Goal: Task Accomplishment & Management: Use online tool/utility

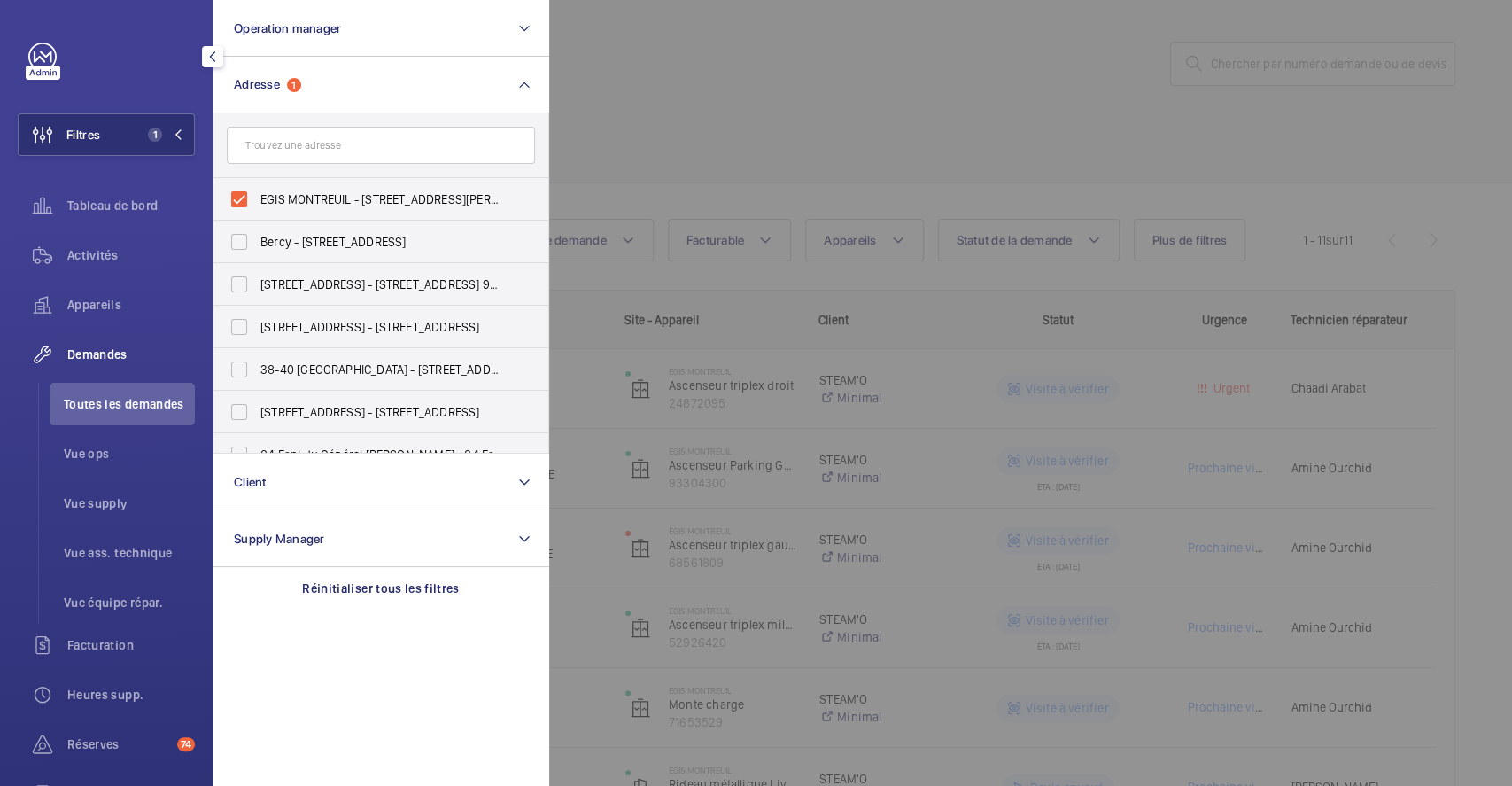
click at [823, 80] on div at bounding box center [1304, 393] width 1512 height 786
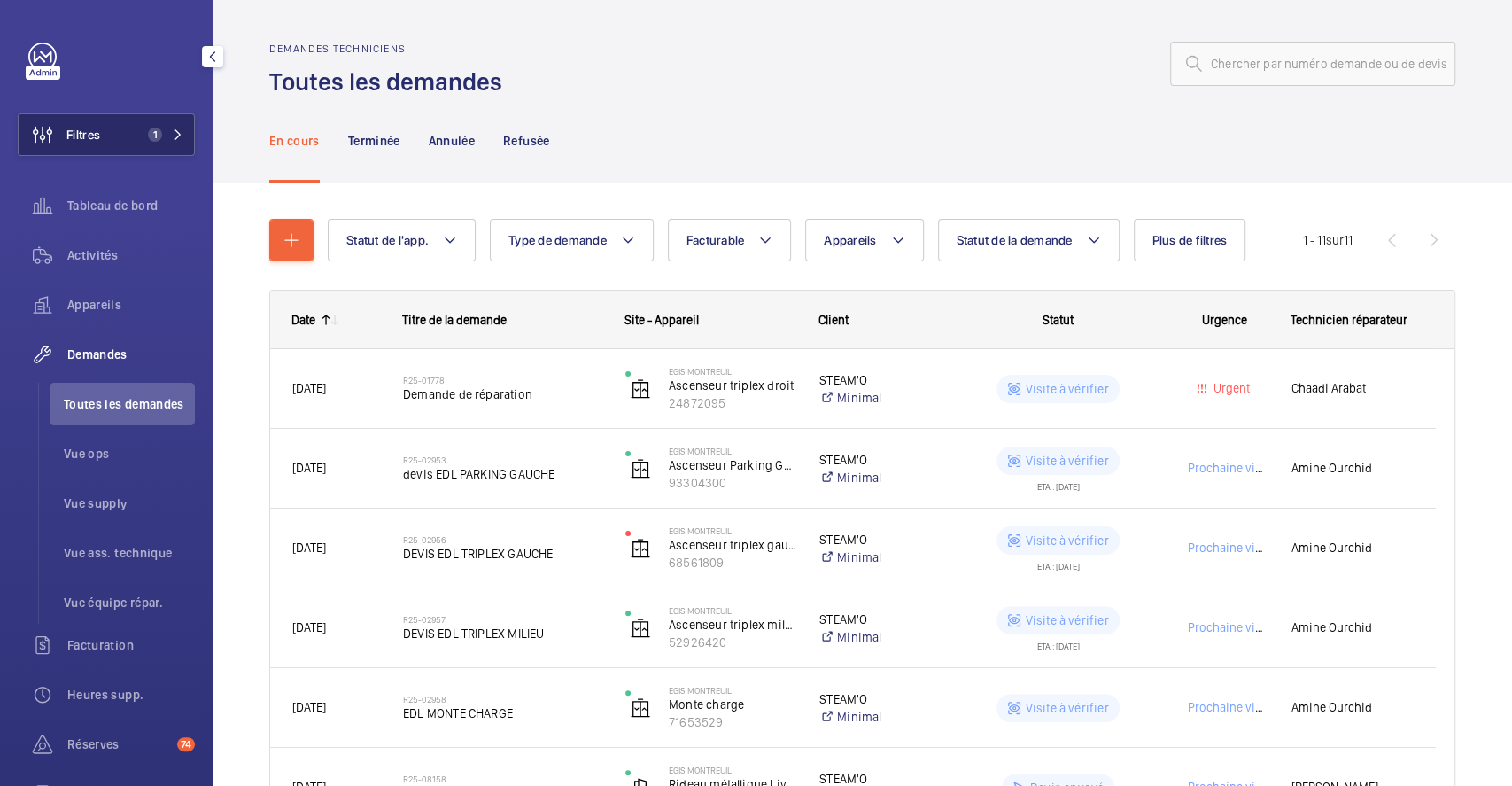
click at [111, 113] on button "Filtres 1" at bounding box center [106, 134] width 177 height 42
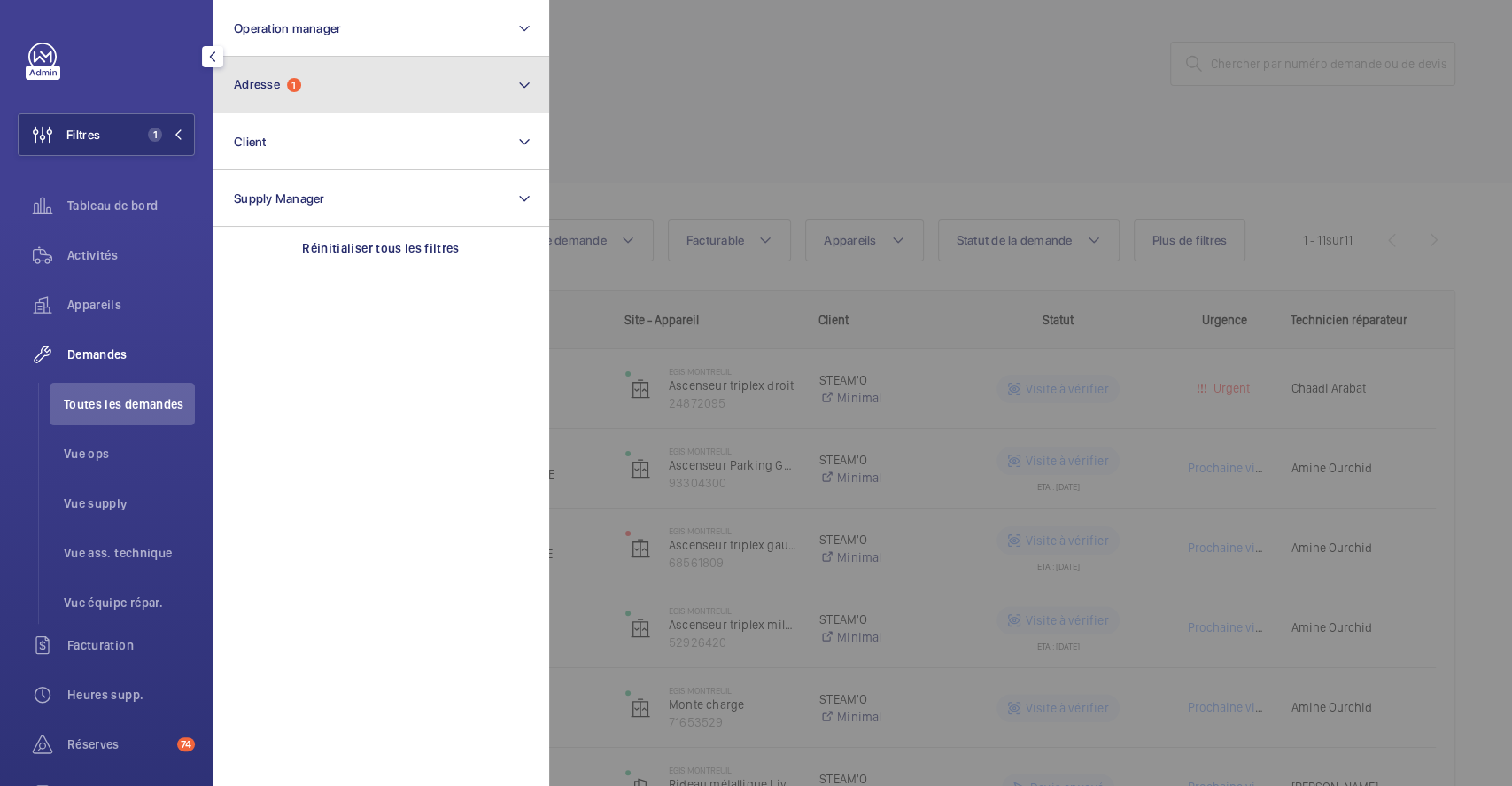
drag, startPoint x: 409, startPoint y: 96, endPoint x: 383, endPoint y: 107, distance: 28.2
click at [409, 95] on button "Adresse 1" at bounding box center [381, 86] width 336 height 57
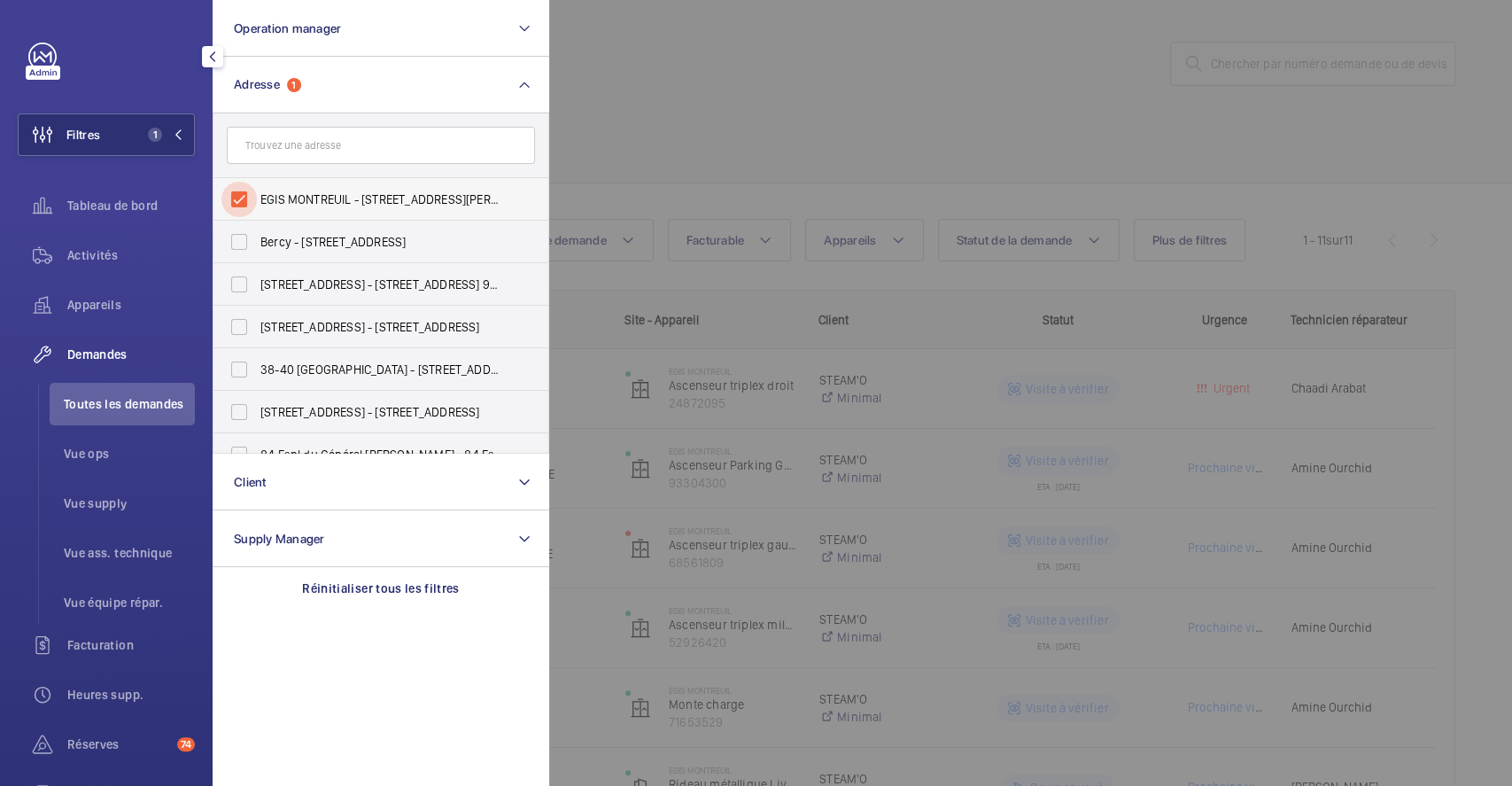
click at [243, 196] on input "EGIS MONTREUIL - 4 Rue Dolorès Ibarruri, MONTREUIL 93100" at bounding box center [239, 200] width 35 height 35
checkbox input "false"
drag, startPoint x: 717, startPoint y: 98, endPoint x: 663, endPoint y: 107, distance: 54.7
click at [718, 98] on div at bounding box center [1304, 393] width 1512 height 786
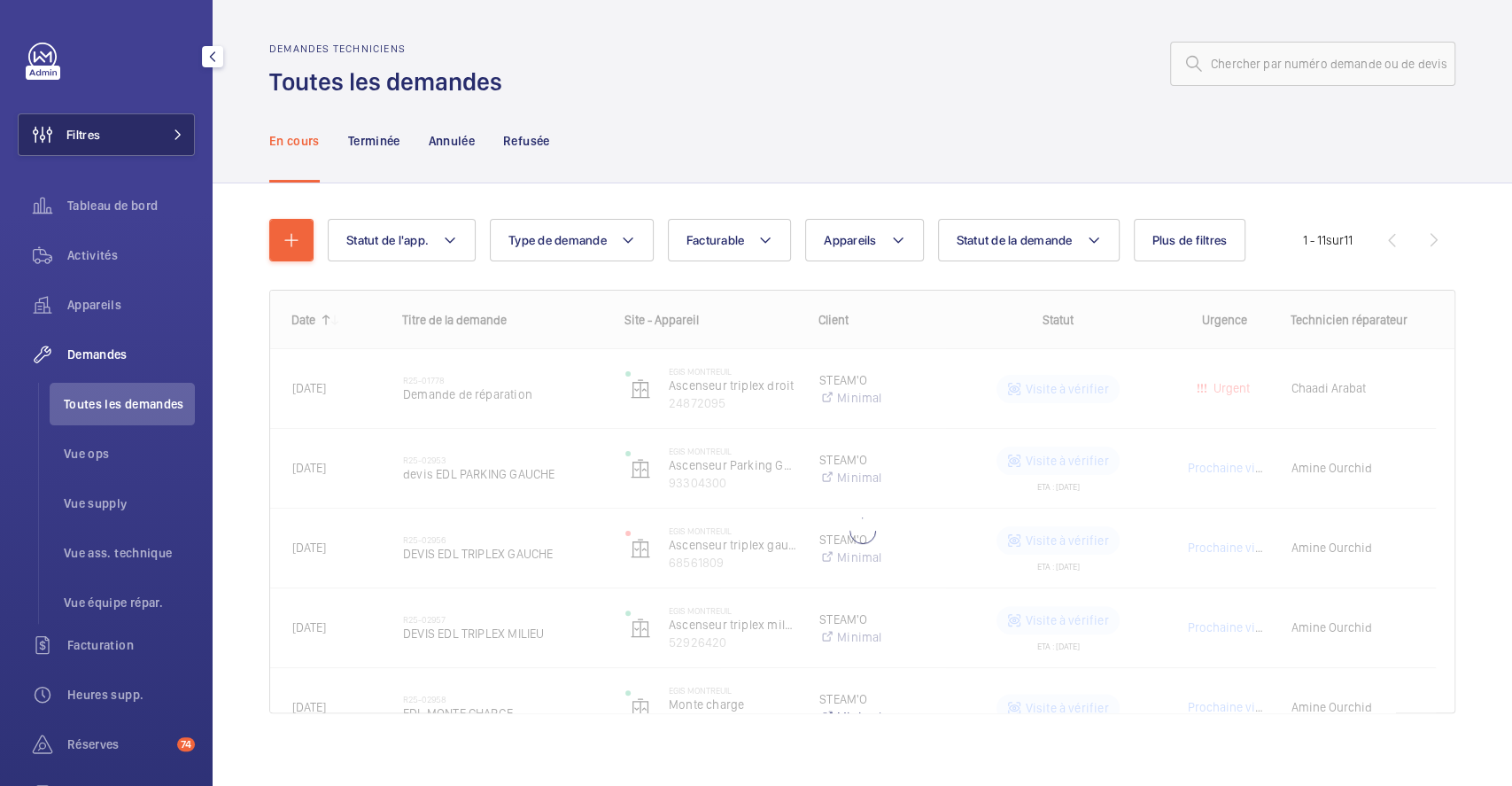
click at [113, 129] on button "Filtres" at bounding box center [106, 134] width 177 height 42
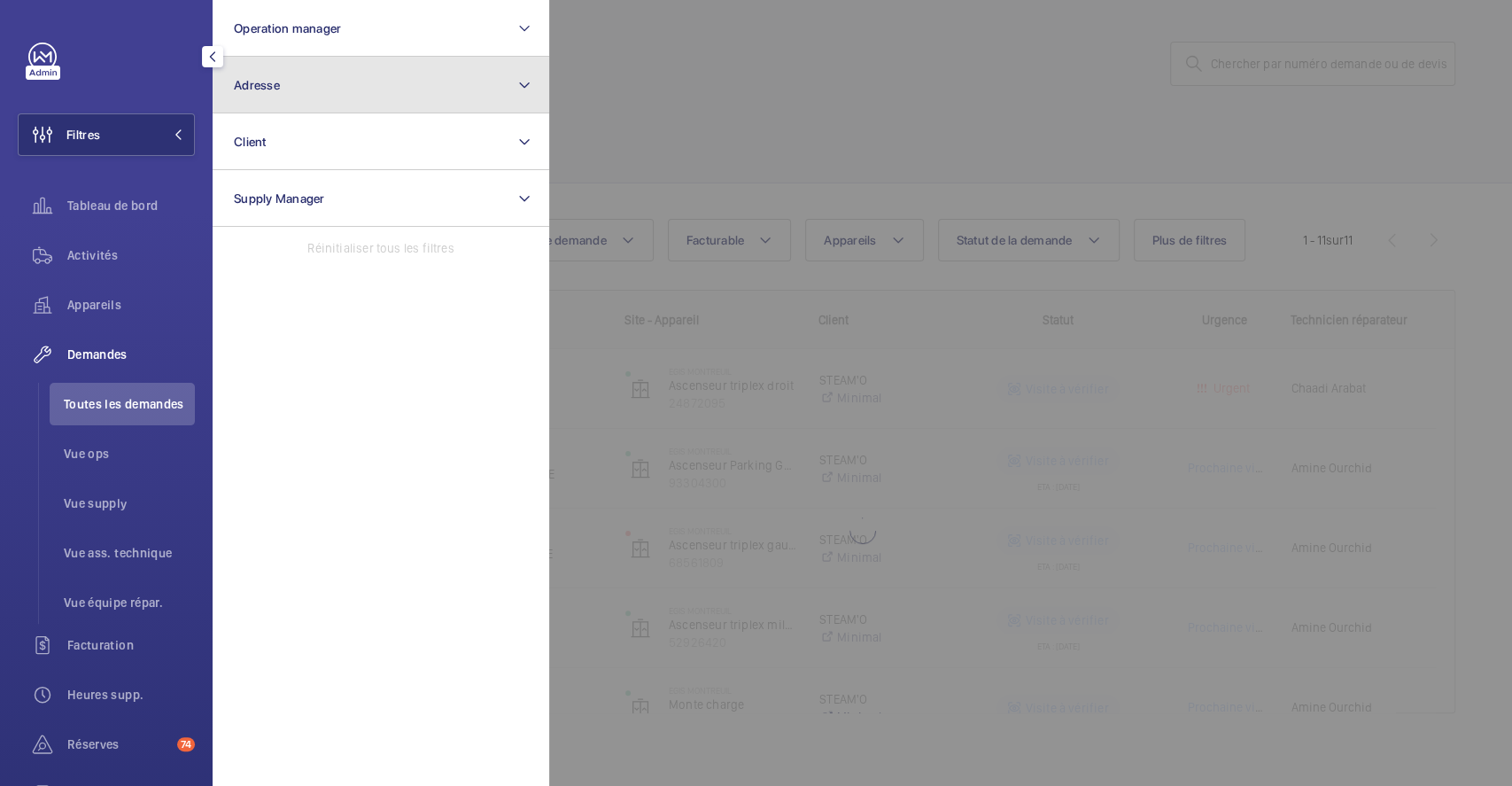
click at [302, 81] on button "Adresse" at bounding box center [381, 86] width 336 height 57
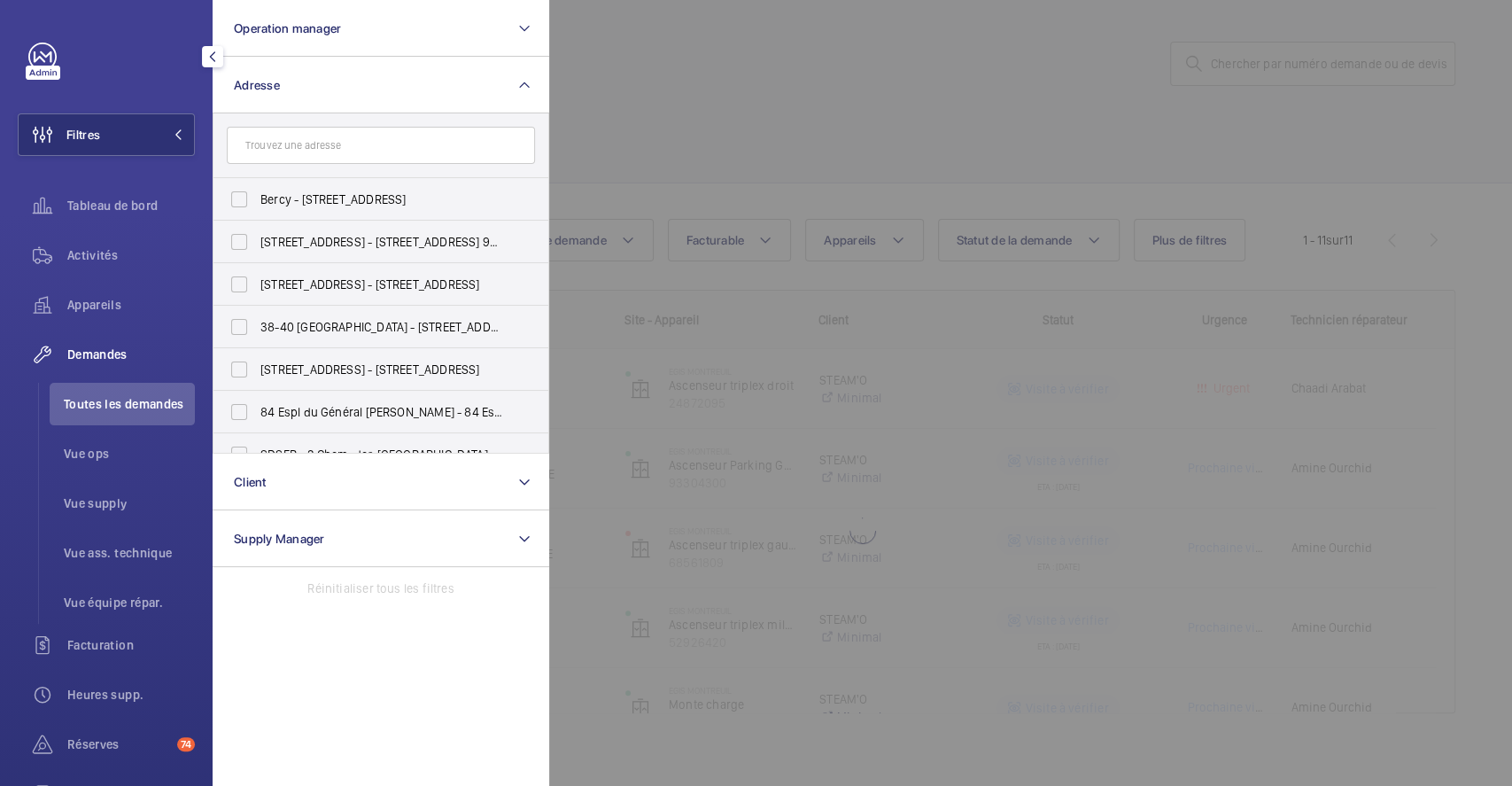
click at [303, 141] on input "text" at bounding box center [380, 146] width 308 height 37
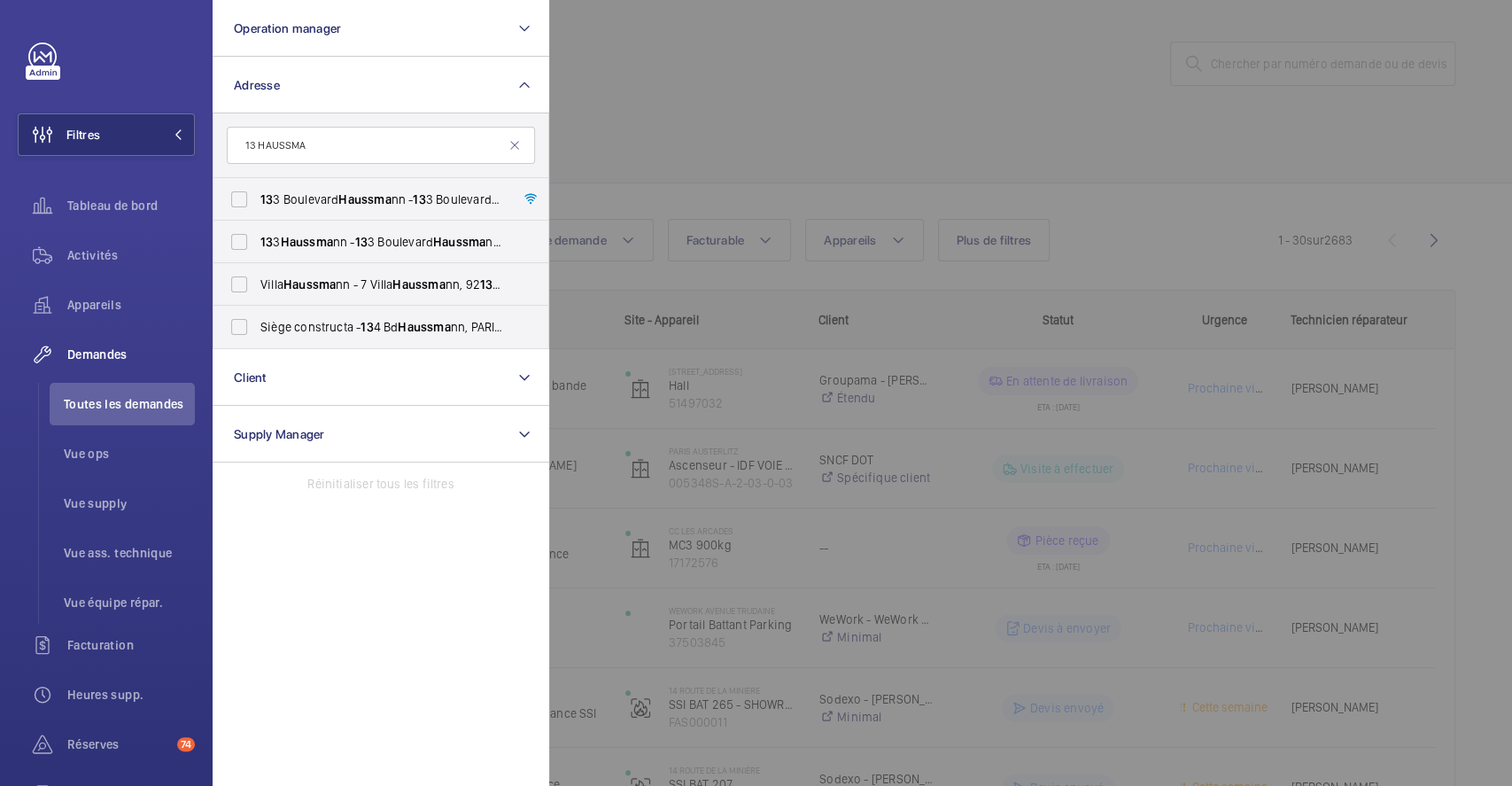
type input "13 HAUSSMA"
drag, startPoint x: 340, startPoint y: 141, endPoint x: 184, endPoint y: 154, distance: 156.5
click at [184, 154] on wm-front-sidebar-menu-filter "Filtres Operation manager Adresse 13 HAUSSMA 13 3 Boulevard Haussma nn - 13 3 B…" at bounding box center [106, 134] width 177 height 42
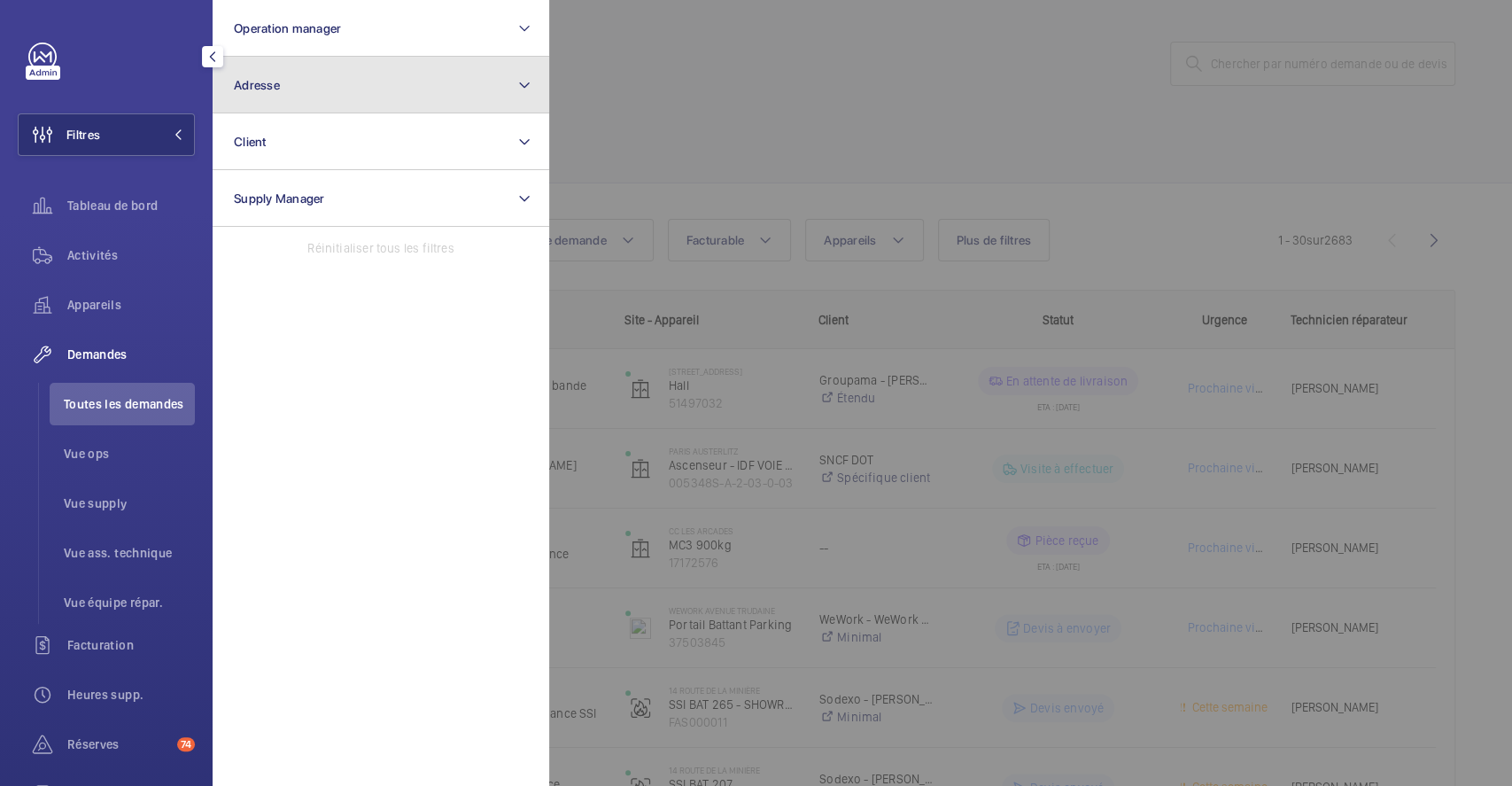
click at [442, 90] on button "Adresse" at bounding box center [381, 86] width 336 height 57
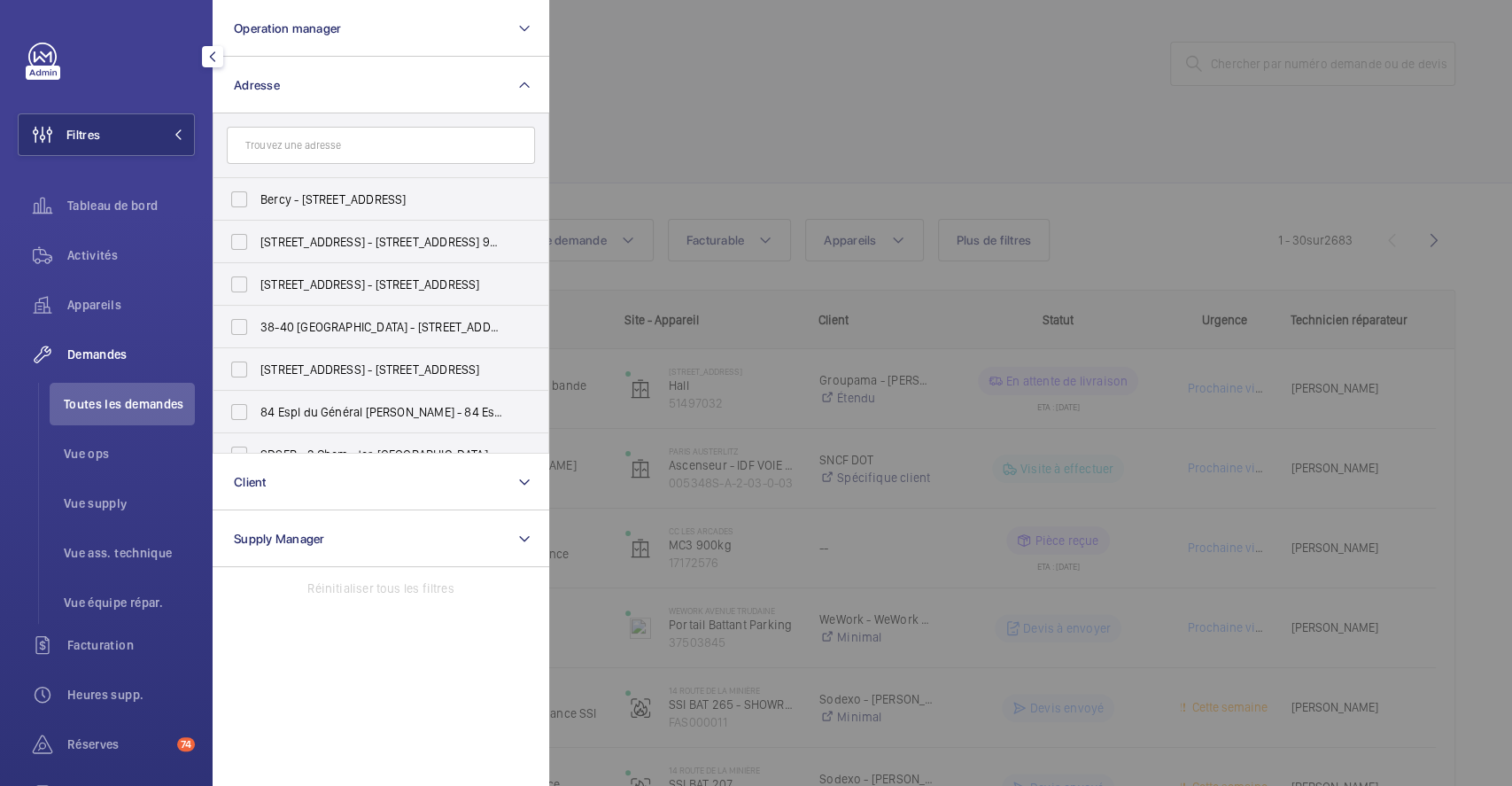
click at [339, 151] on input "text" at bounding box center [380, 146] width 308 height 37
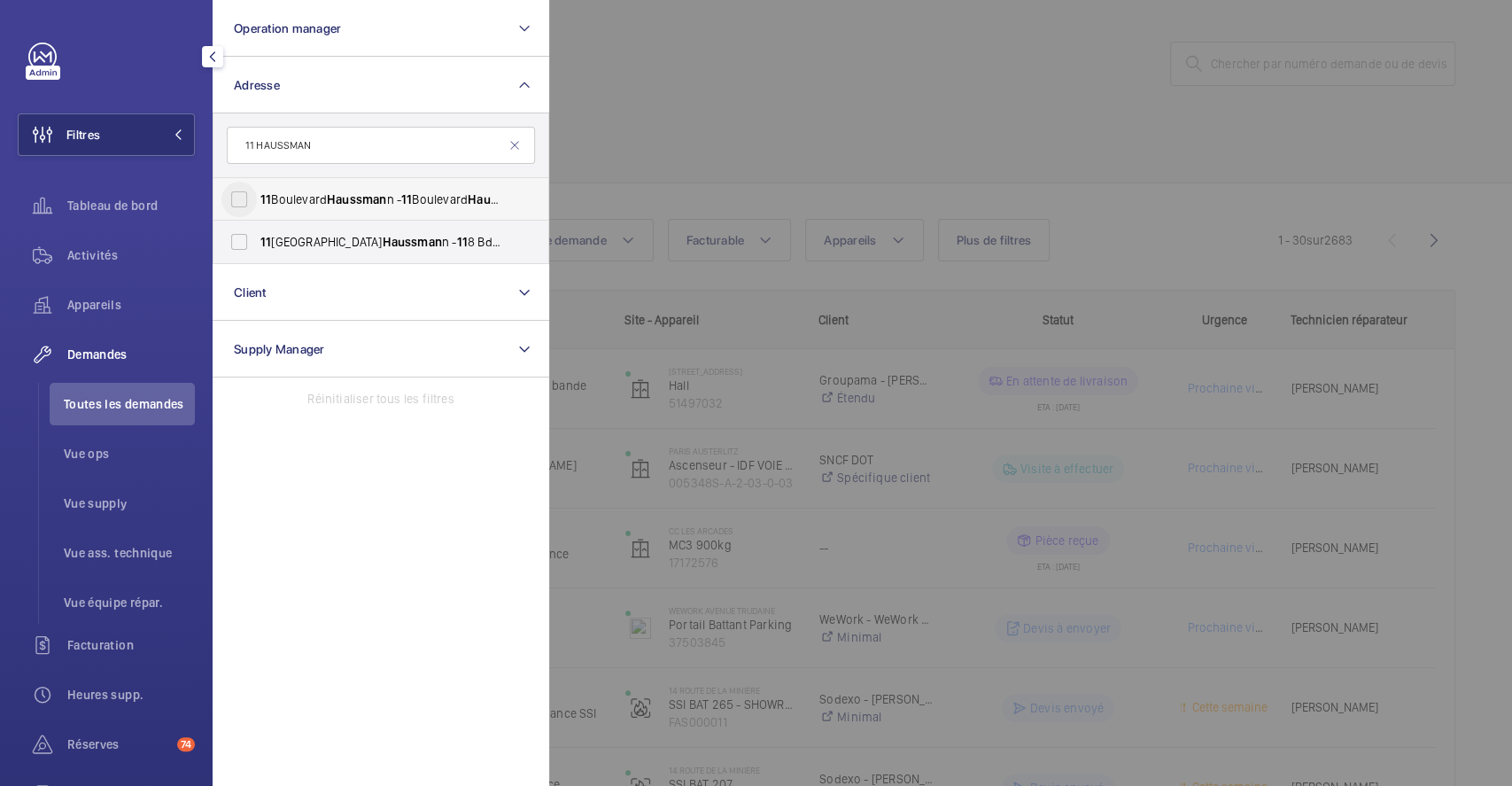
type input "11 HAUSSMAN"
click at [241, 197] on input "11 Boulevard Haussman n - 11 Boulevard Haussman n, 75009 PARIS, PARIS 75009" at bounding box center [239, 200] width 35 height 35
checkbox input "true"
click at [821, 147] on div at bounding box center [1304, 393] width 1512 height 786
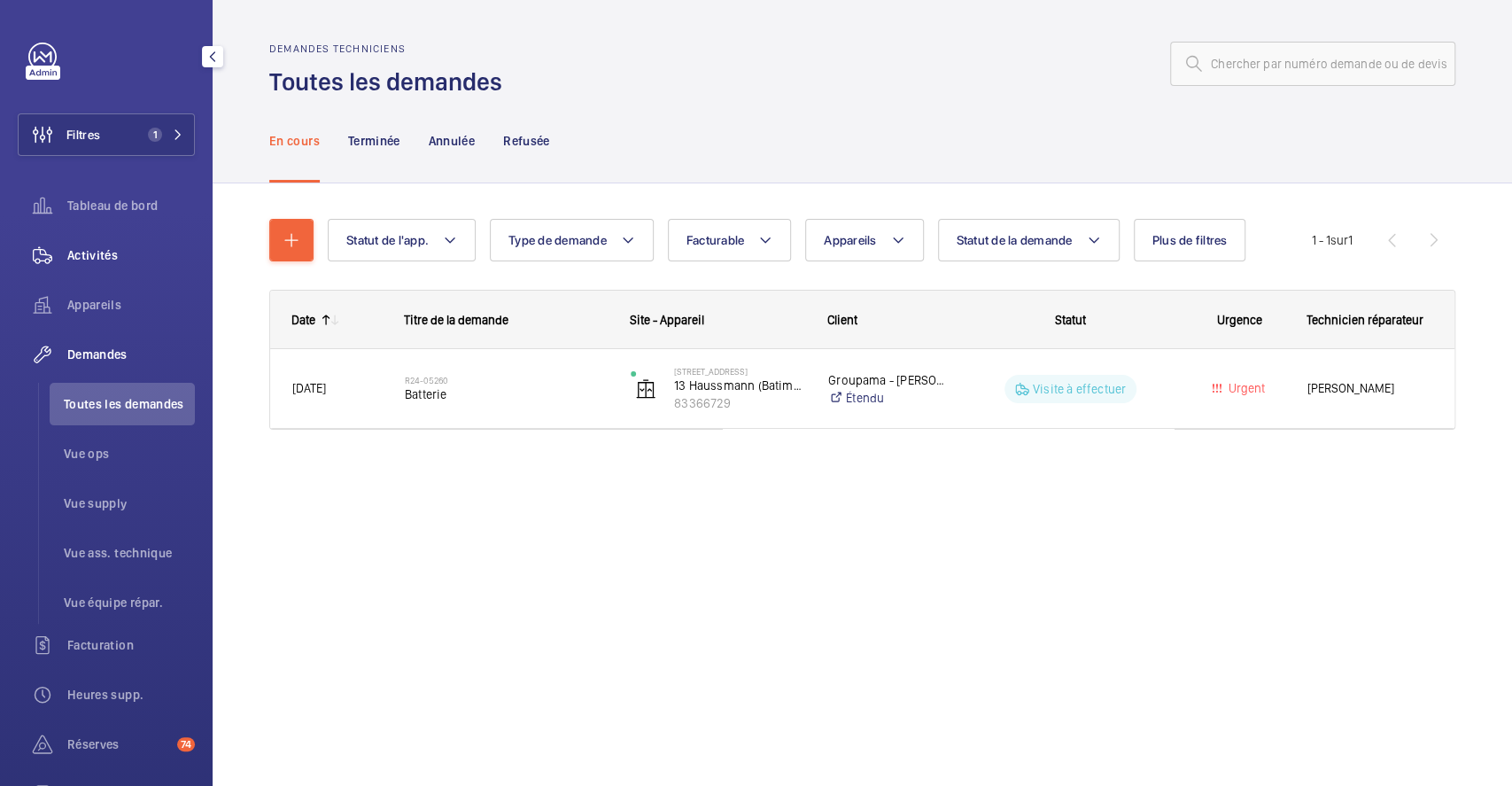
click at [107, 256] on span "Activités" at bounding box center [131, 255] width 128 height 18
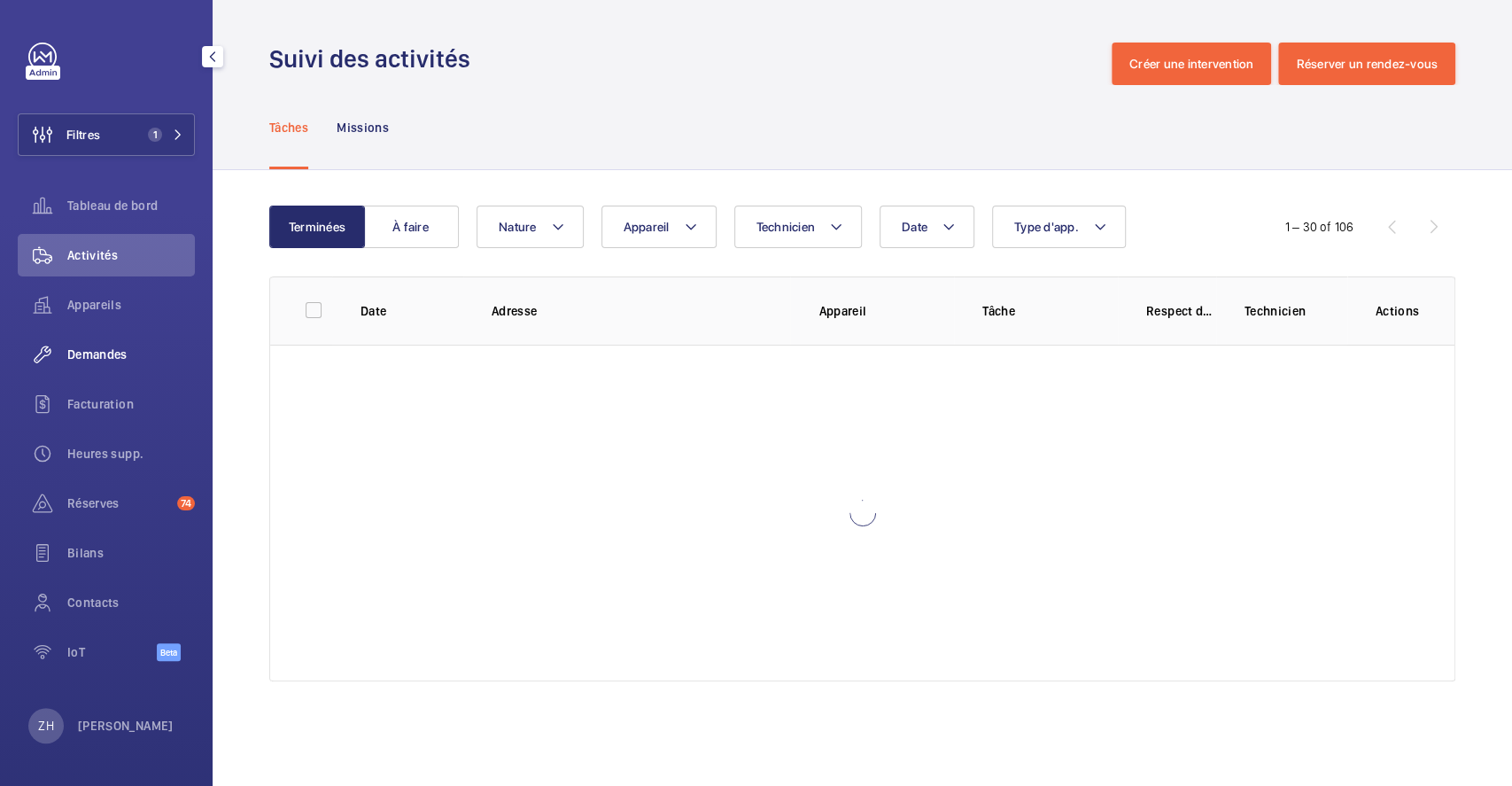
click at [99, 351] on span "Demandes" at bounding box center [131, 354] width 128 height 18
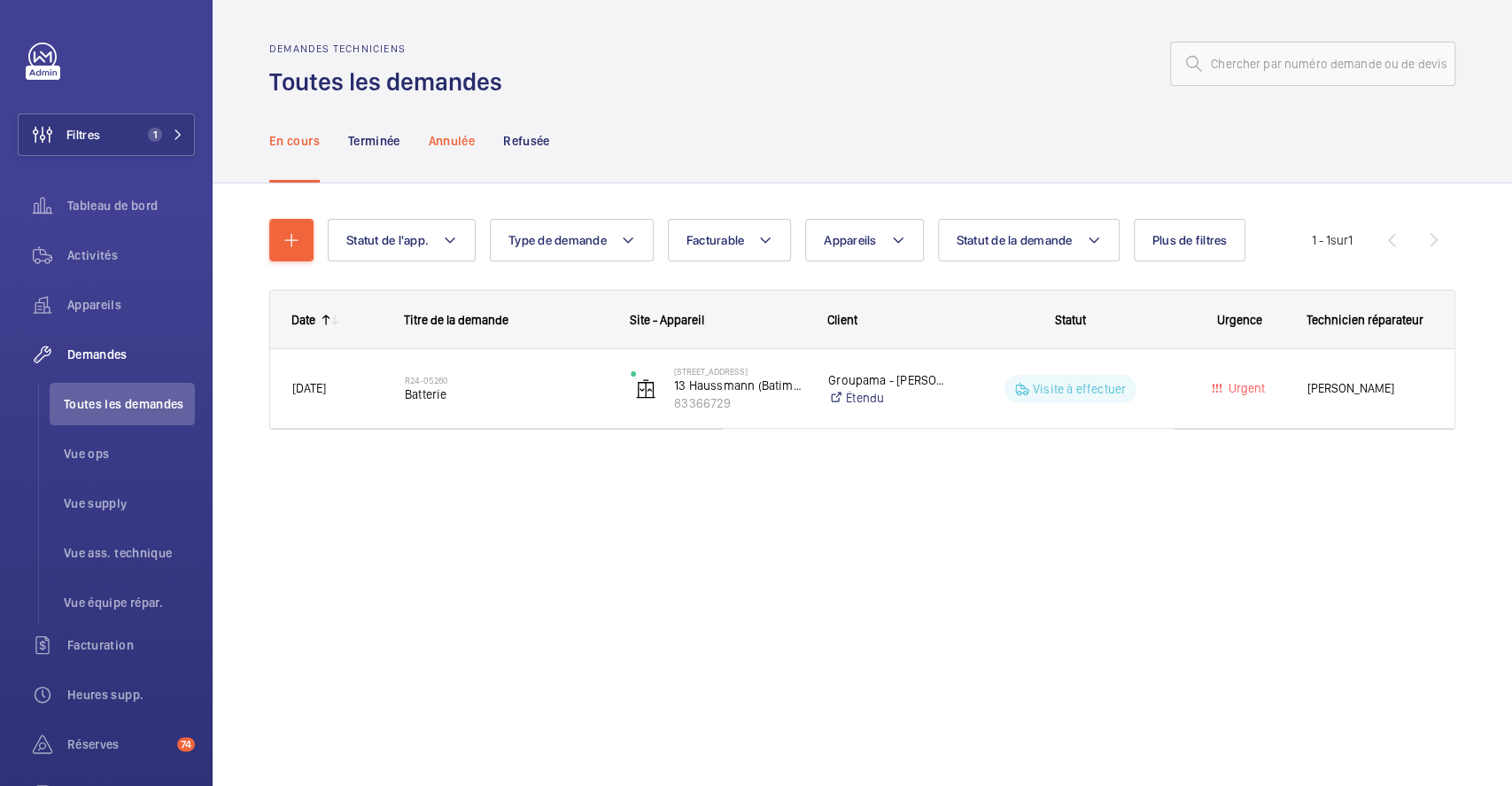
click at [454, 133] on p "Annulée" at bounding box center [452, 141] width 46 height 18
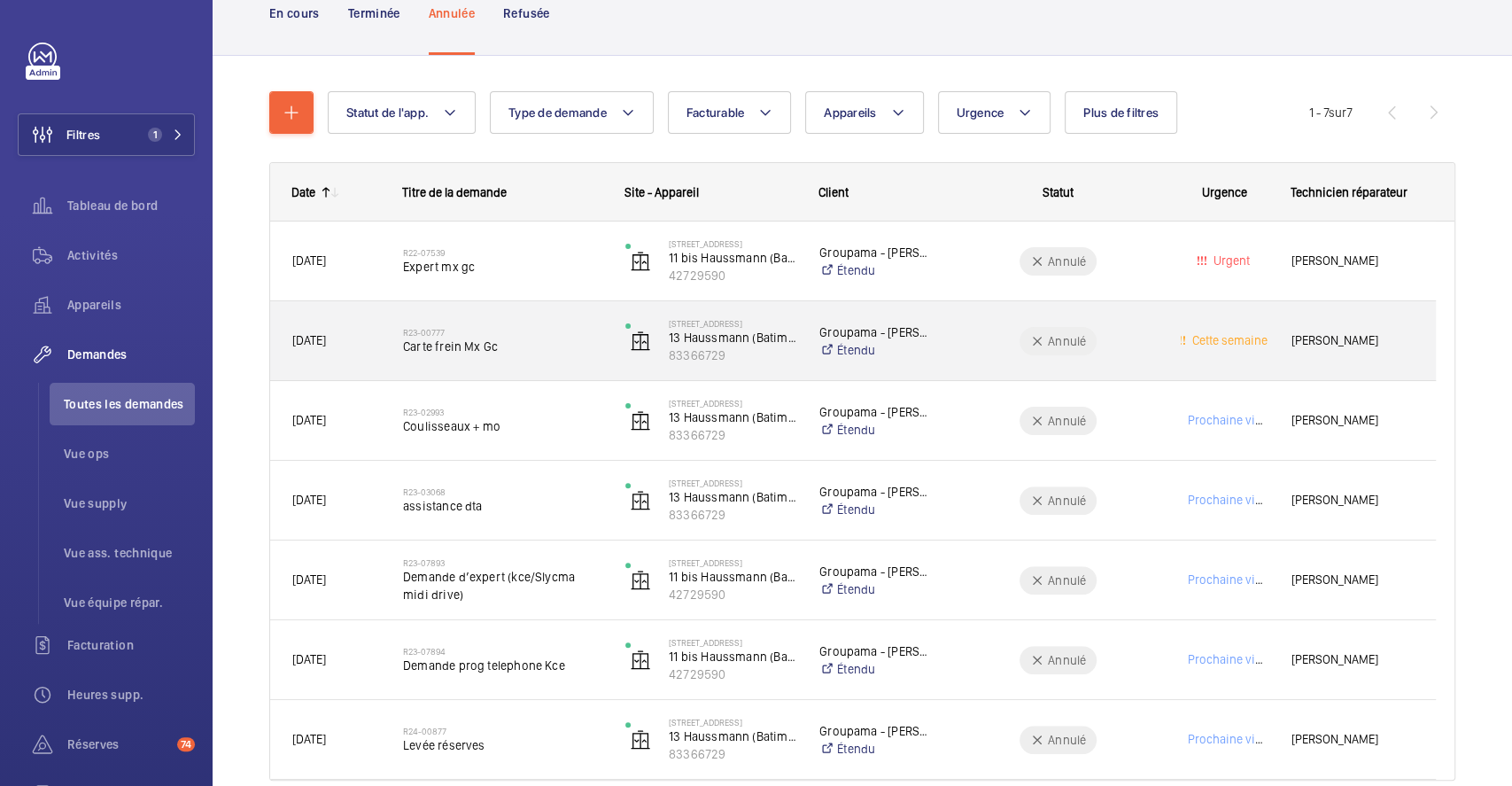
scroll to position [207, 0]
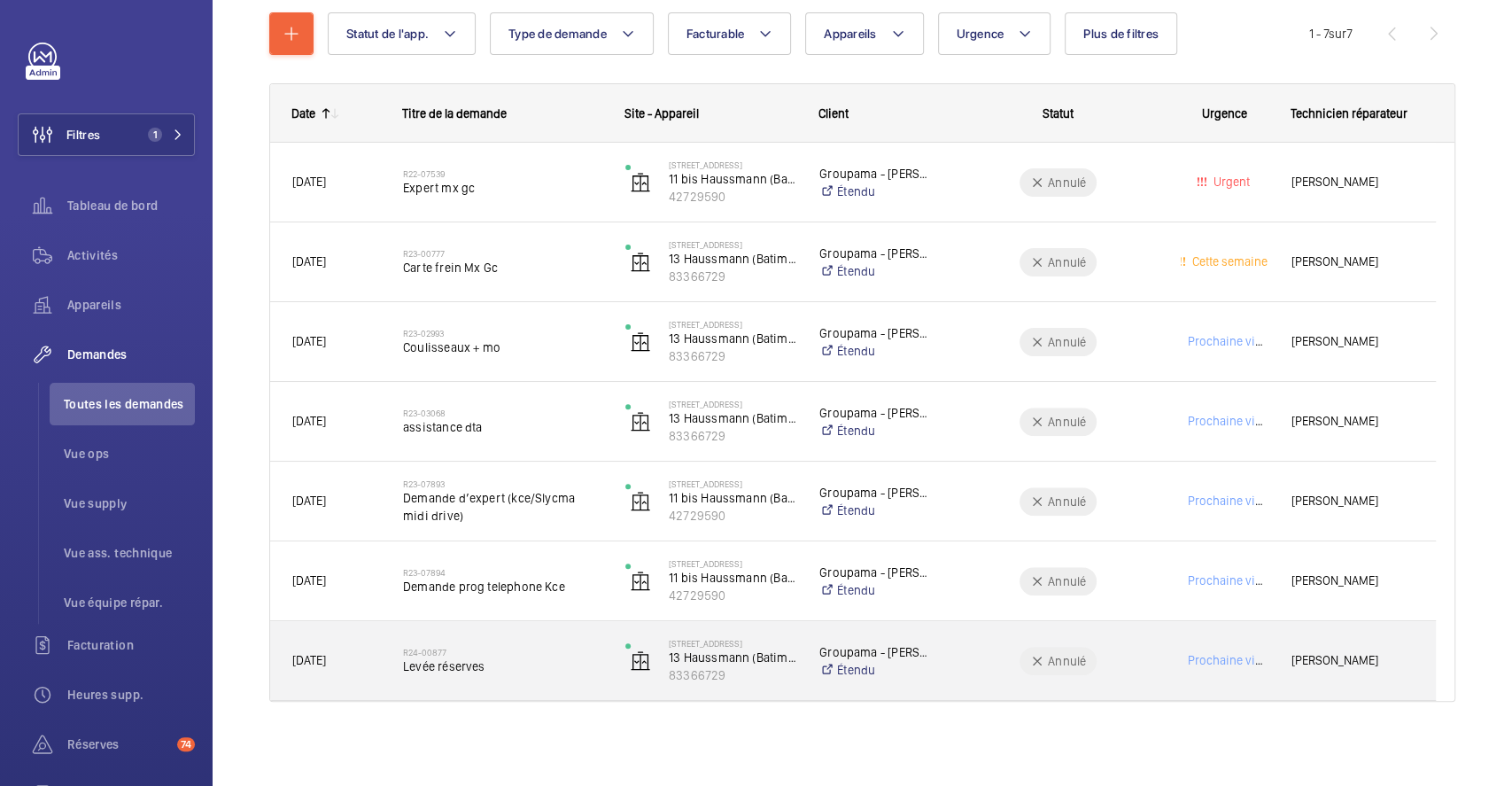
click at [546, 635] on div "R24-00877 Levée réserves" at bounding box center [503, 660] width 200 height 51
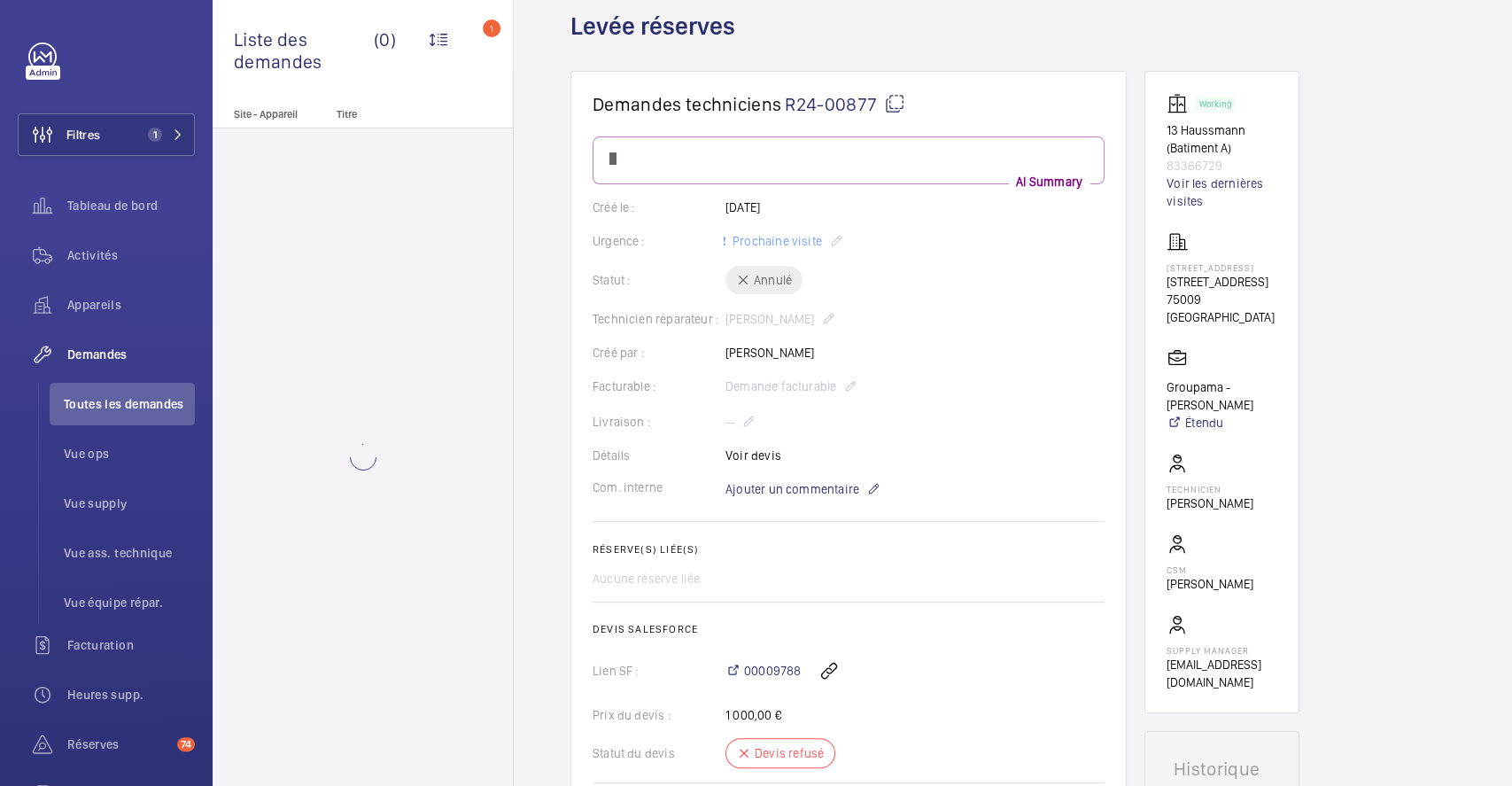
scroll to position [590, 0]
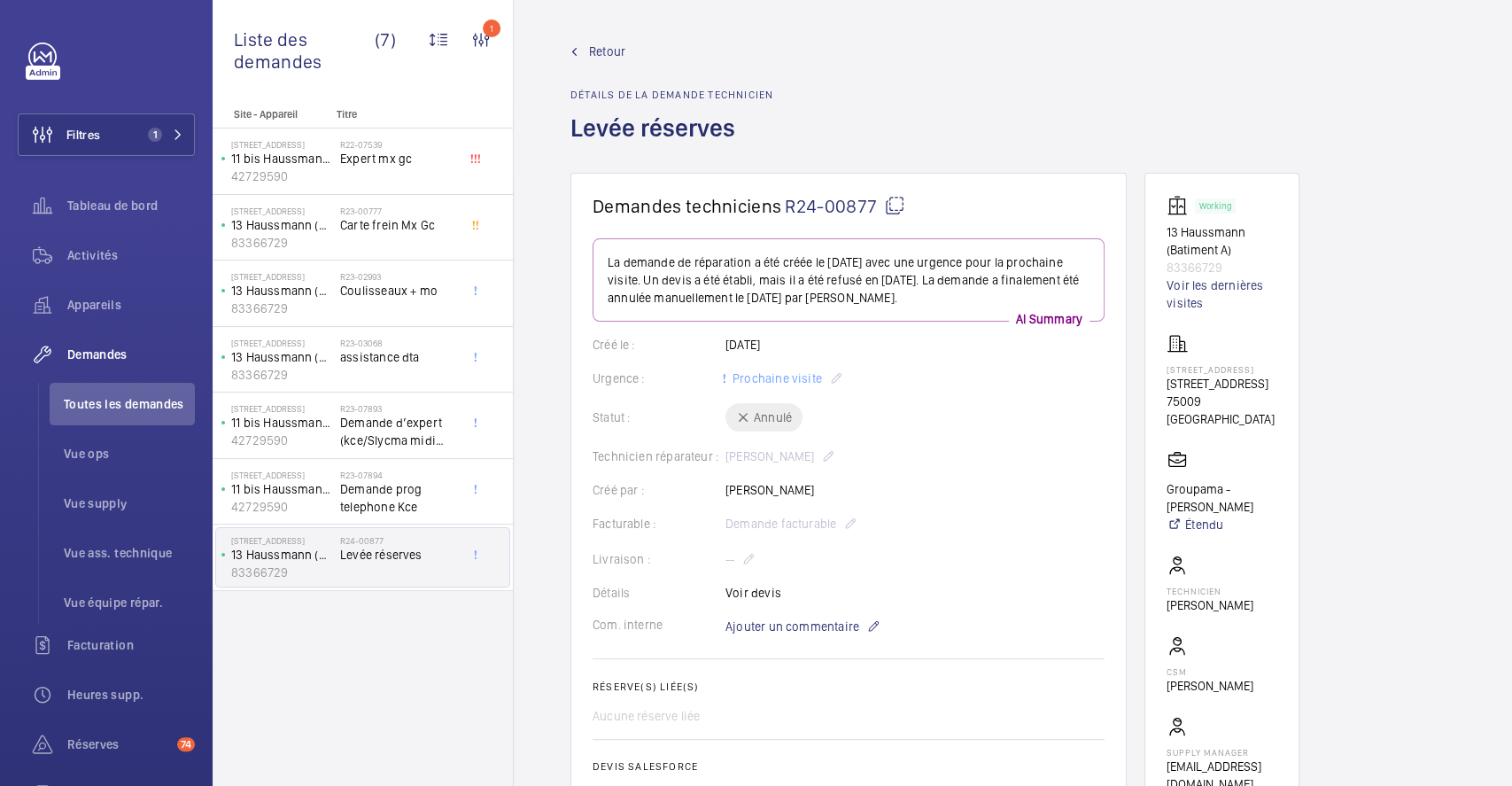
click at [603, 48] on span "Retour" at bounding box center [607, 51] width 36 height 18
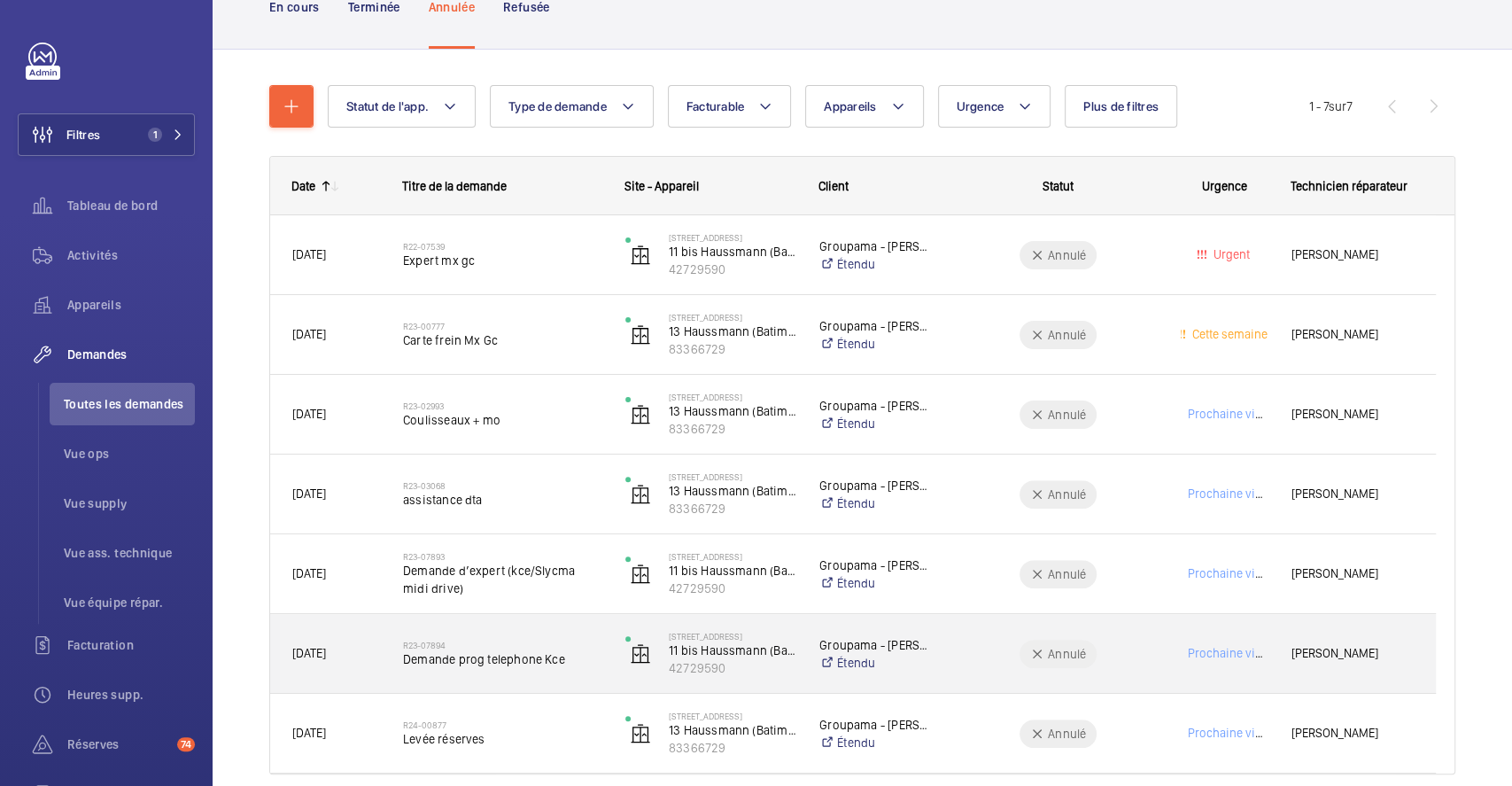
scroll to position [207, 0]
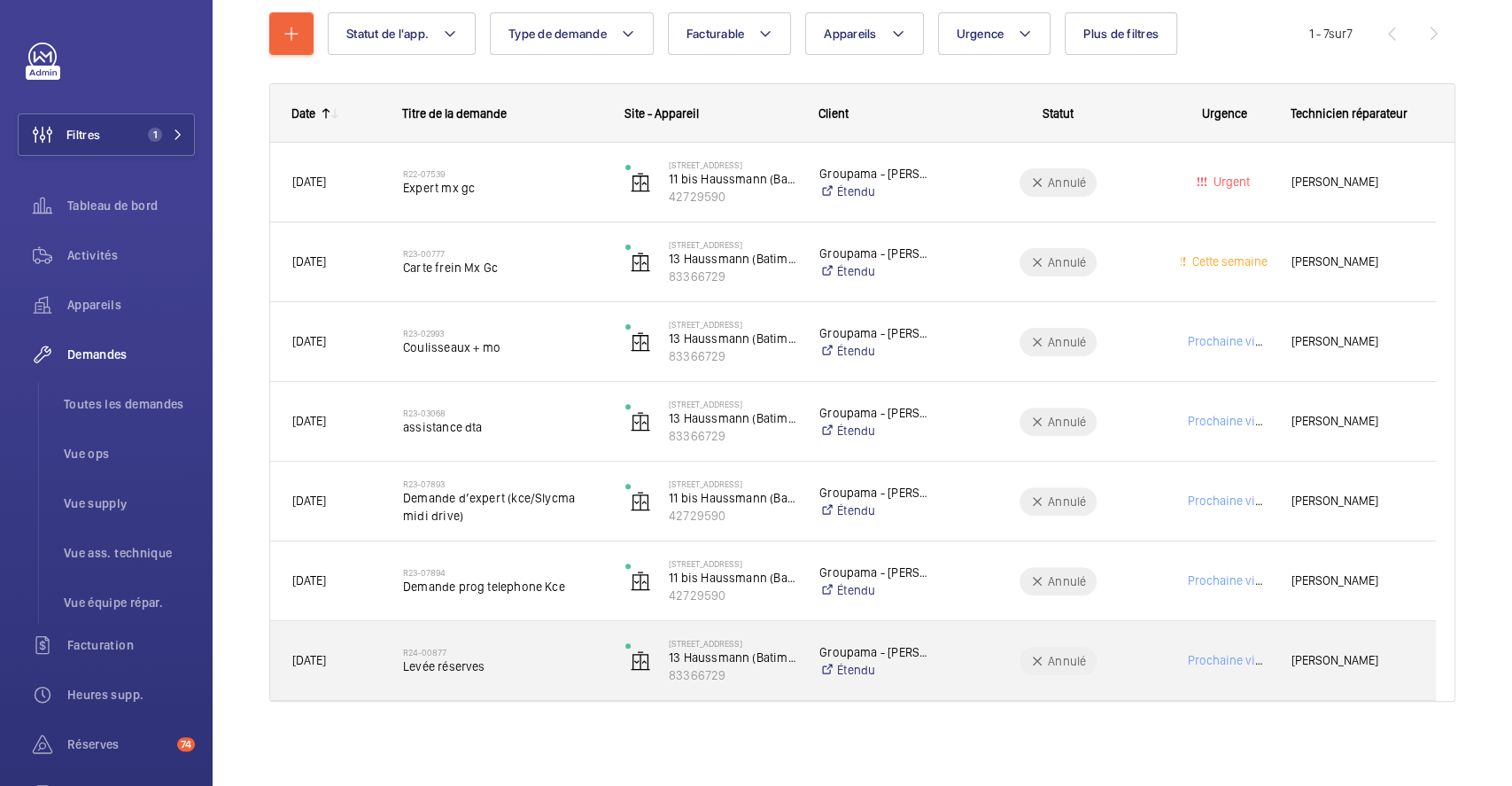
click at [570, 634] on div "R24-00877 Levée réserves" at bounding box center [492, 660] width 220 height 80
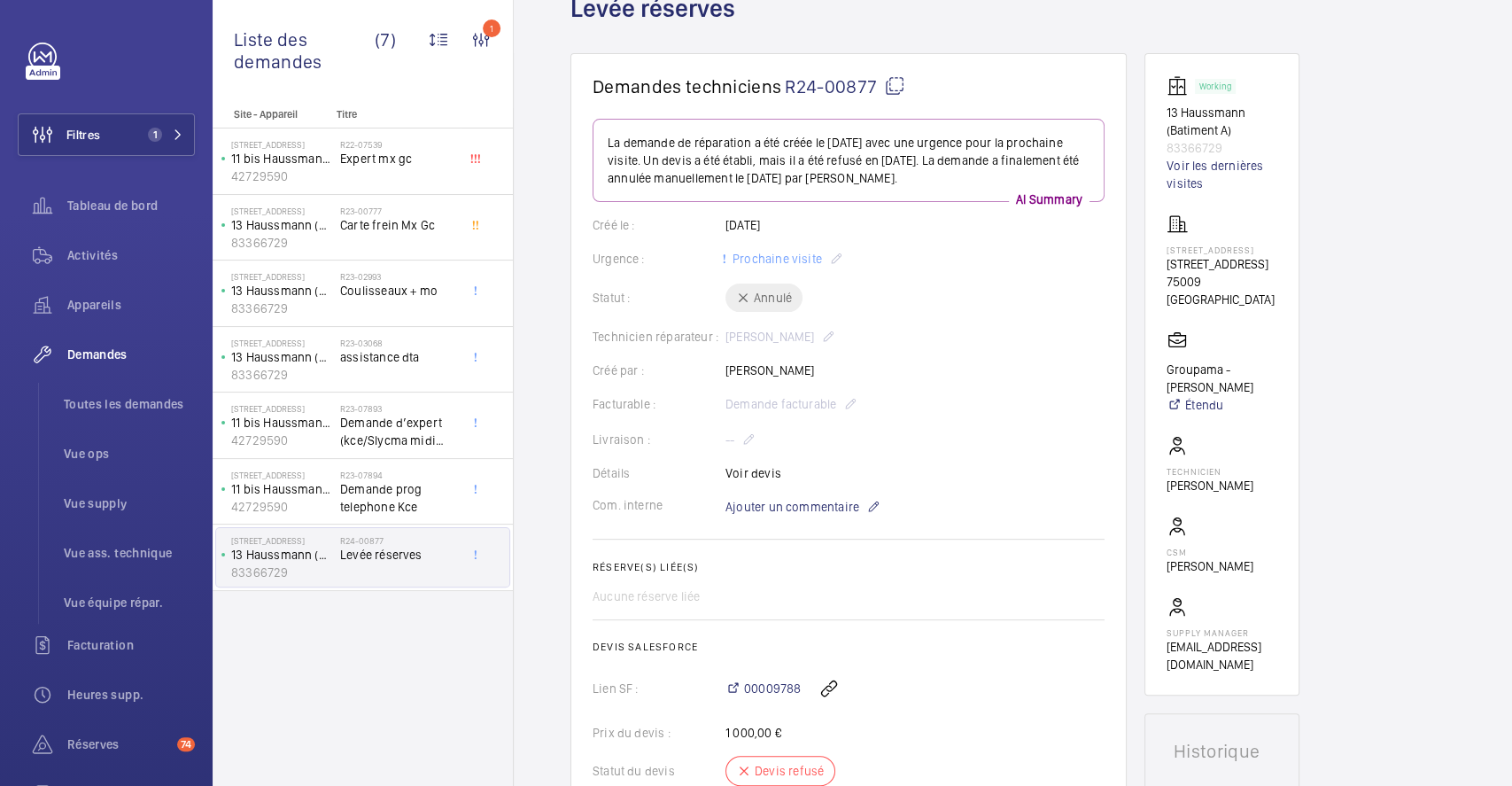
scroll to position [354, 0]
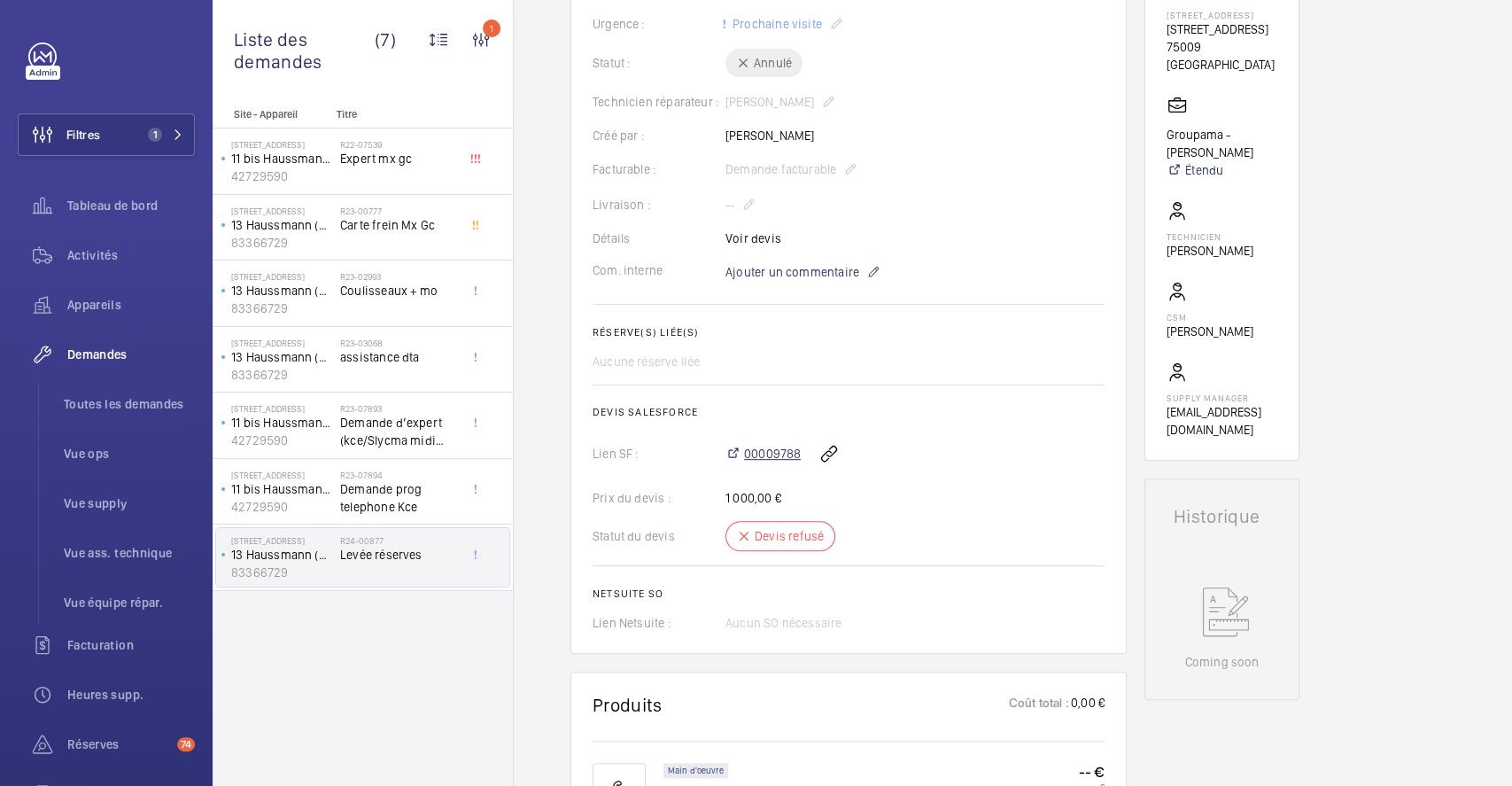
click at [777, 449] on span "00009788" at bounding box center [772, 453] width 57 height 18
click at [98, 133] on span "Filtres" at bounding box center [84, 135] width 33 height 18
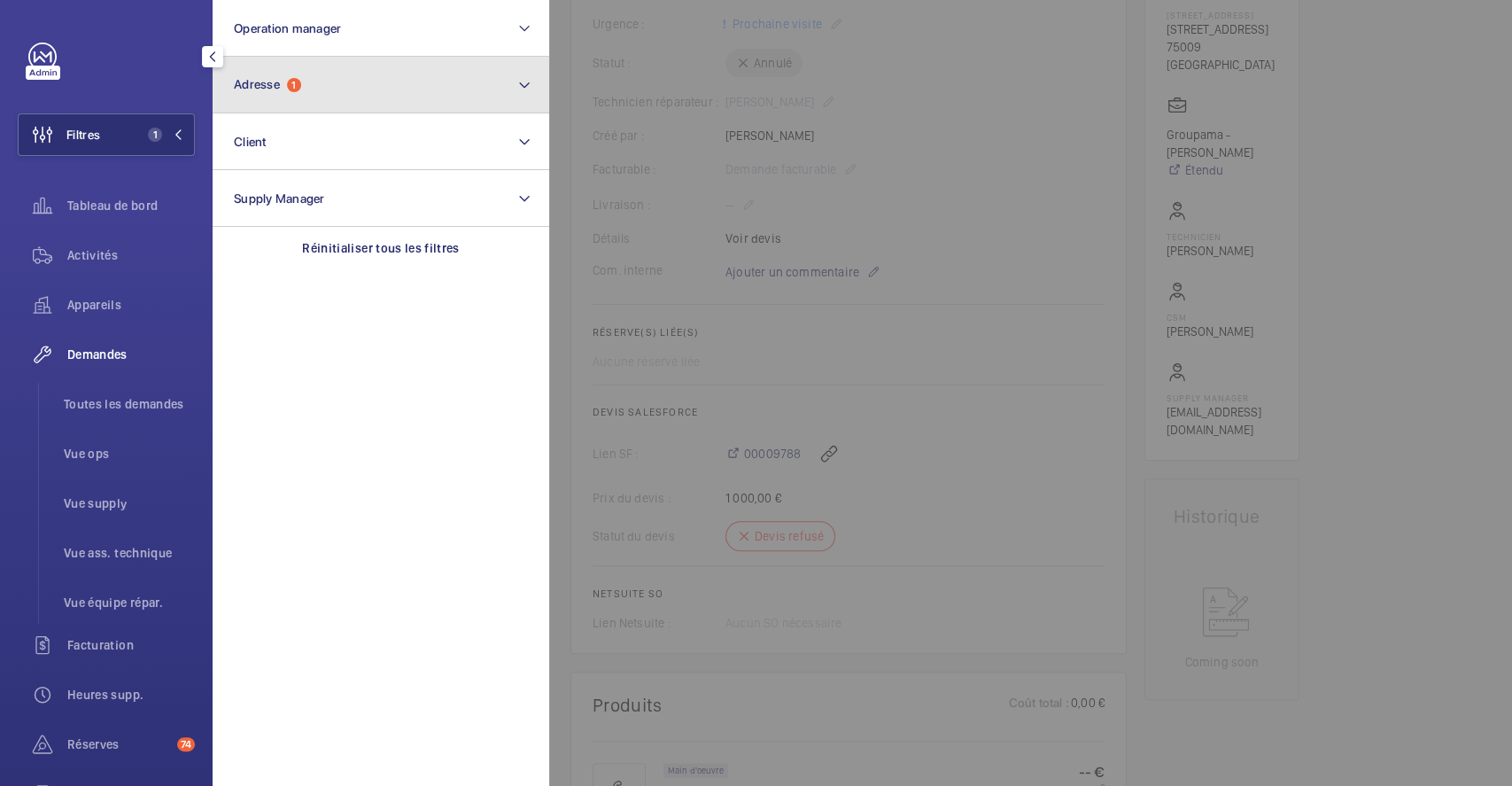
click at [276, 83] on span "Adresse" at bounding box center [257, 84] width 46 height 14
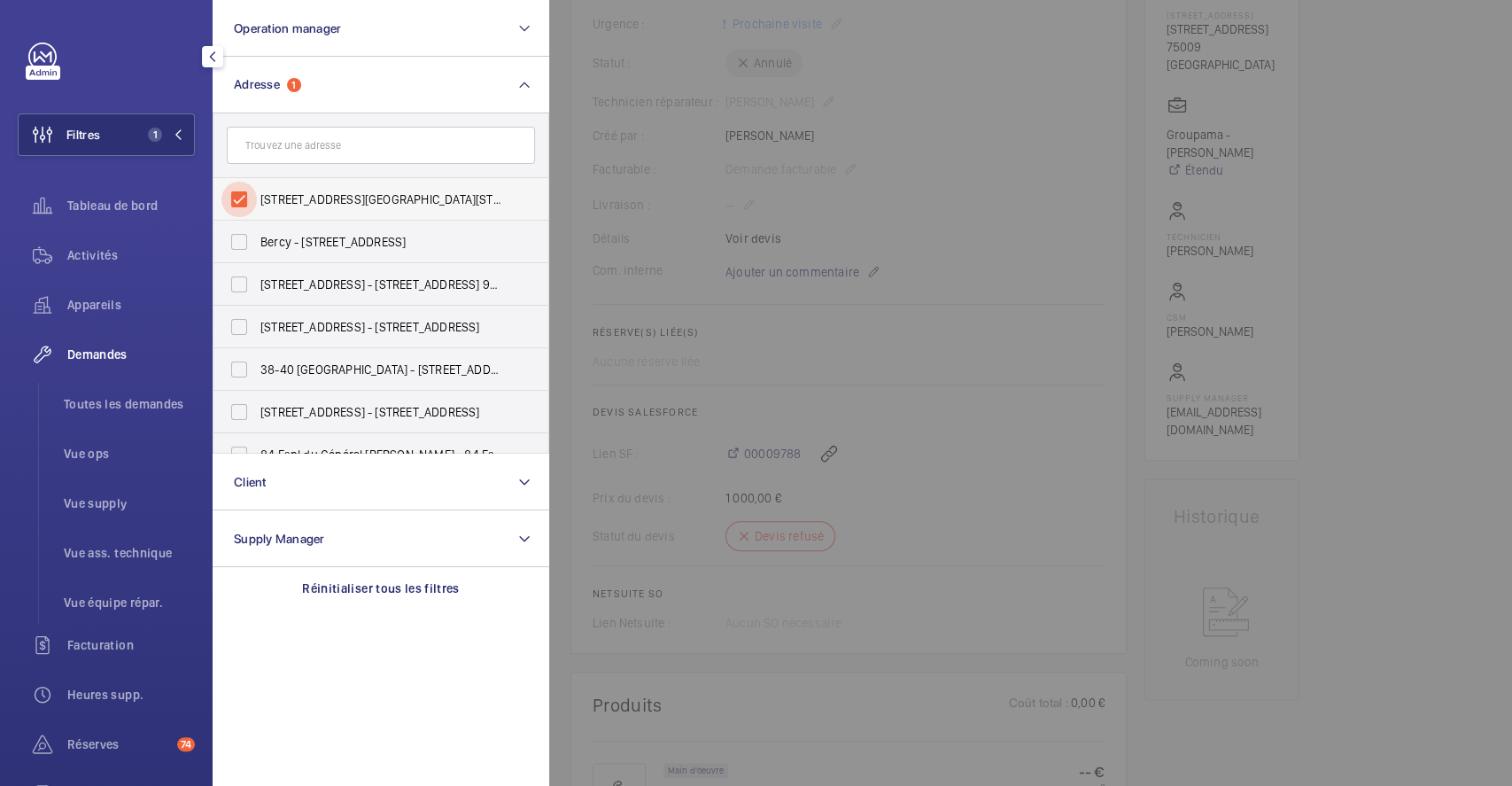
click at [246, 207] on input "11 Boulevard Haussmann - 11 Boulevard Haussmann, 75009 PARIS, PARIS 75009" at bounding box center [239, 200] width 35 height 35
checkbox input "false"
click at [307, 145] on input "text" at bounding box center [380, 146] width 308 height 37
click at [271, 138] on input "text" at bounding box center [380, 146] width 308 height 37
type input "pel"
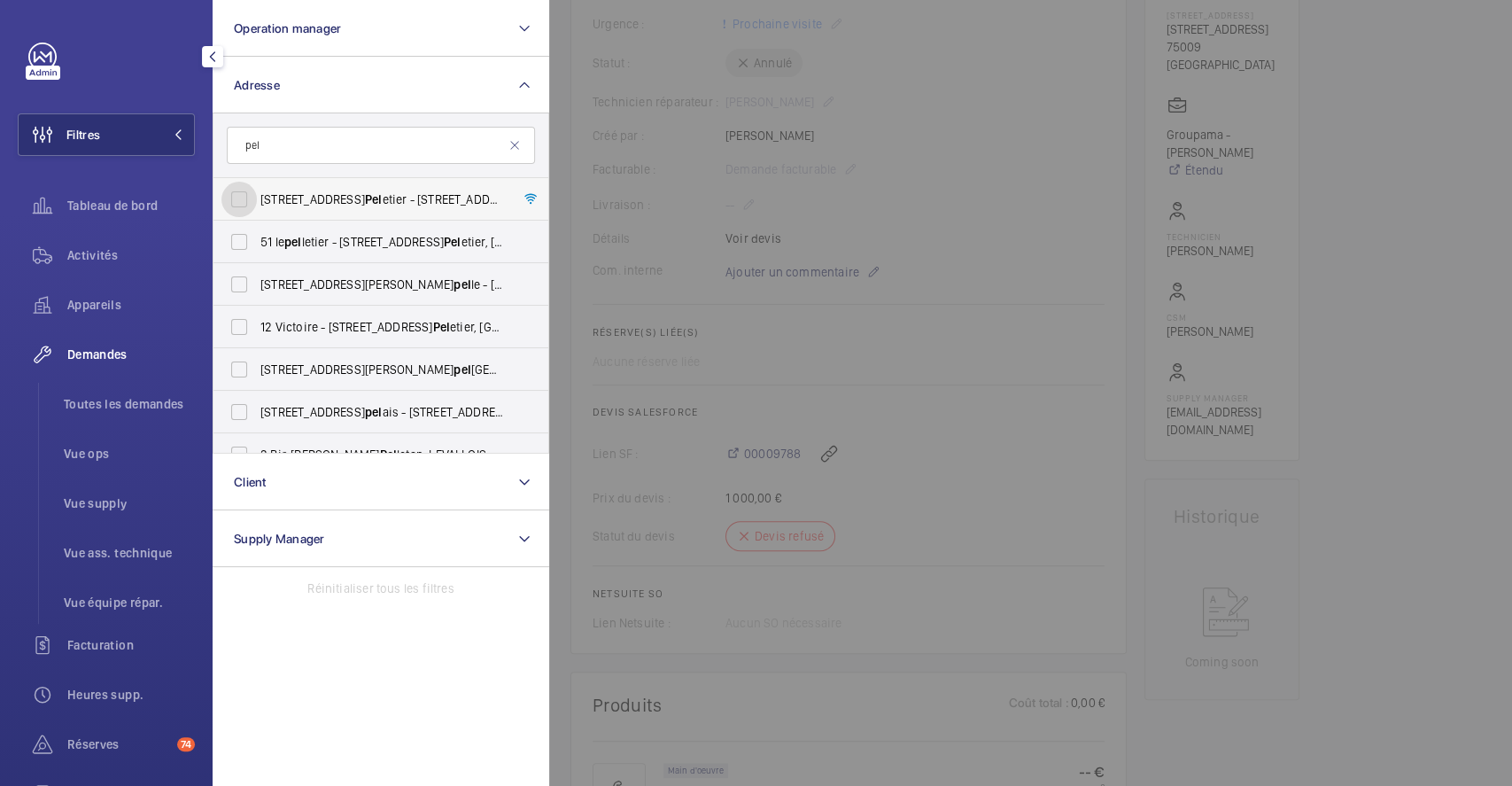
click at [235, 196] on input "38 Rue Le Pel etier - 38 Rue Le Pel etier, 75009 PARIS, PARIS 75009" at bounding box center [239, 200] width 35 height 35
checkbox input "true"
click at [995, 139] on div at bounding box center [1304, 393] width 1512 height 786
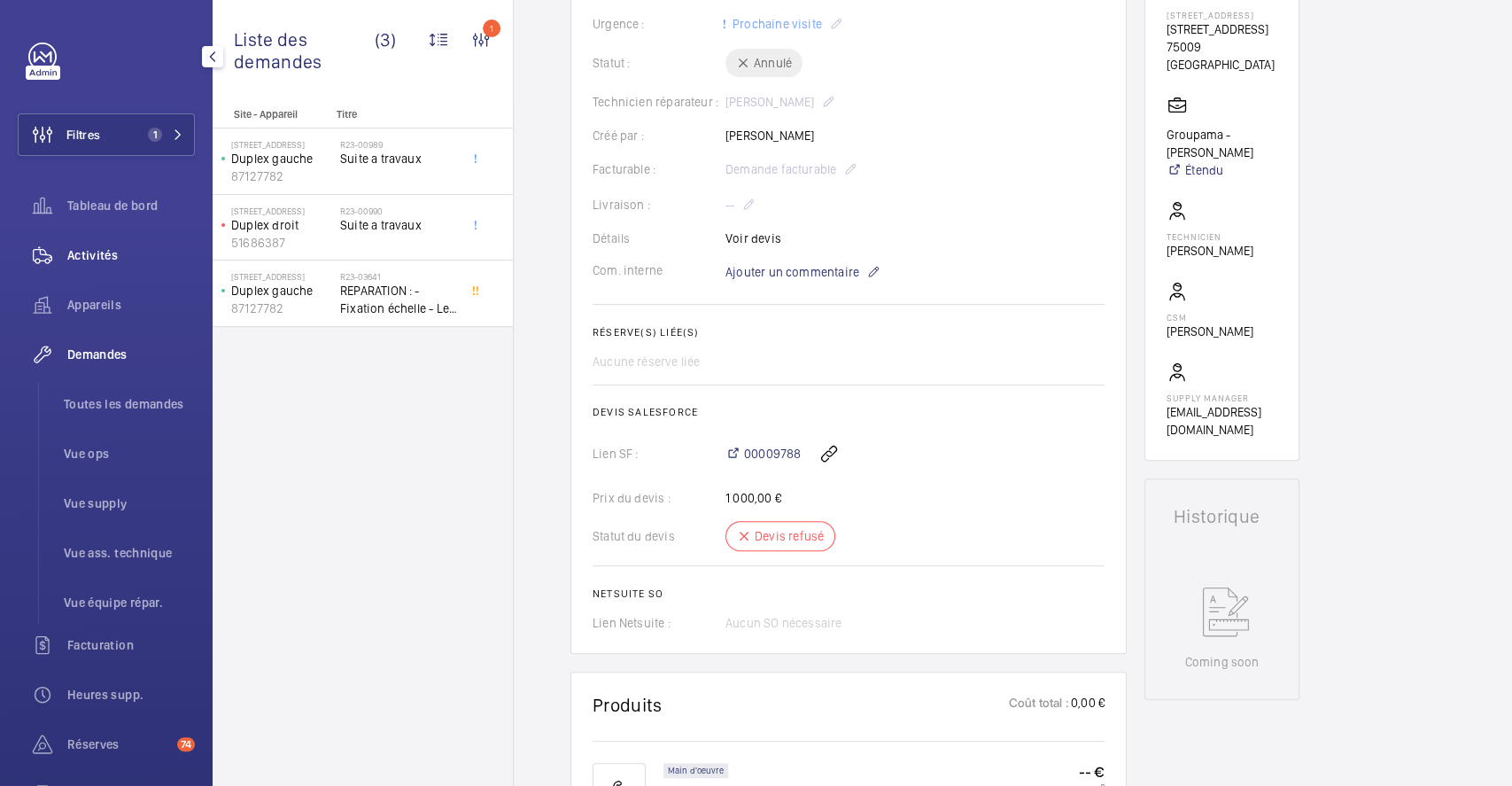
click at [116, 258] on span "Activités" at bounding box center [131, 255] width 128 height 18
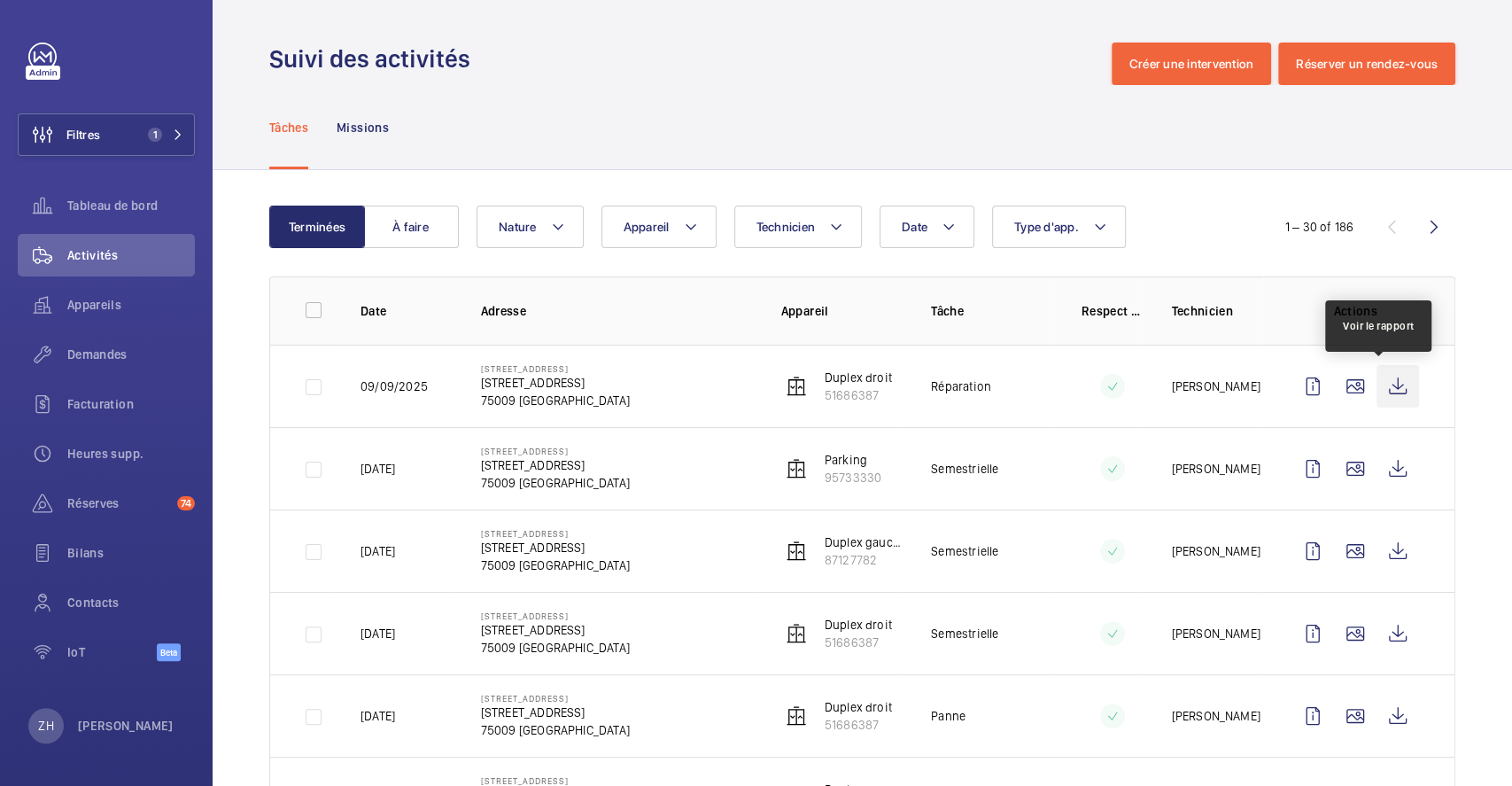
click at [1376, 389] on wm-front-icon-button at bounding box center [1397, 386] width 42 height 42
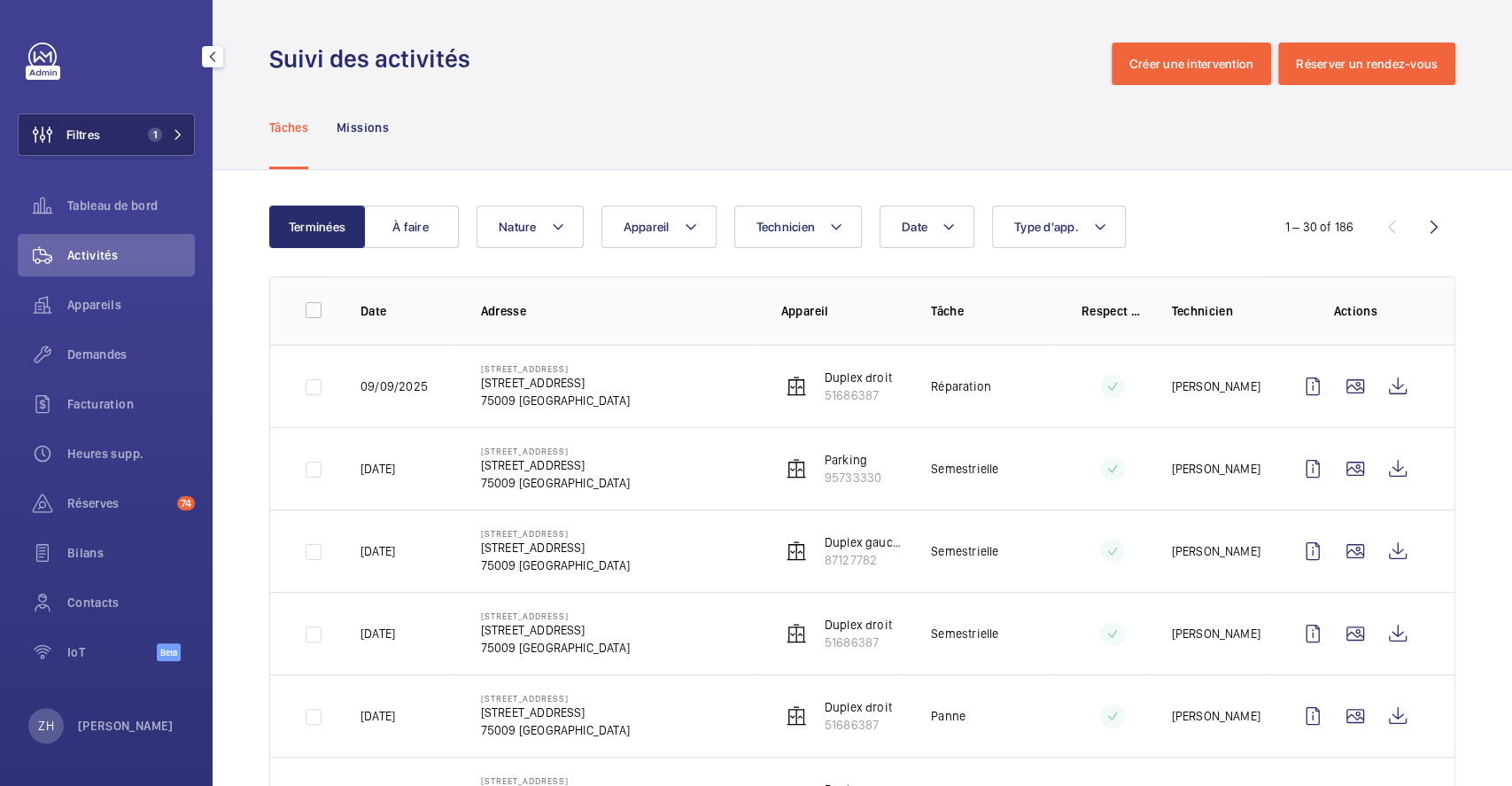
click at [138, 138] on button "Filtres 1" at bounding box center [106, 134] width 177 height 42
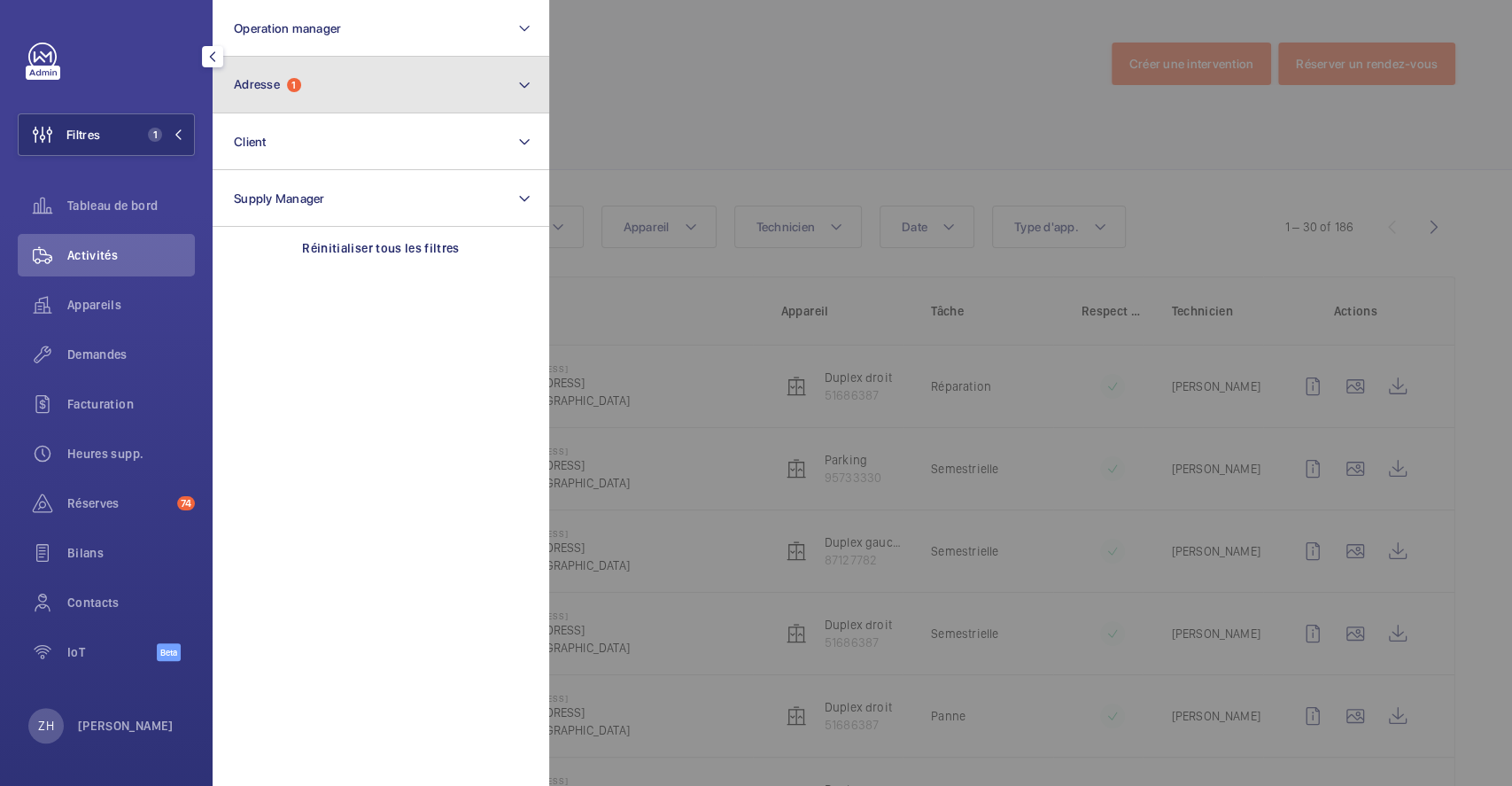
click at [366, 97] on button "Adresse 1" at bounding box center [381, 86] width 336 height 57
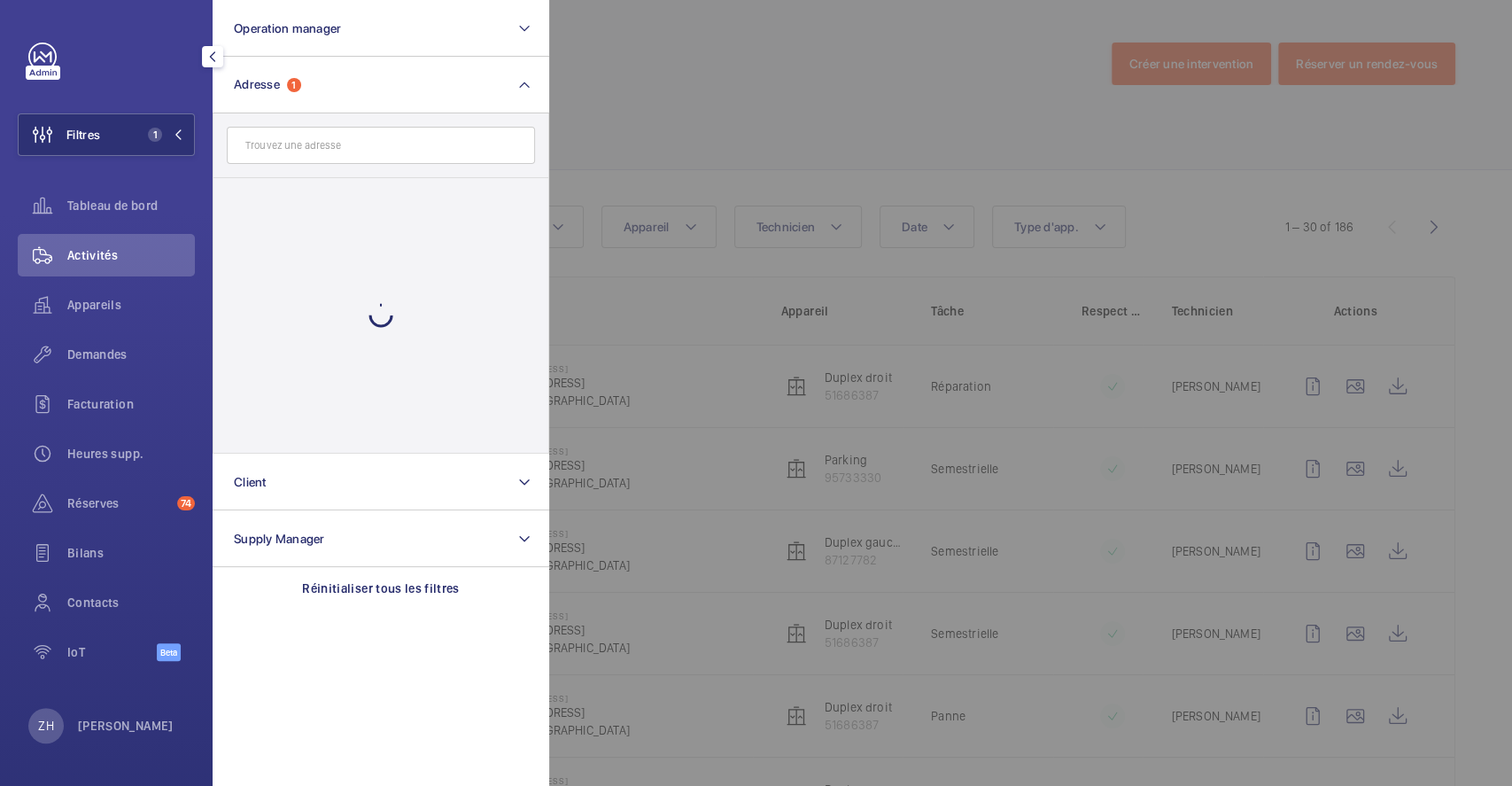
drag, startPoint x: 639, startPoint y: 82, endPoint x: 588, endPoint y: 89, distance: 51.5
click at [640, 82] on div at bounding box center [1304, 393] width 1512 height 786
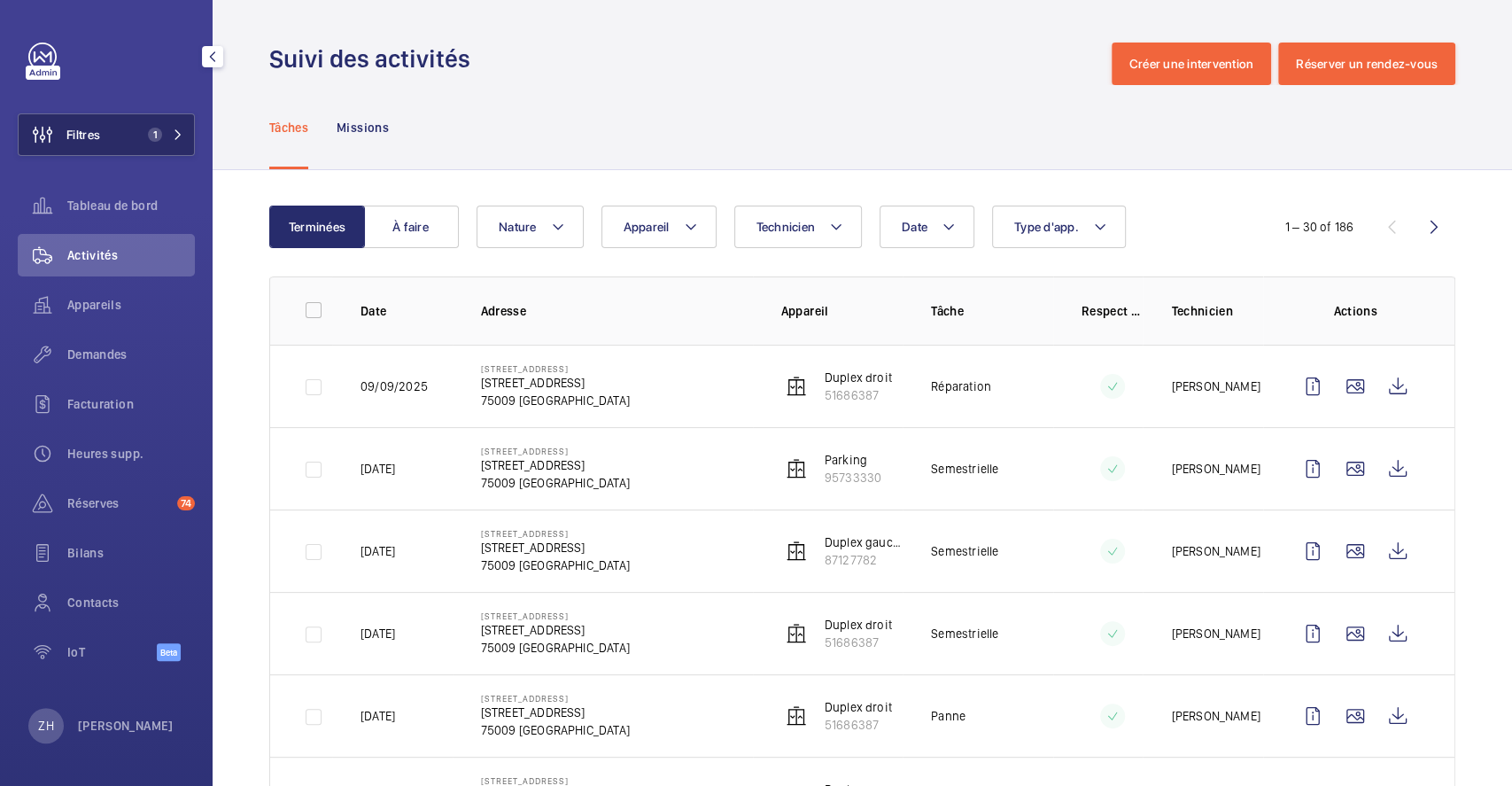
click at [136, 128] on button "Filtres 1" at bounding box center [106, 134] width 177 height 42
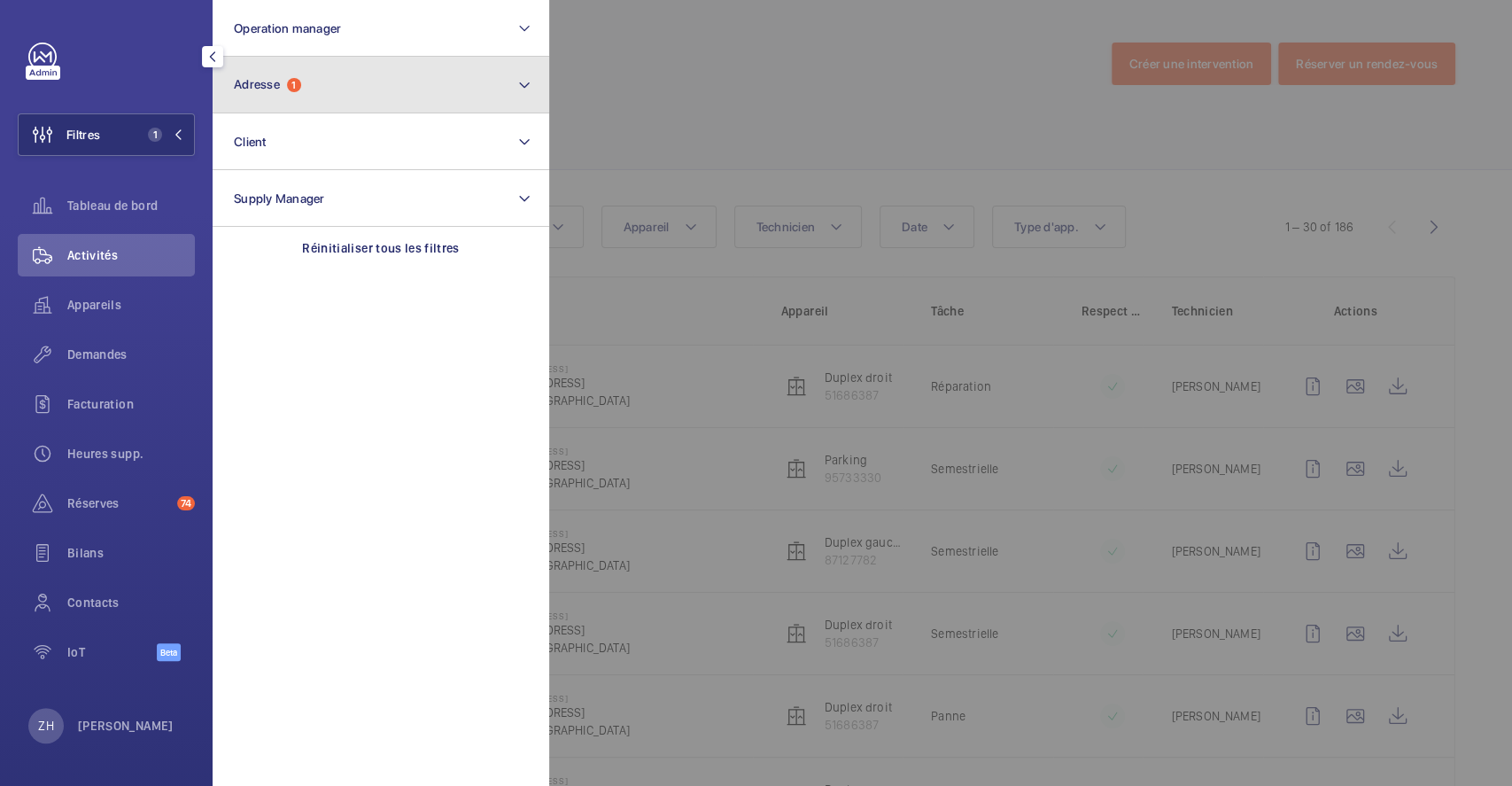
click at [342, 77] on button "Adresse 1" at bounding box center [381, 86] width 336 height 57
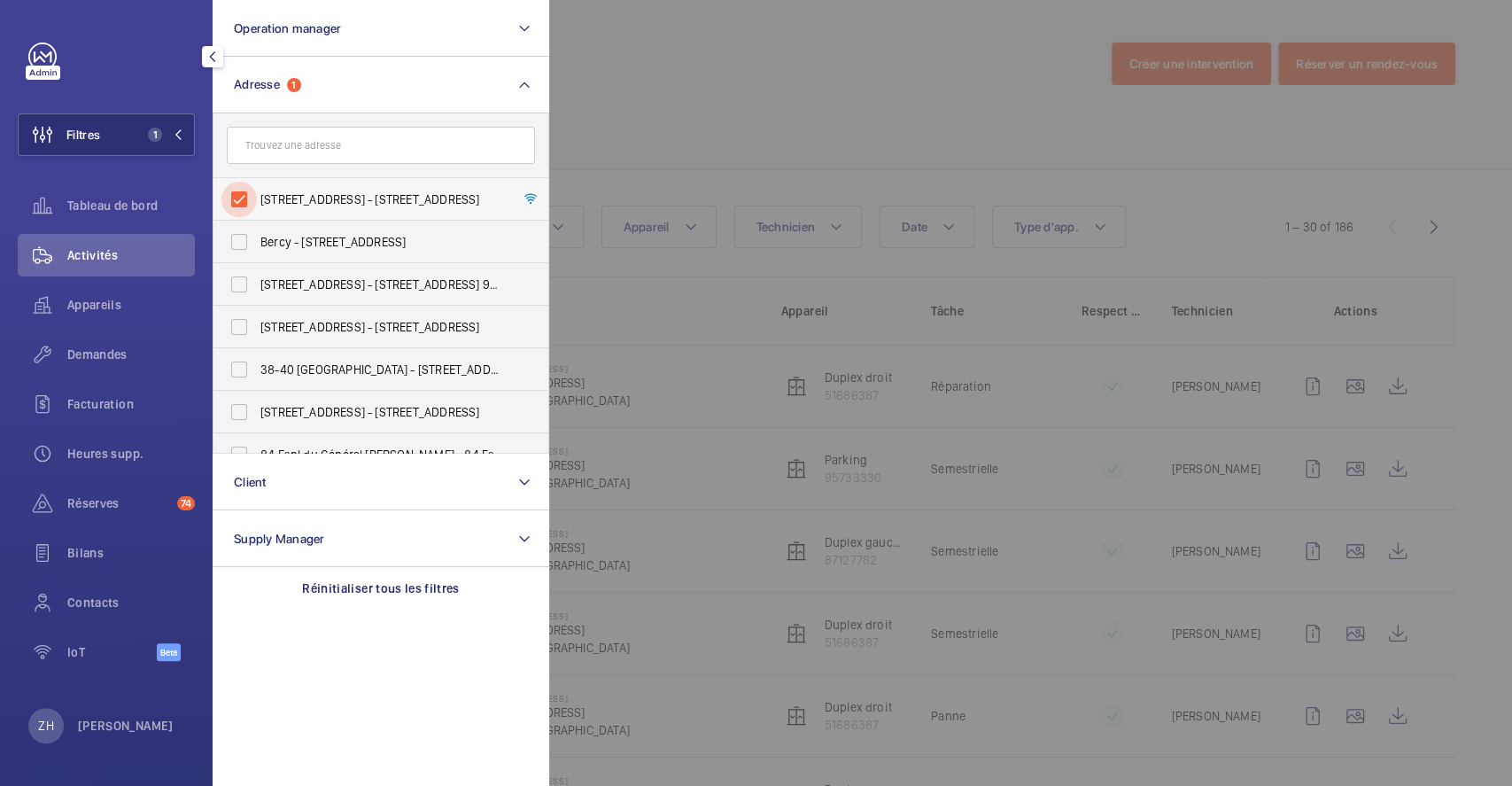
click at [234, 199] on input "38 Rue Le Peletier - 38 Rue Le Peletier, 75009 PARIS, PARIS 75009" at bounding box center [239, 200] width 35 height 35
checkbox input "false"
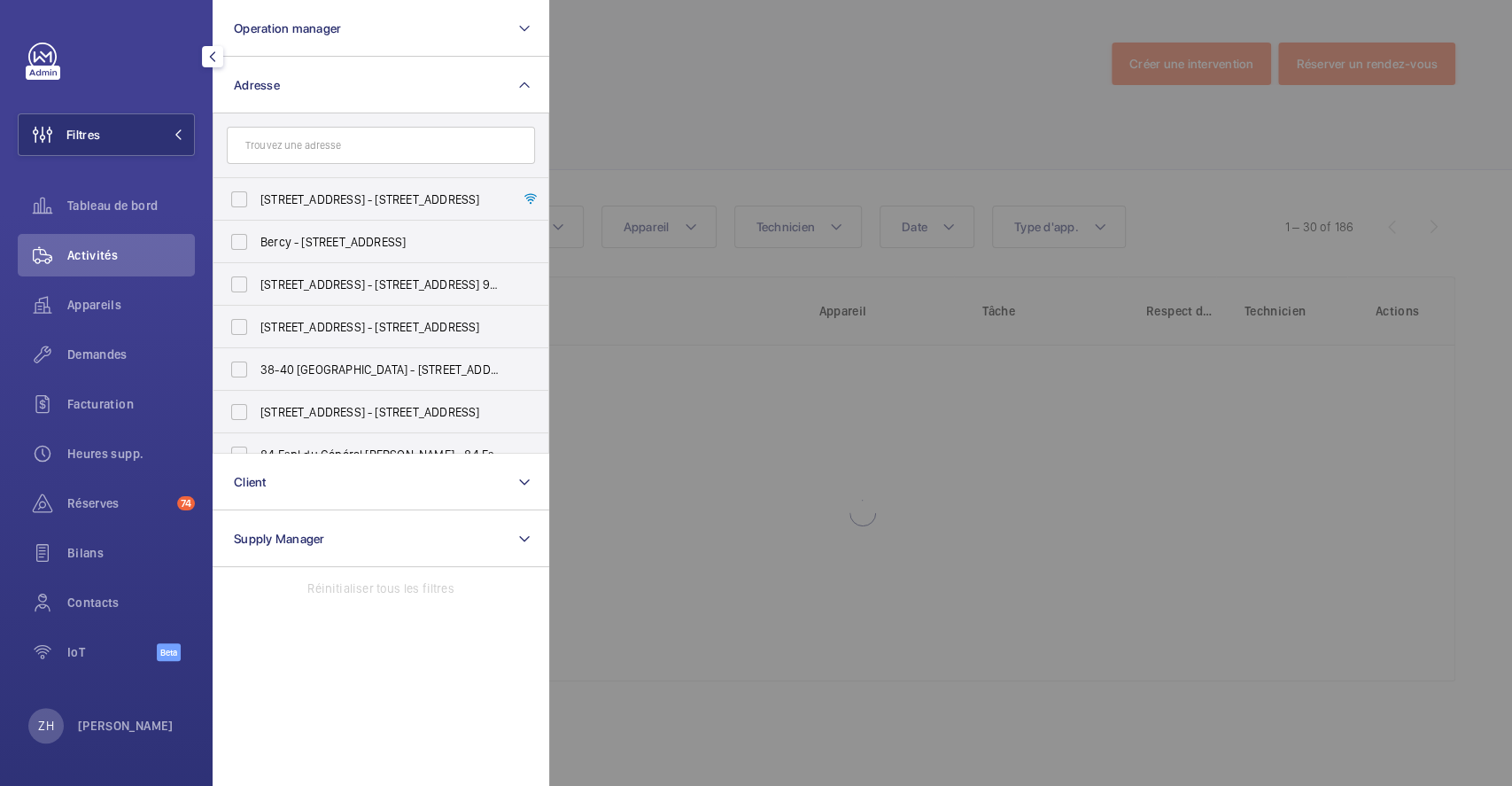
click at [712, 113] on div at bounding box center [1304, 393] width 1512 height 786
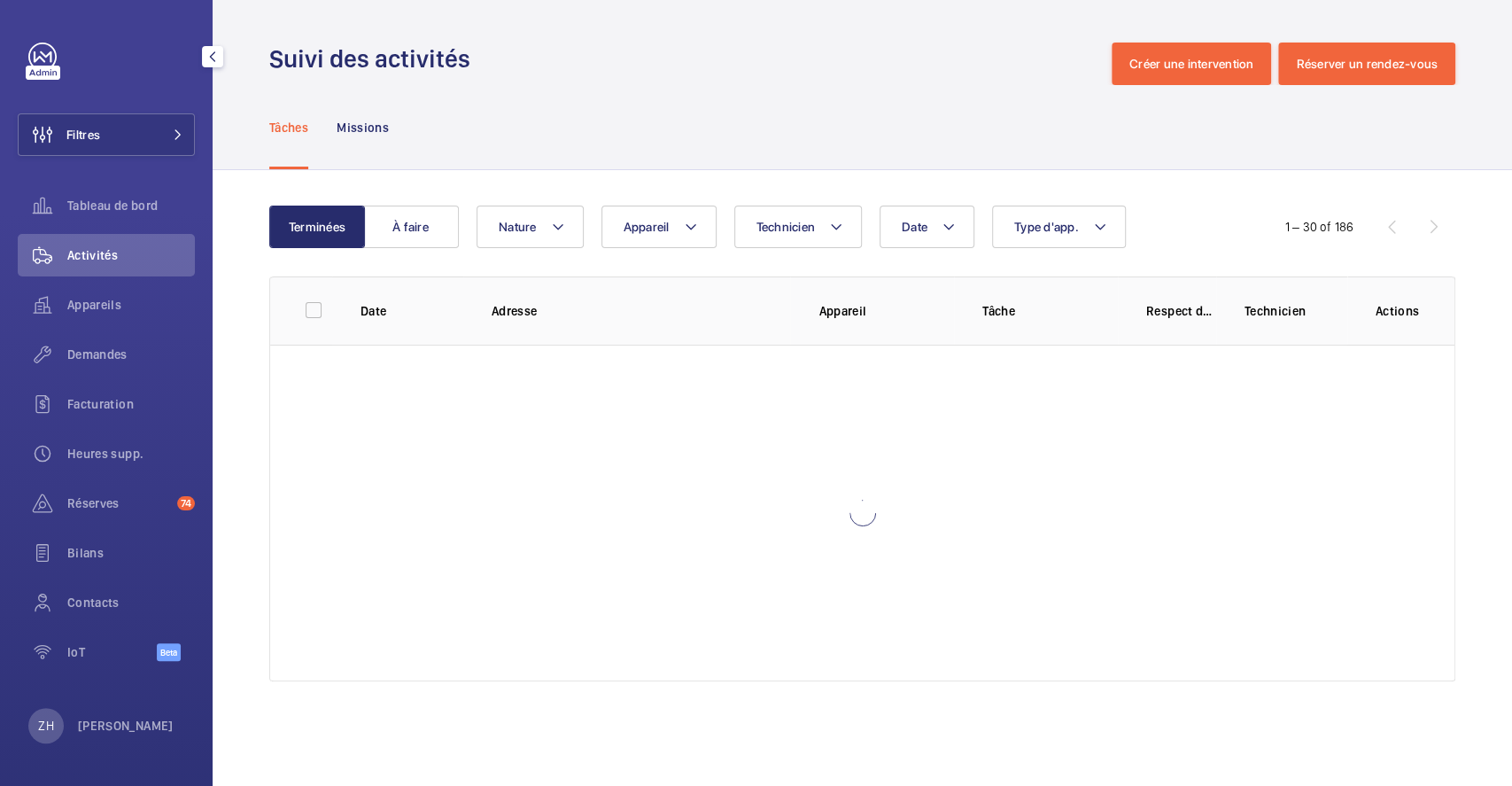
drag, startPoint x: 135, startPoint y: 135, endPoint x: 206, endPoint y: 116, distance: 73.5
click at [134, 135] on button "Filtres" at bounding box center [106, 134] width 177 height 42
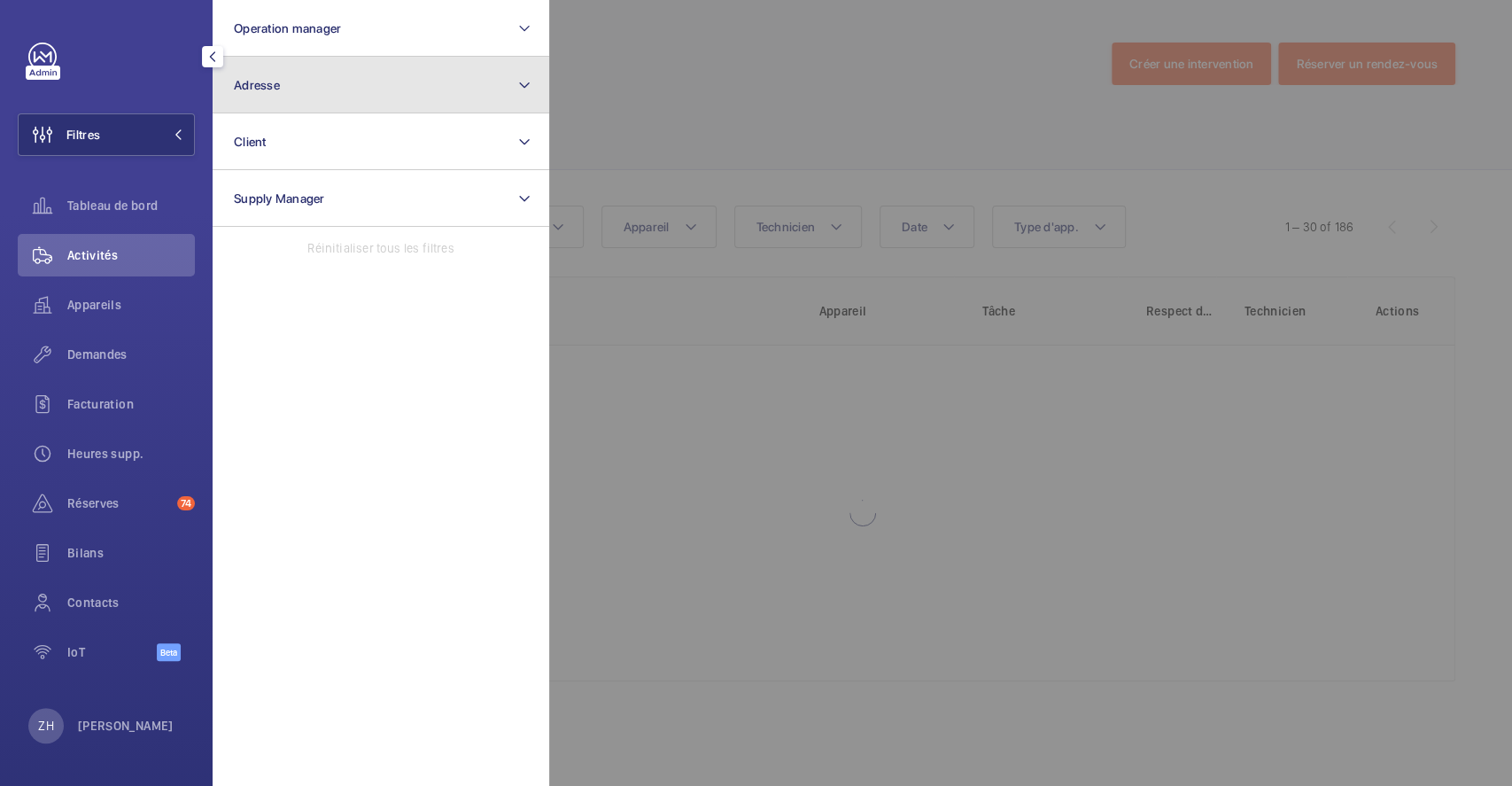
click at [400, 91] on button "Adresse" at bounding box center [381, 86] width 336 height 57
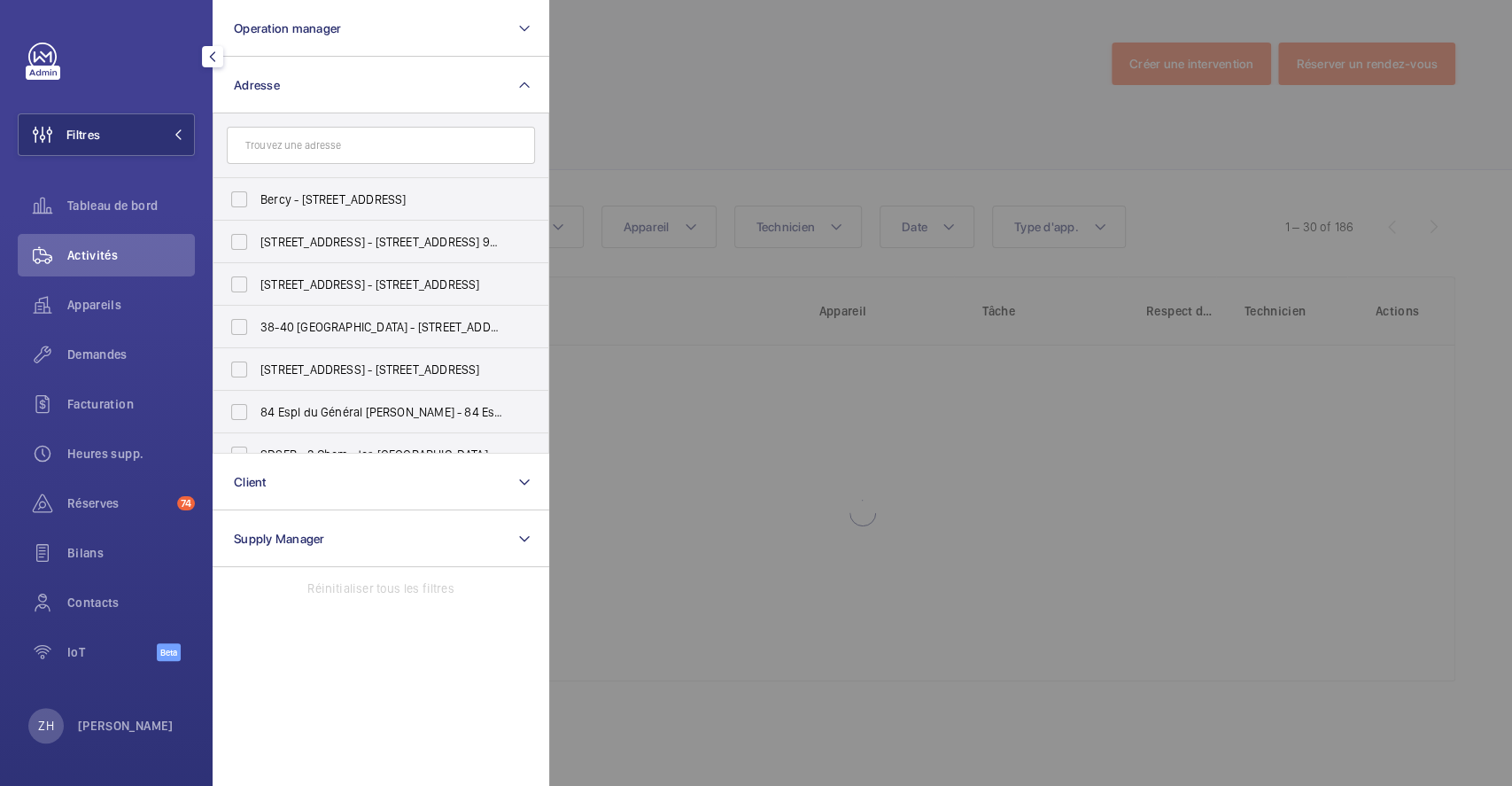
click at [384, 139] on input "text" at bounding box center [380, 146] width 308 height 37
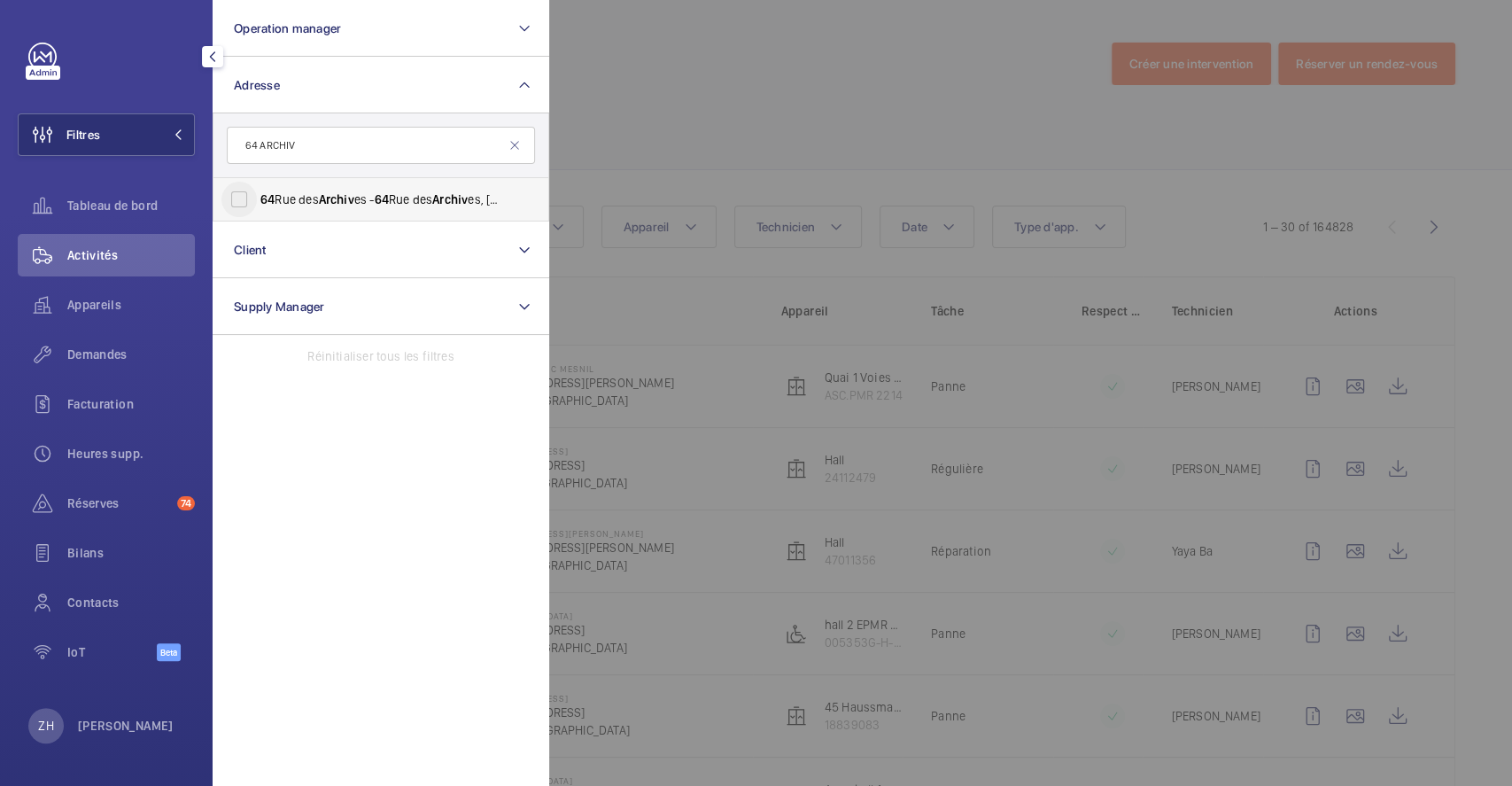
type input "64 ARCHIV"
click at [244, 197] on input "64 Rue des Archiv es - 64 Rue des Archiv es, 75003 PARIS, PARIS 75003" at bounding box center [239, 200] width 35 height 35
checkbox input "true"
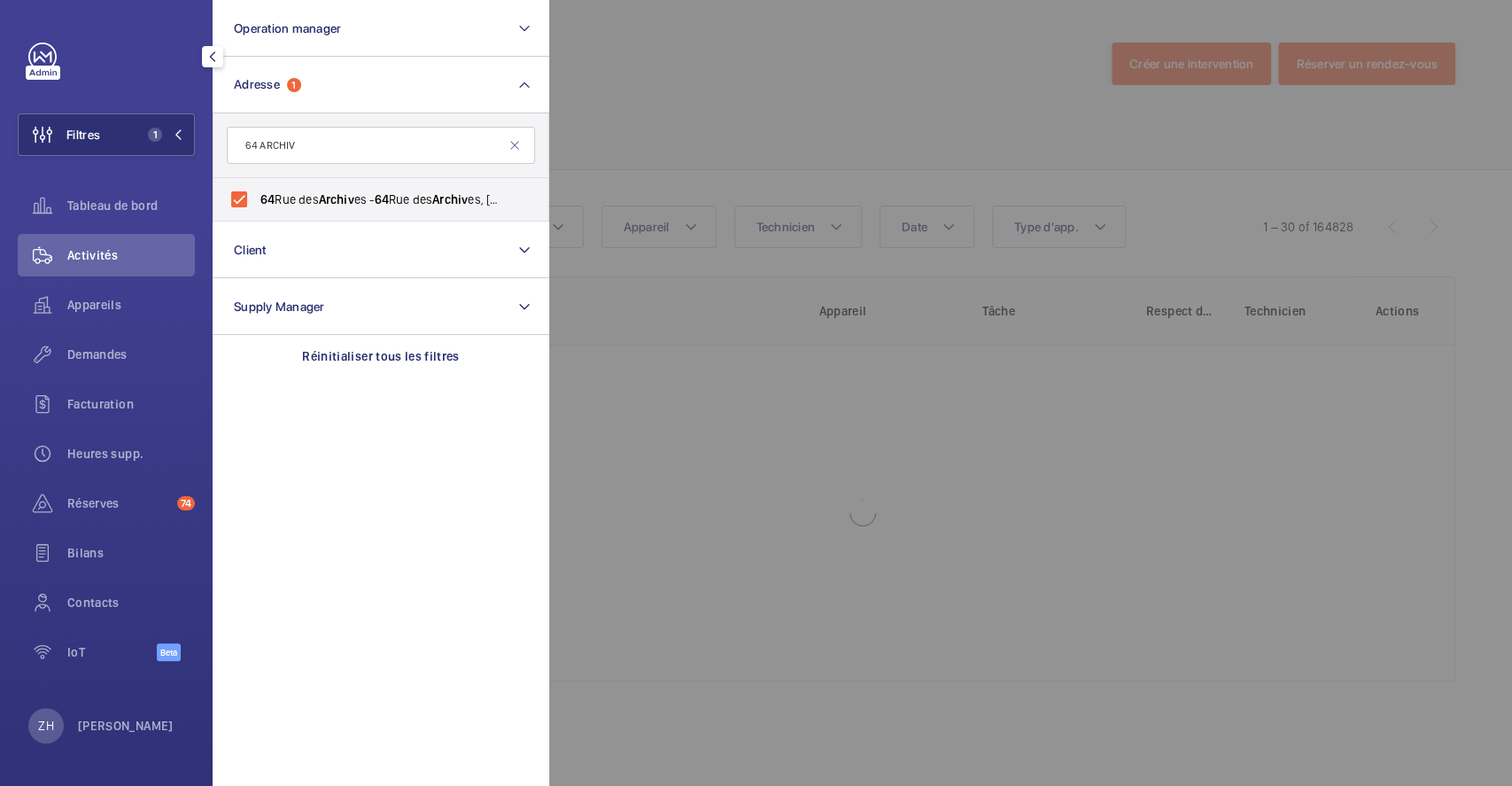
click at [579, 94] on div at bounding box center [1304, 393] width 1512 height 786
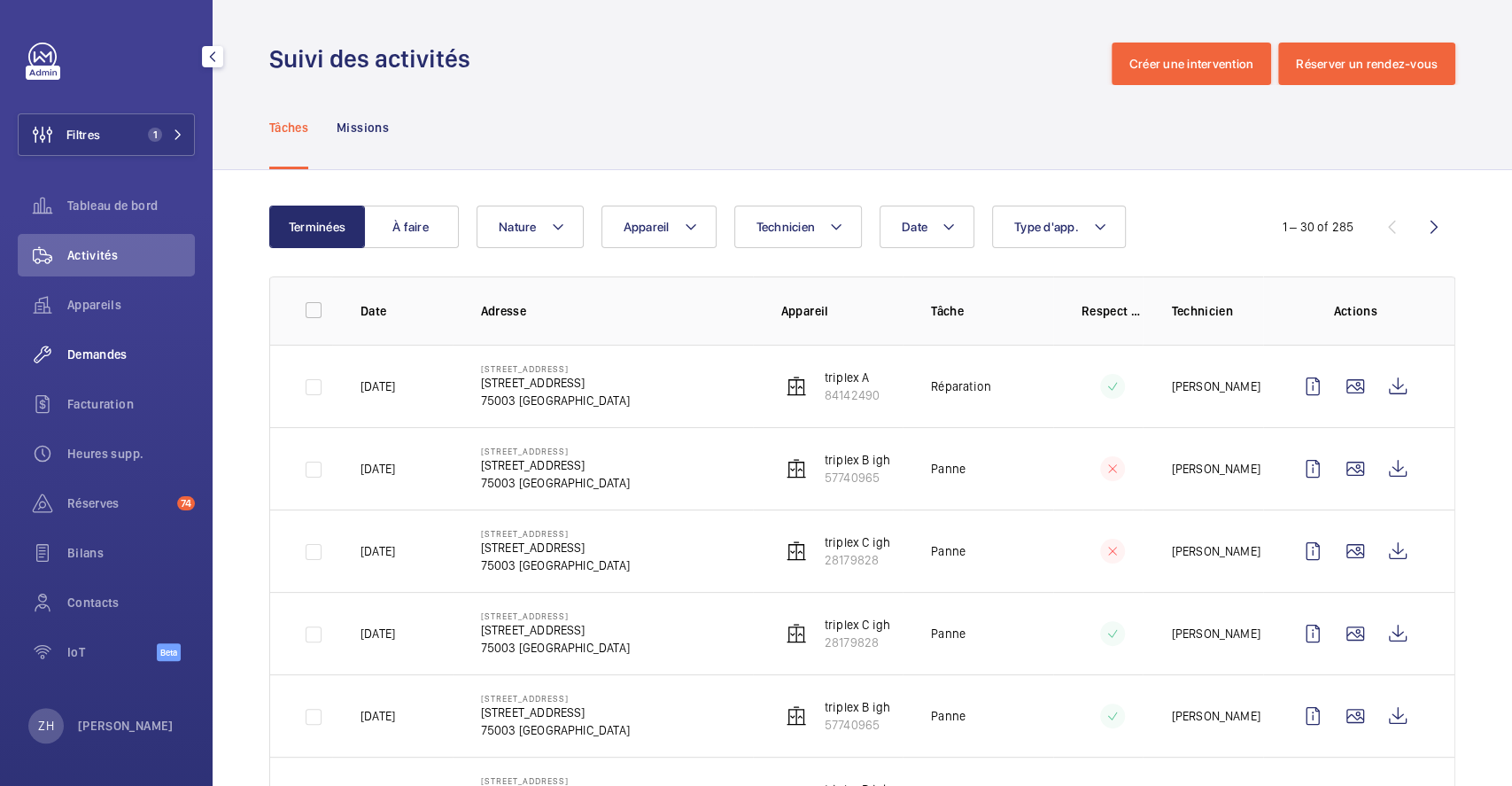
click at [118, 355] on span "Demandes" at bounding box center [131, 354] width 128 height 18
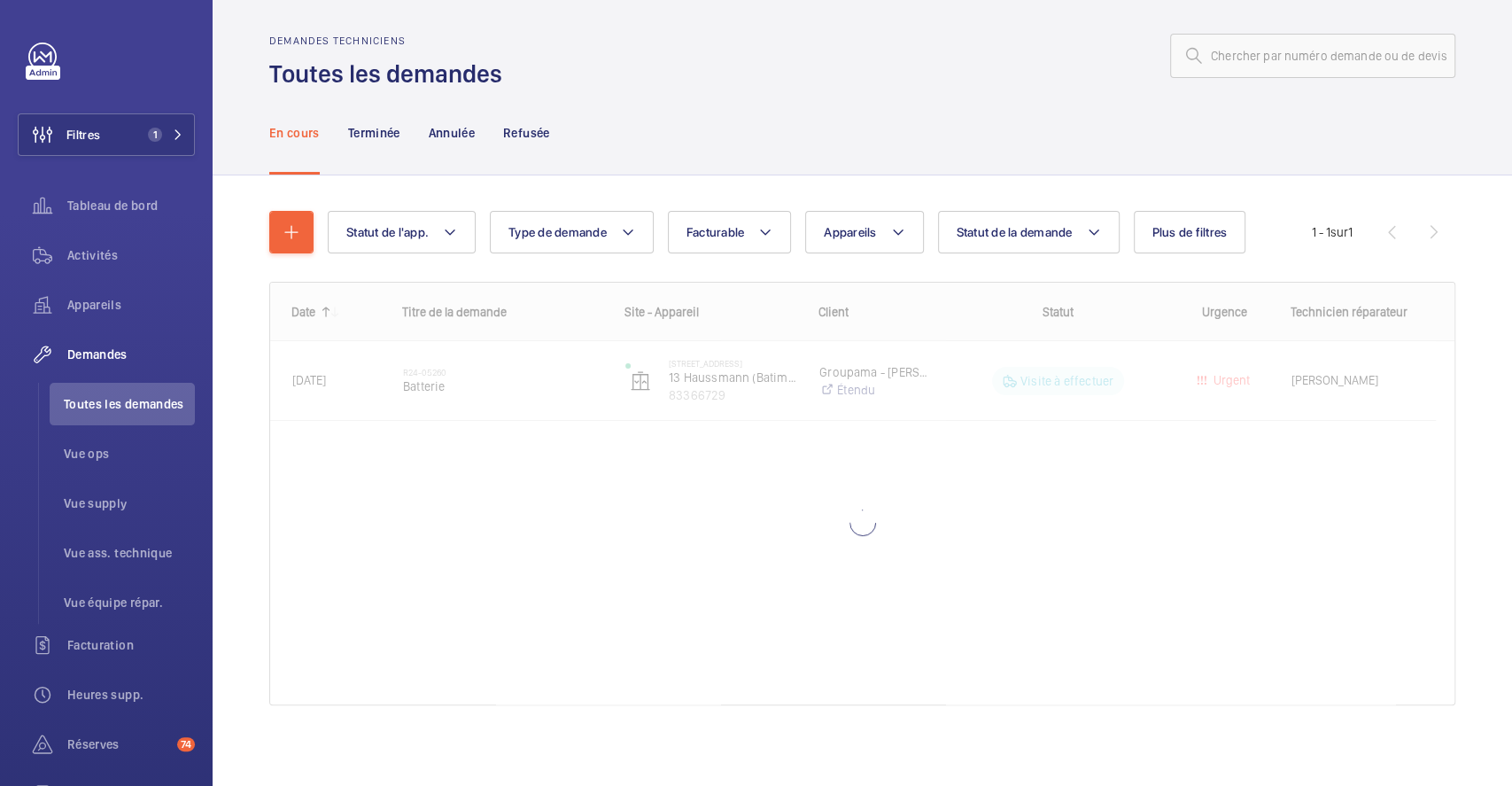
scroll to position [13, 0]
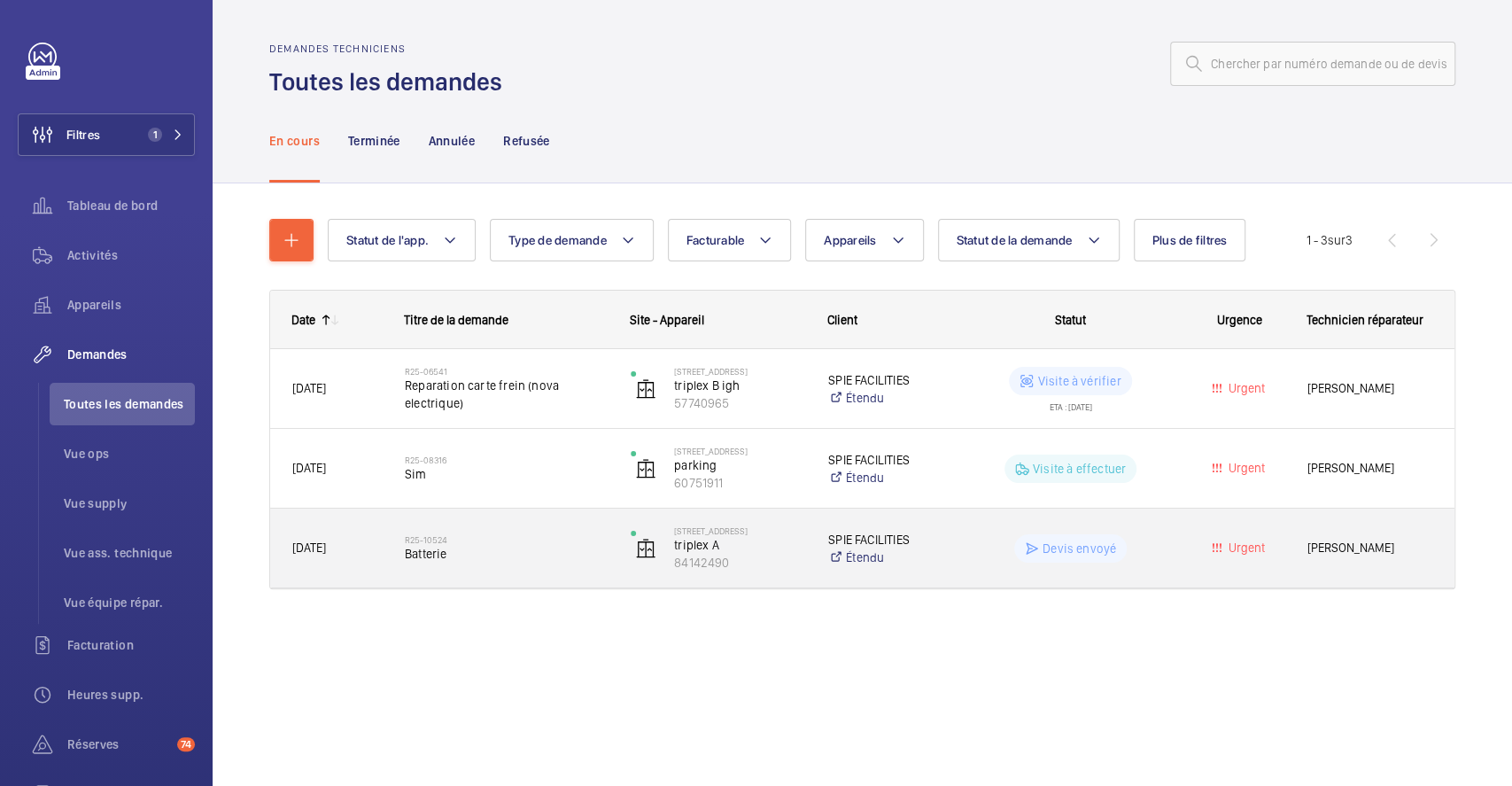
click at [982, 538] on wm-front-pills-cell "Devis envoyé" at bounding box center [1070, 548] width 203 height 29
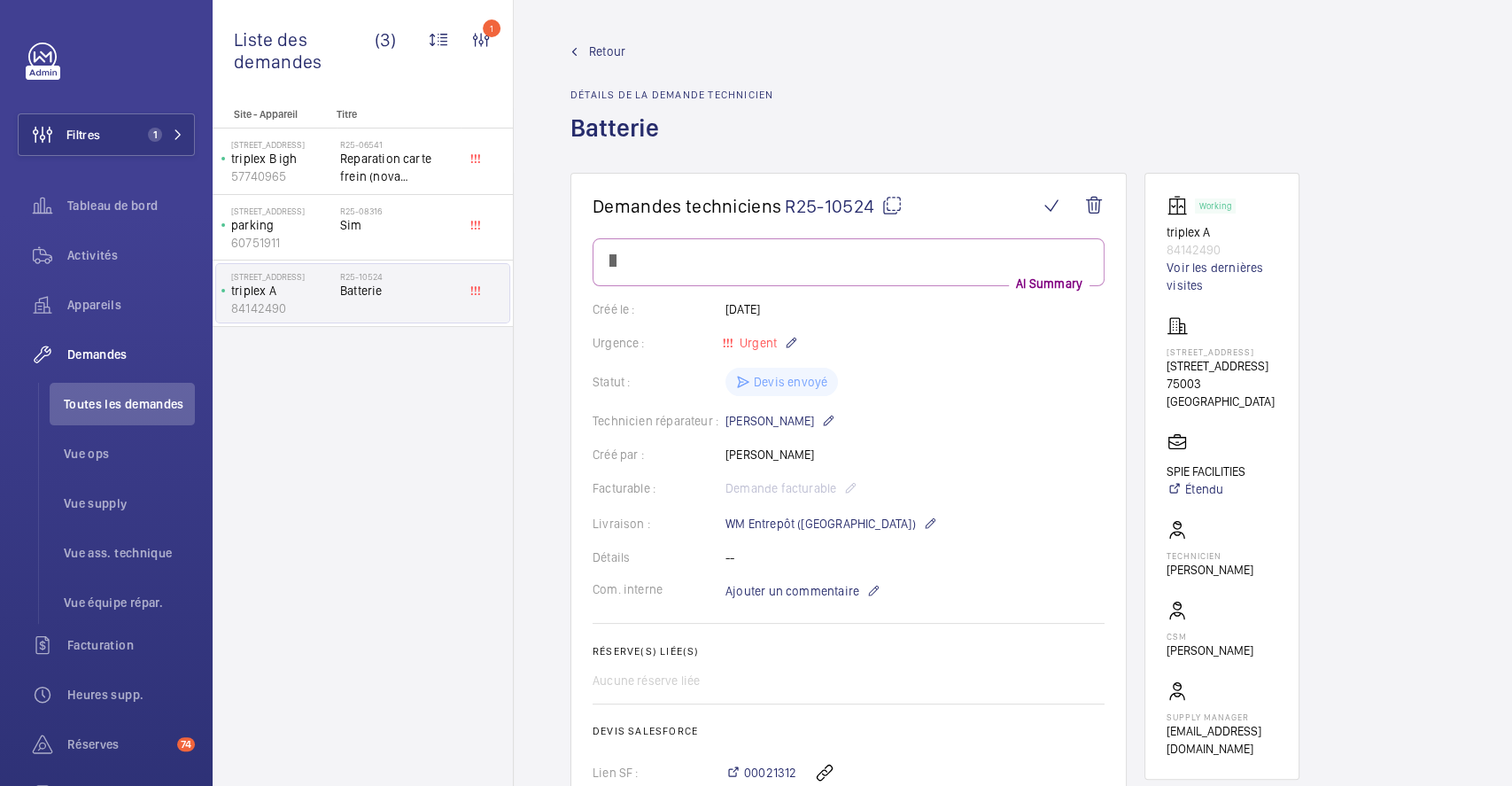
scroll to position [354, 0]
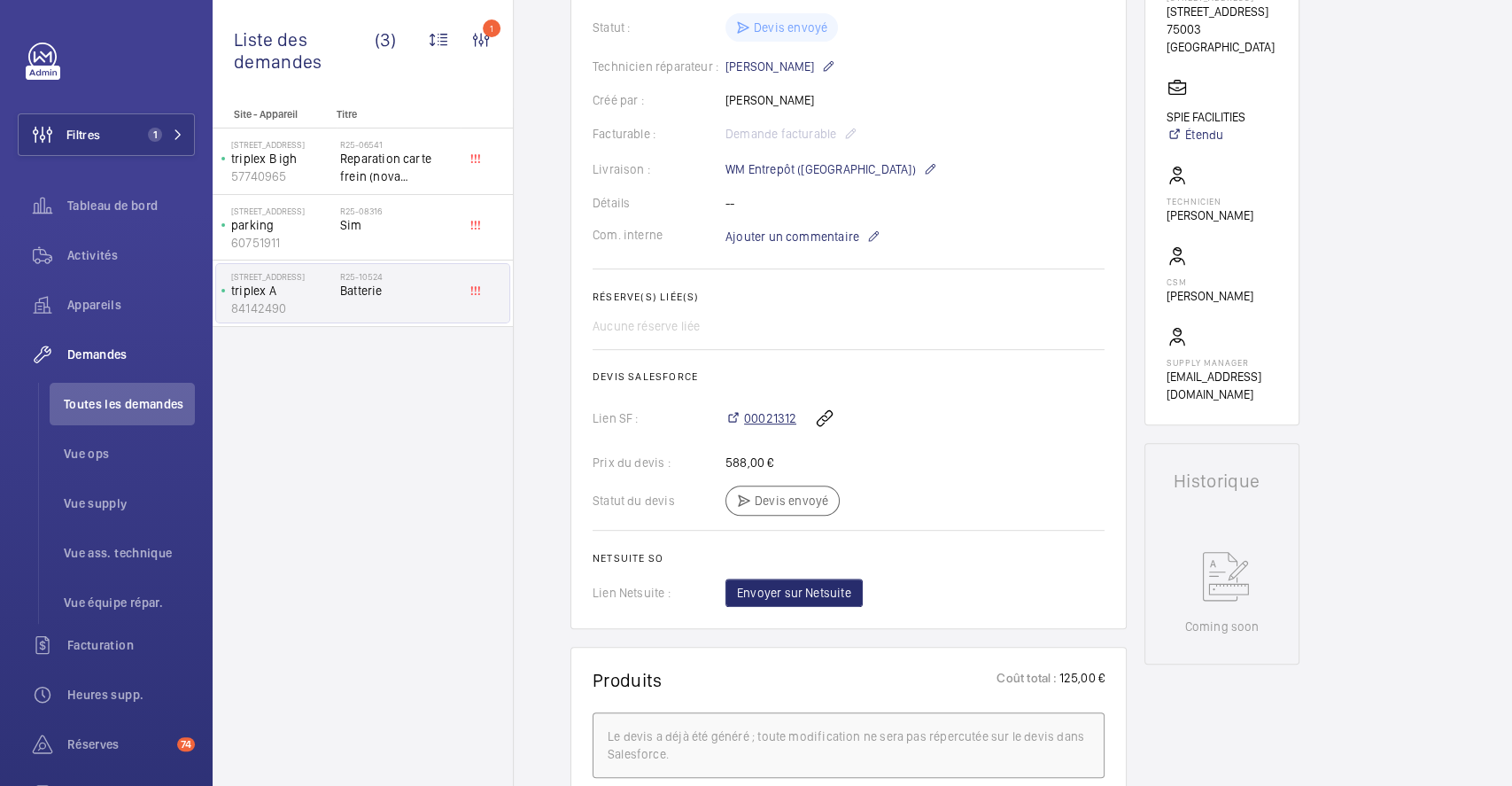
click at [783, 414] on span "00021312" at bounding box center [769, 418] width 52 height 18
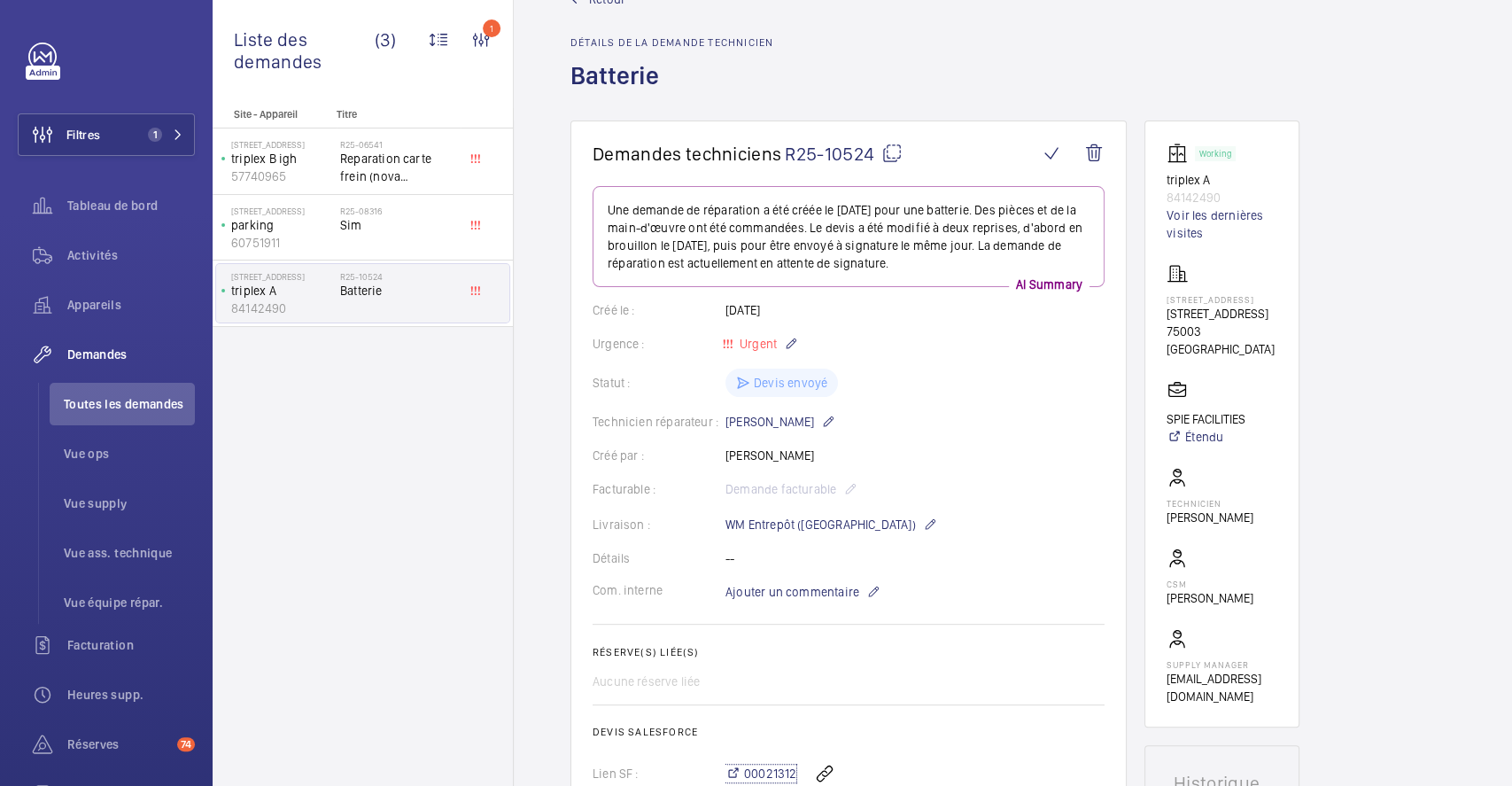
scroll to position [0, 0]
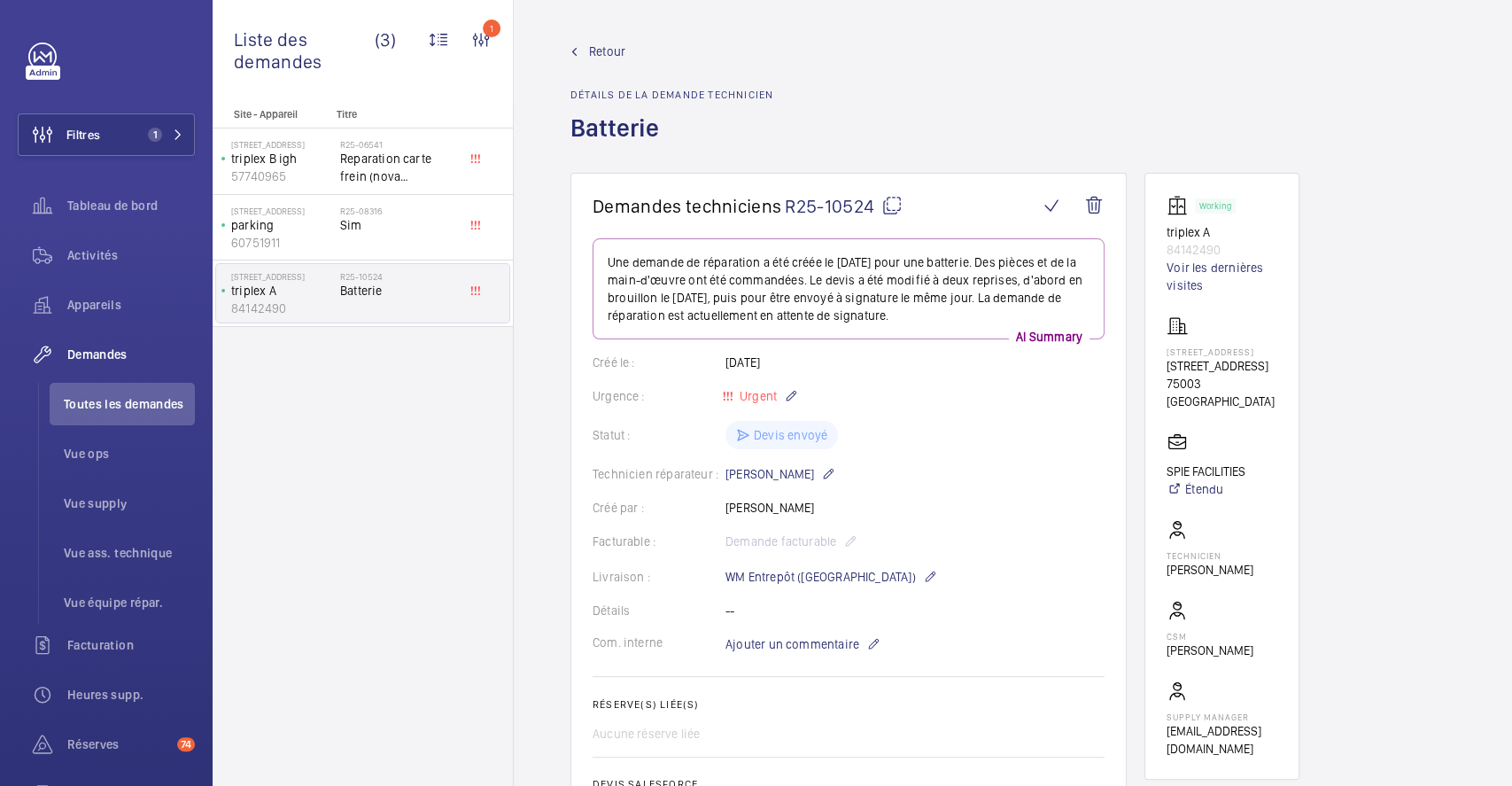
click at [612, 42] on span "Retour" at bounding box center [607, 51] width 36 height 18
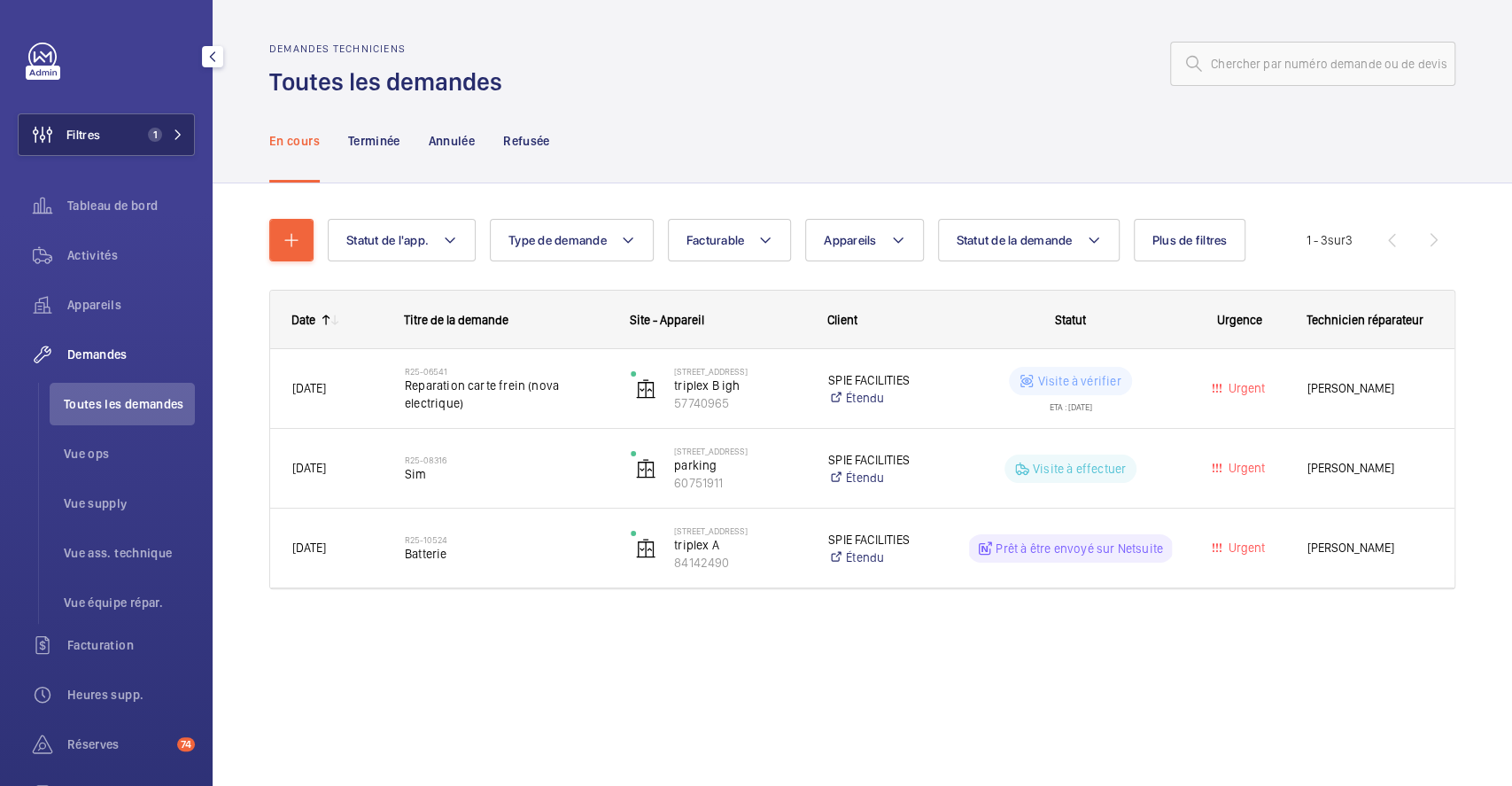
click at [119, 132] on button "Filtres 1" at bounding box center [106, 134] width 177 height 42
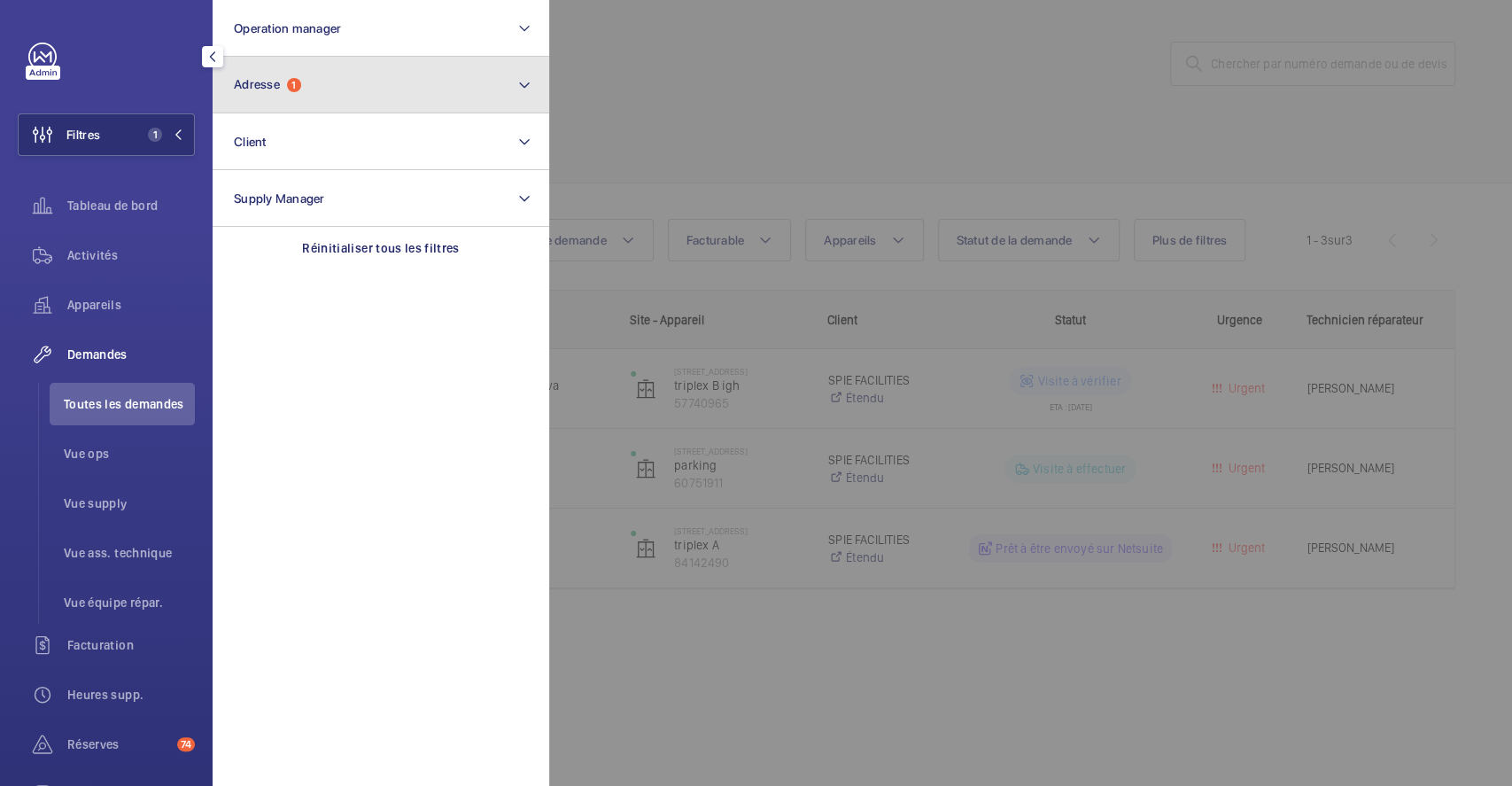
click at [300, 86] on span "1" at bounding box center [294, 85] width 14 height 14
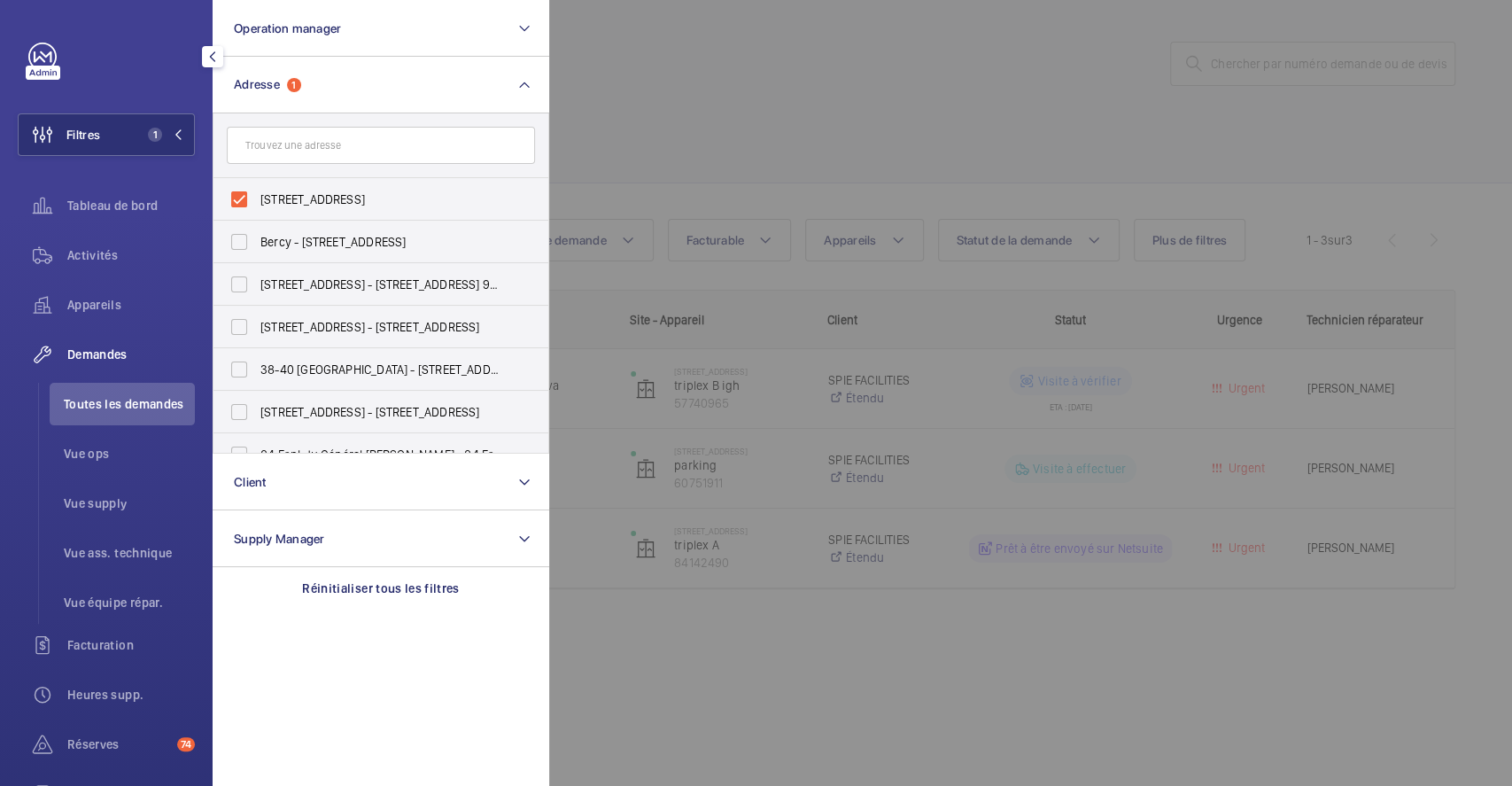
click at [750, 124] on div at bounding box center [1304, 393] width 1512 height 786
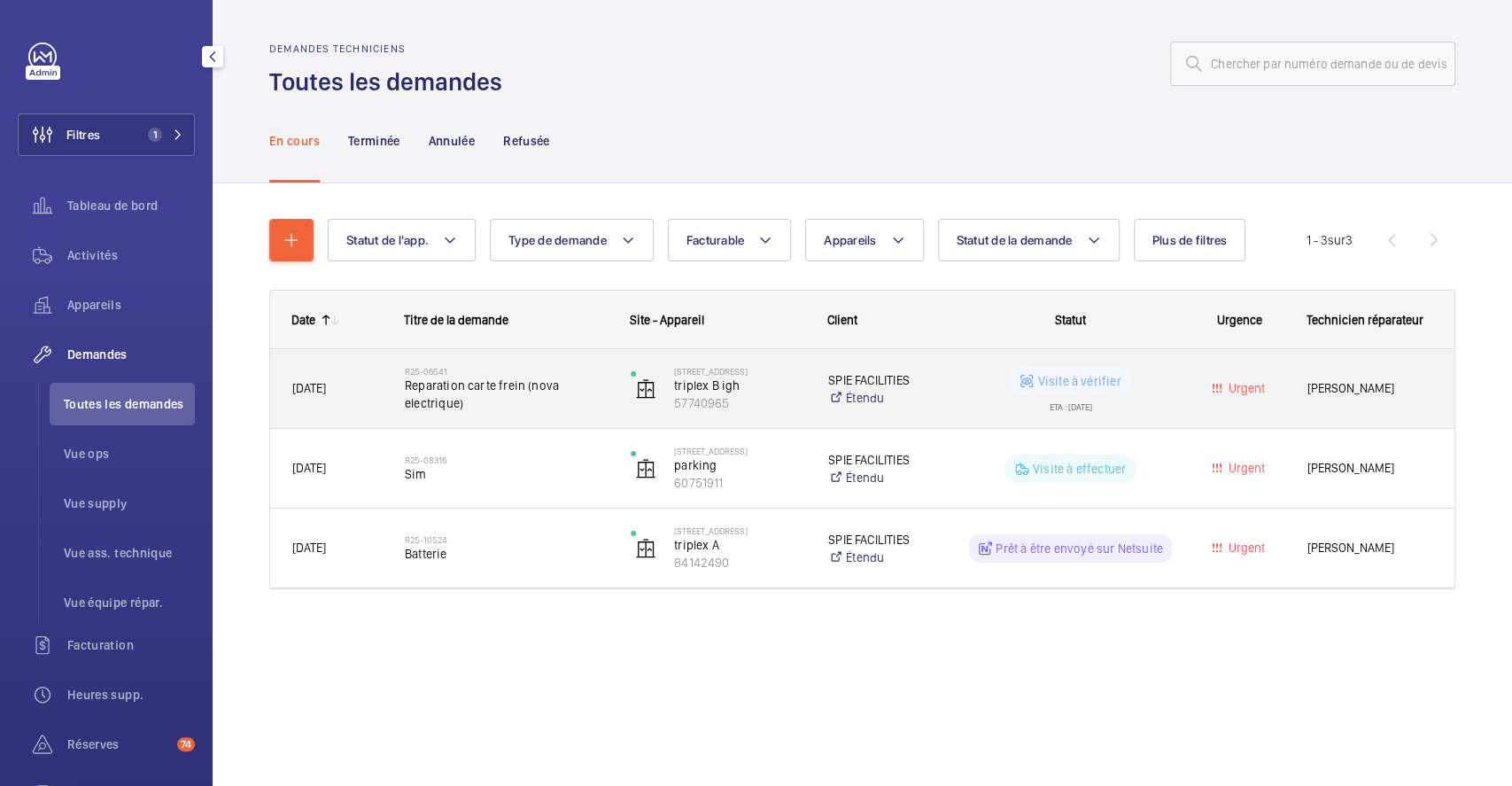
click at [580, 350] on div "R25-06541 Reparation carte frein (nova electrique)" at bounding box center [496, 389] width 224 height 80
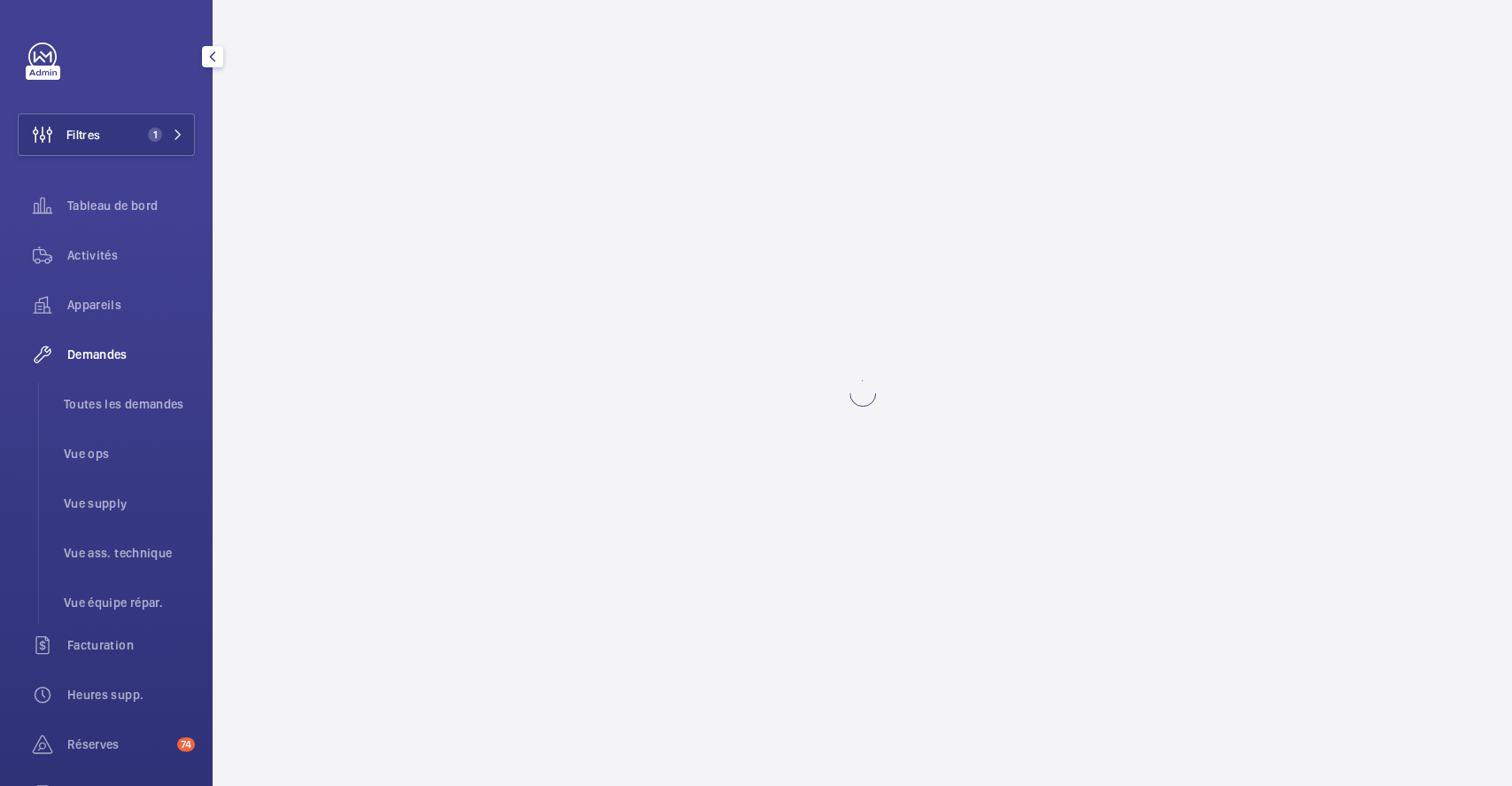
click at [212, 49] on button "button" at bounding box center [212, 57] width 22 height 22
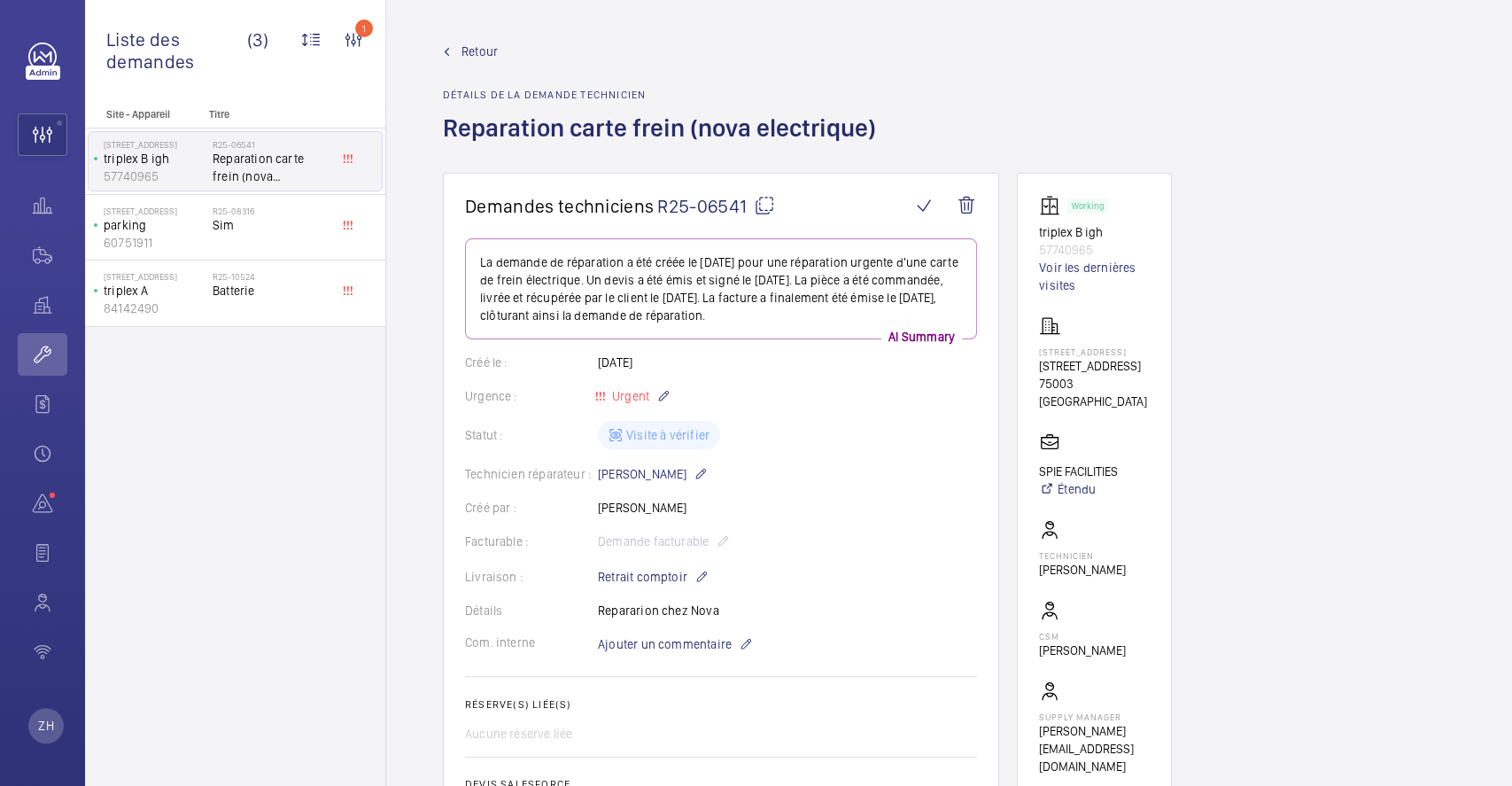
click at [482, 46] on span "Retour" at bounding box center [479, 51] width 36 height 18
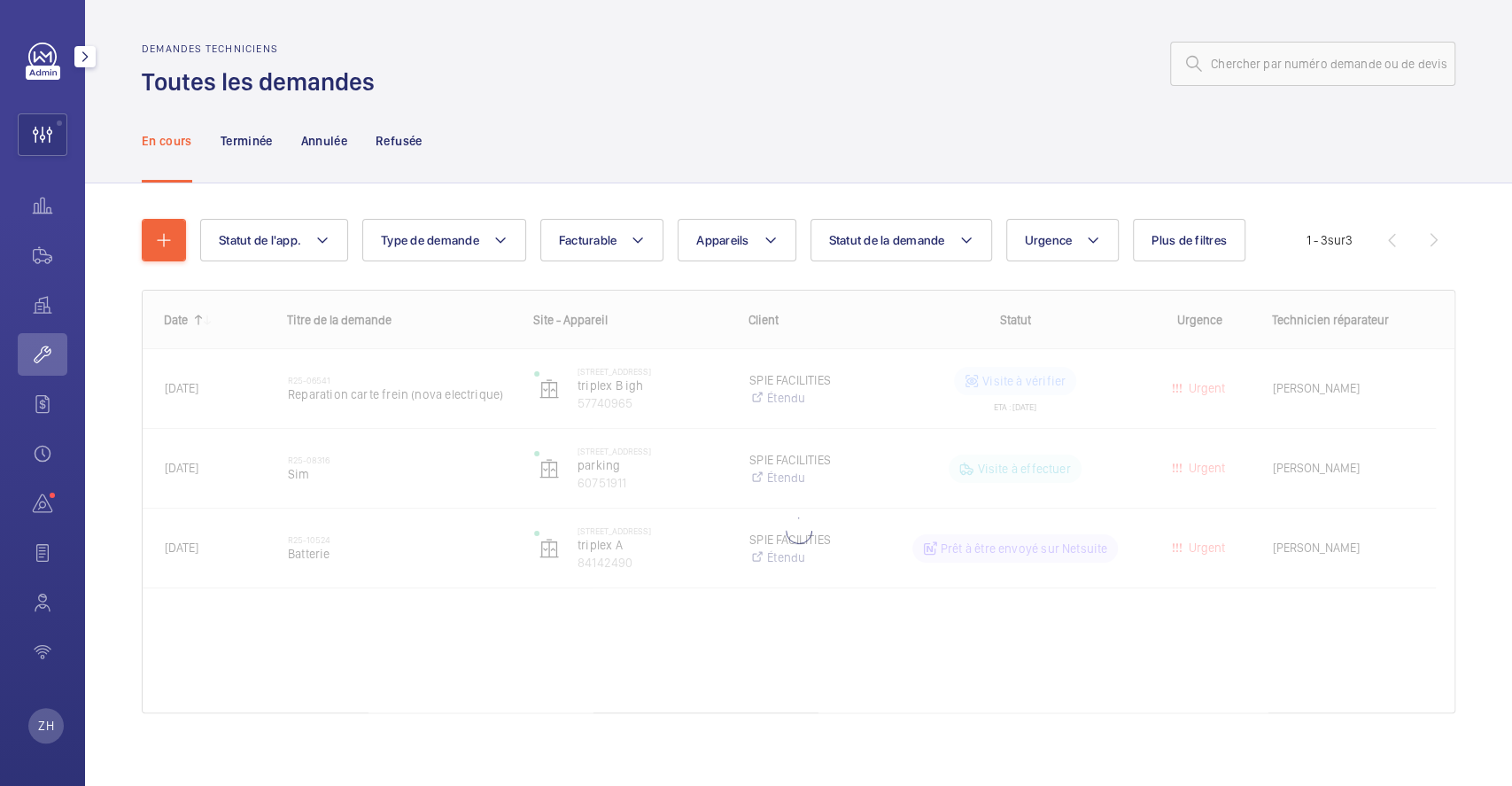
click at [91, 61] on mat-icon "button" at bounding box center [86, 56] width 22 height 14
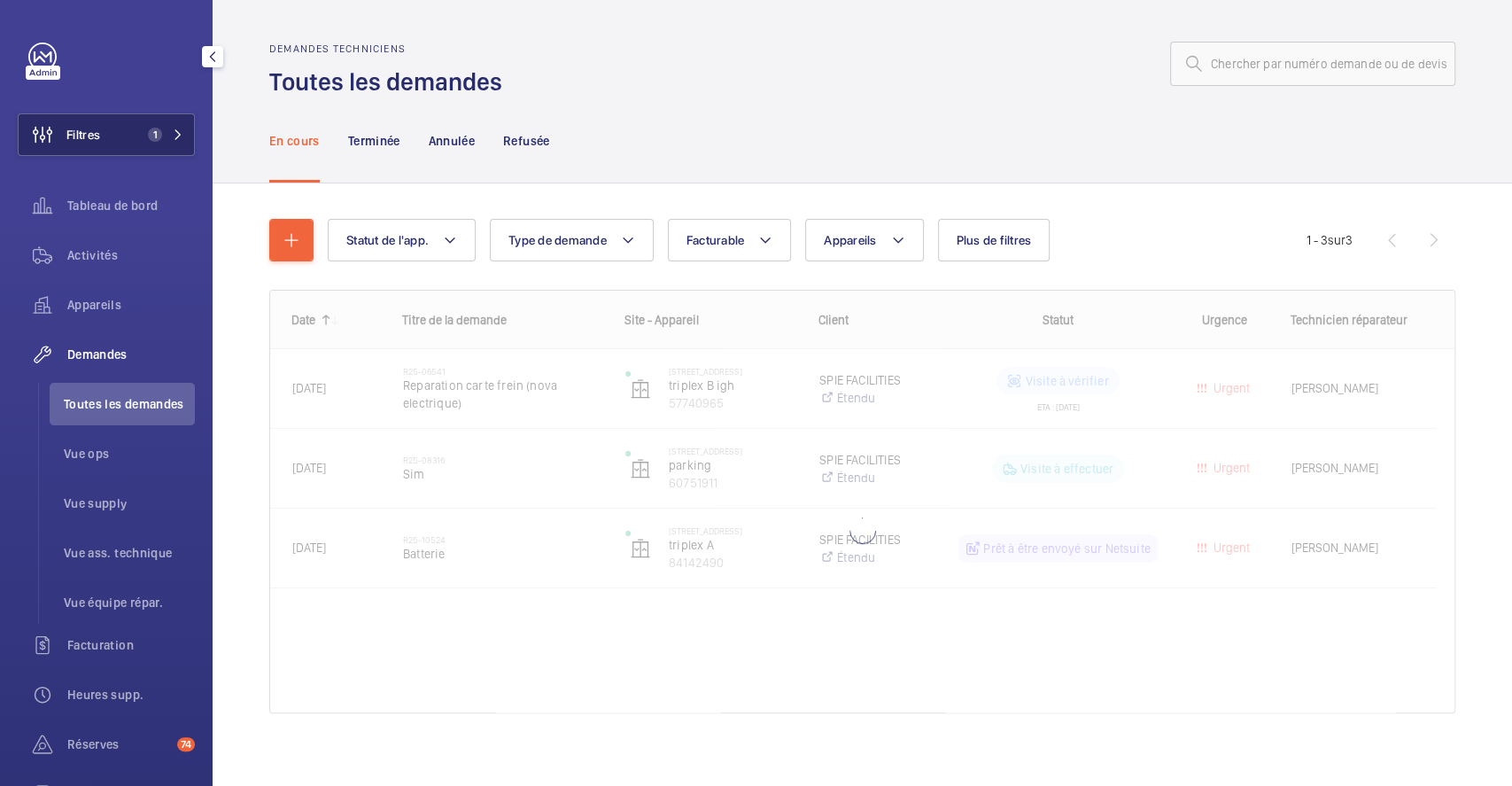
click at [102, 132] on button "Filtres 1" at bounding box center [106, 134] width 177 height 42
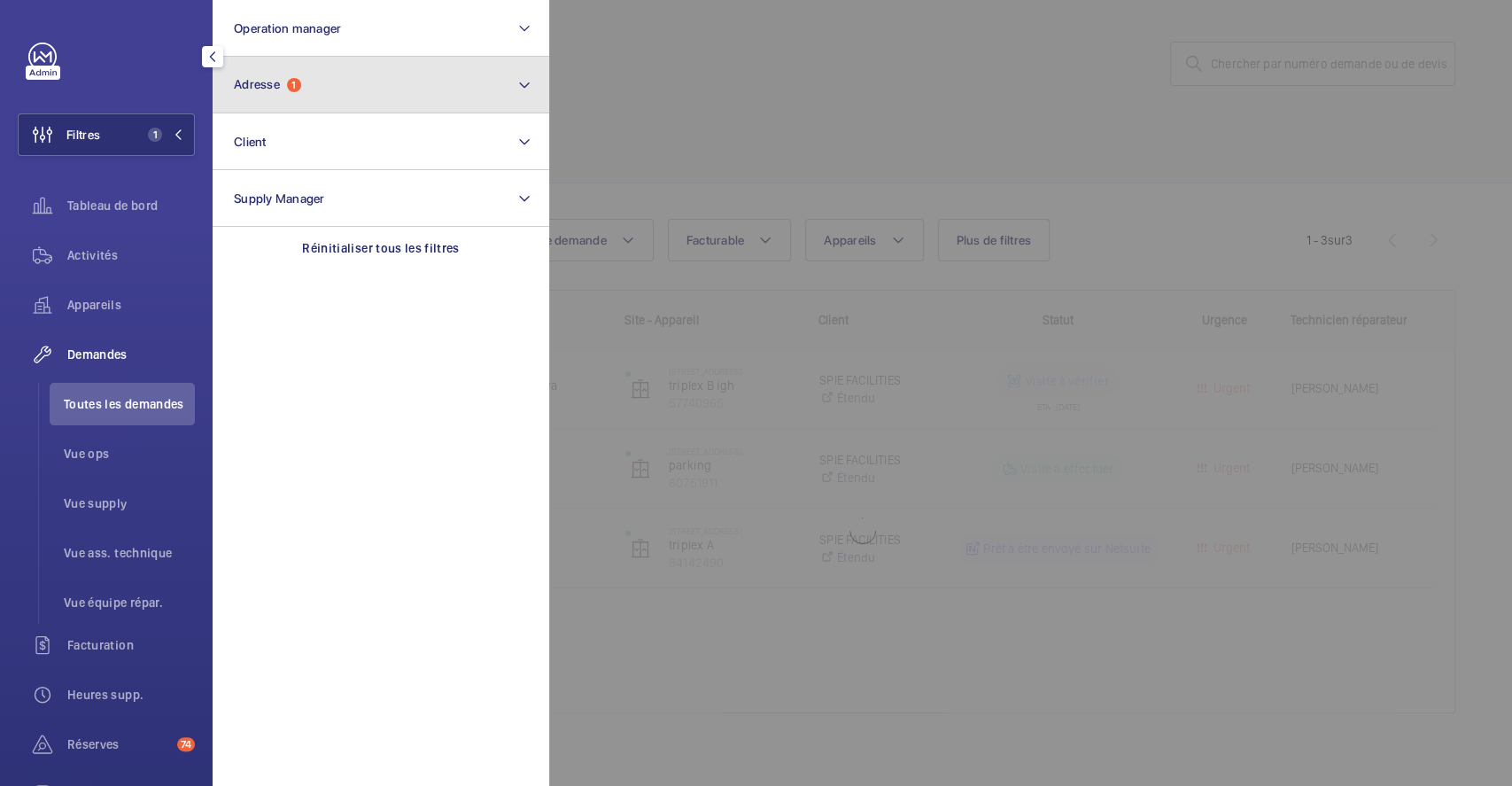
click at [332, 89] on button "Adresse 1" at bounding box center [381, 86] width 336 height 57
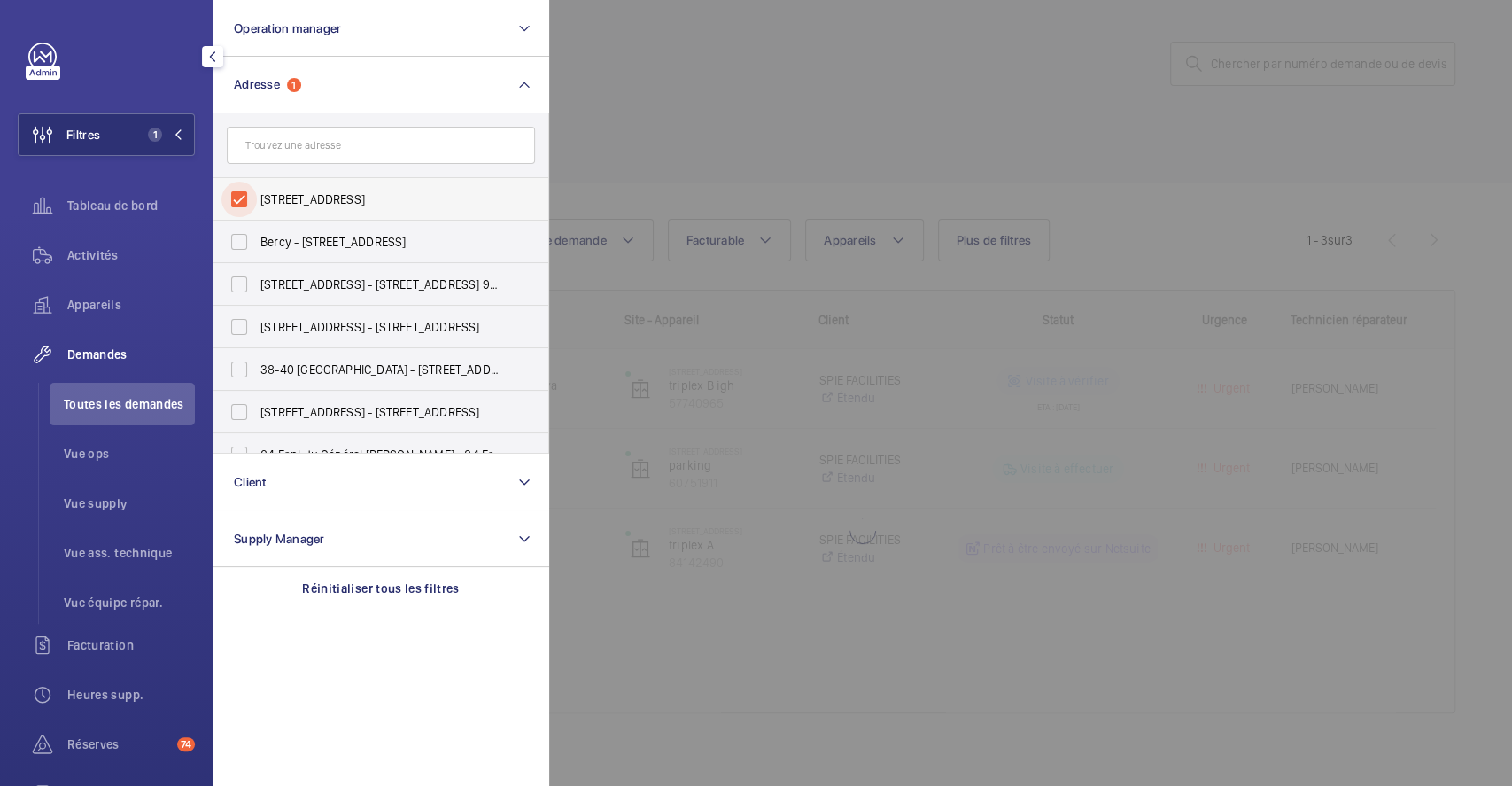
click at [239, 192] on input "64 Rue des Archives - 64 Rue des Archives, 75003 PARIS, PARIS 75003" at bounding box center [239, 200] width 35 height 35
checkbox input "false"
click at [305, 148] on input "text" at bounding box center [380, 146] width 308 height 37
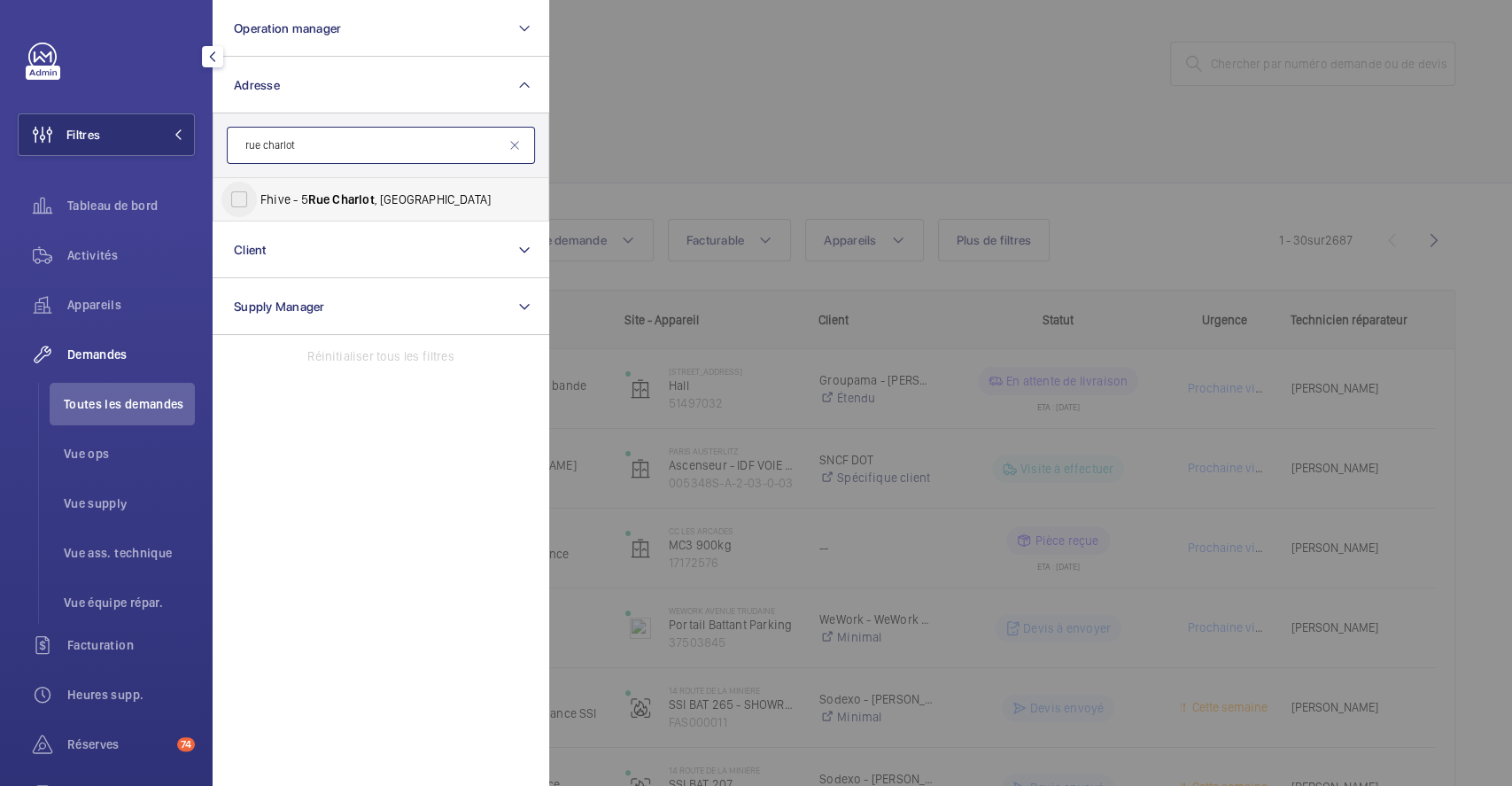
type input "rue charlot"
drag, startPoint x: 241, startPoint y: 197, endPoint x: 660, endPoint y: 70, distance: 437.8
click at [243, 197] on input "Fhive - 5 Rue Charlot , 75003 PARIS, PARIS 75003" at bounding box center [239, 200] width 35 height 35
checkbox input "true"
click at [695, 60] on div at bounding box center [1304, 393] width 1512 height 786
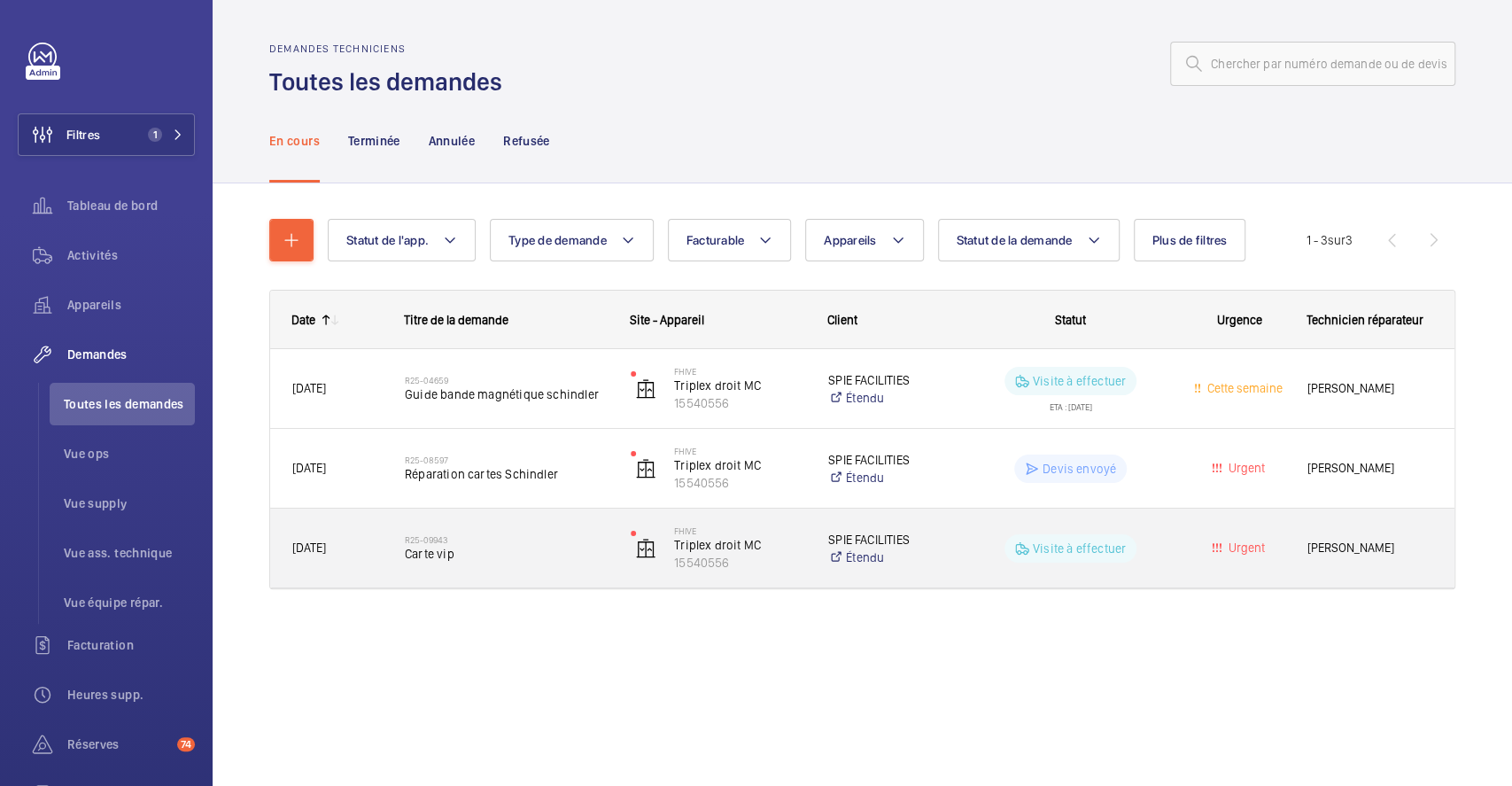
click at [531, 542] on h2 "R25-09943" at bounding box center [506, 539] width 203 height 11
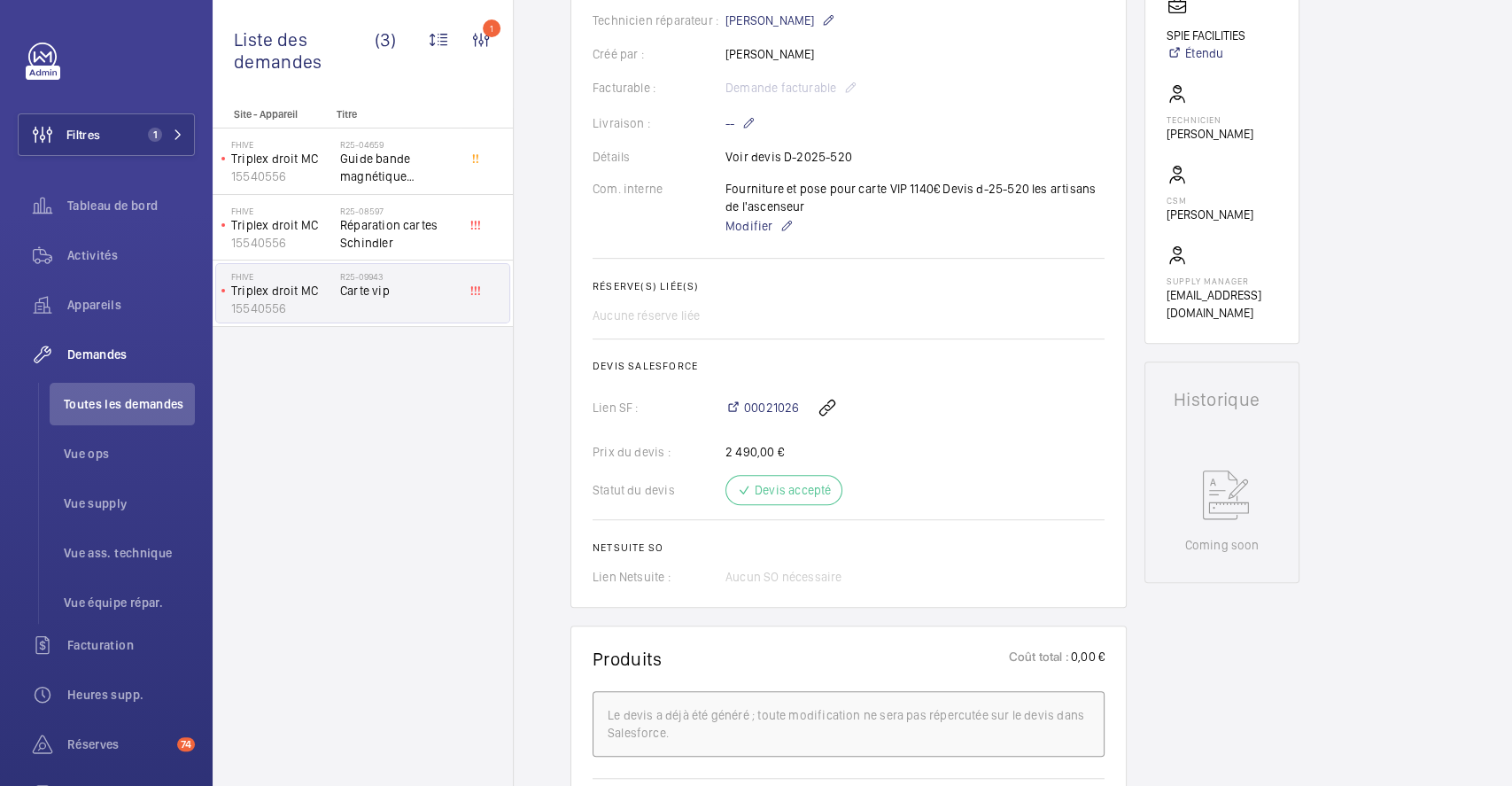
scroll to position [472, 0]
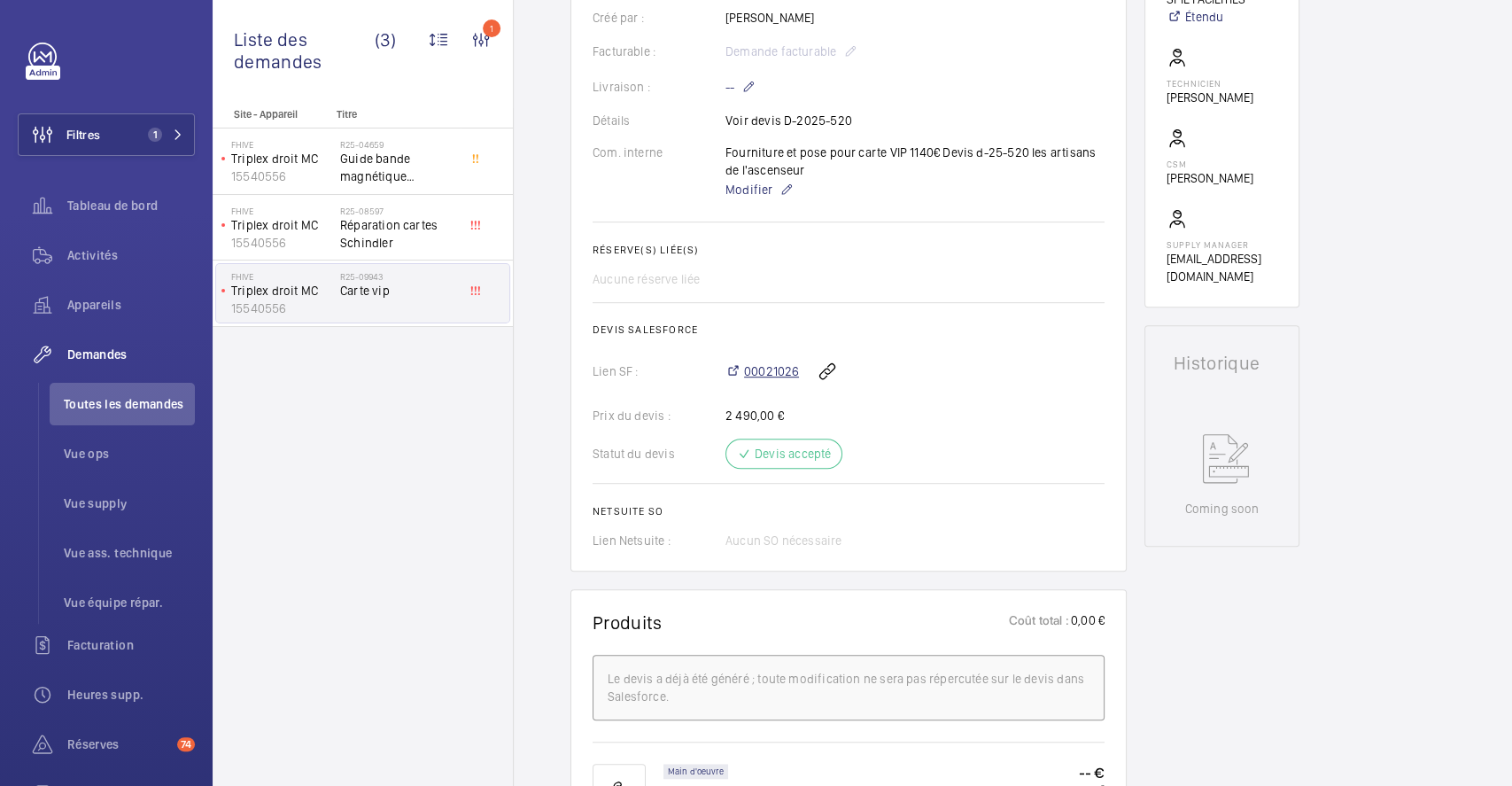
click at [777, 372] on span "00021026" at bounding box center [771, 371] width 55 height 18
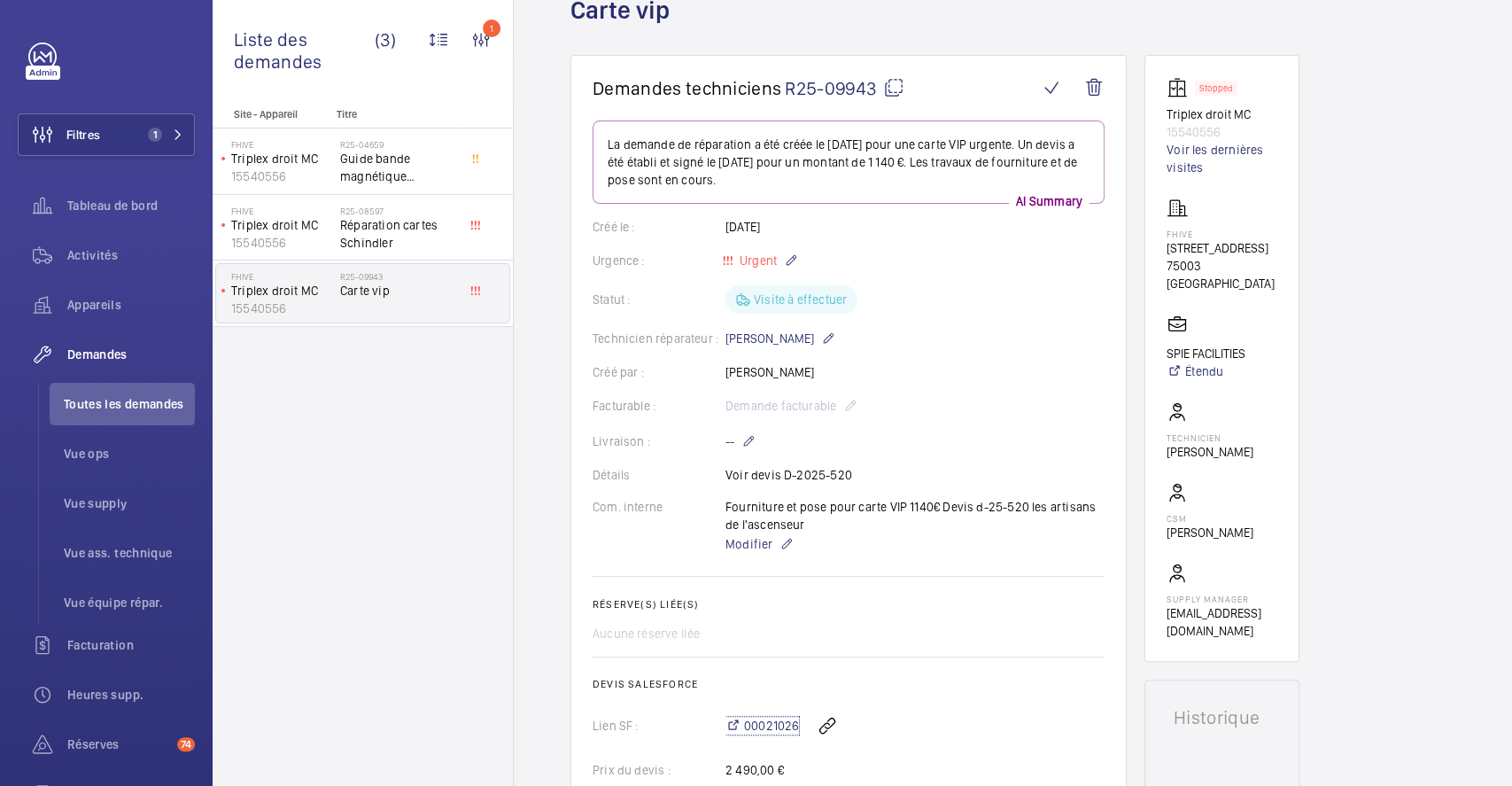
scroll to position [0, 0]
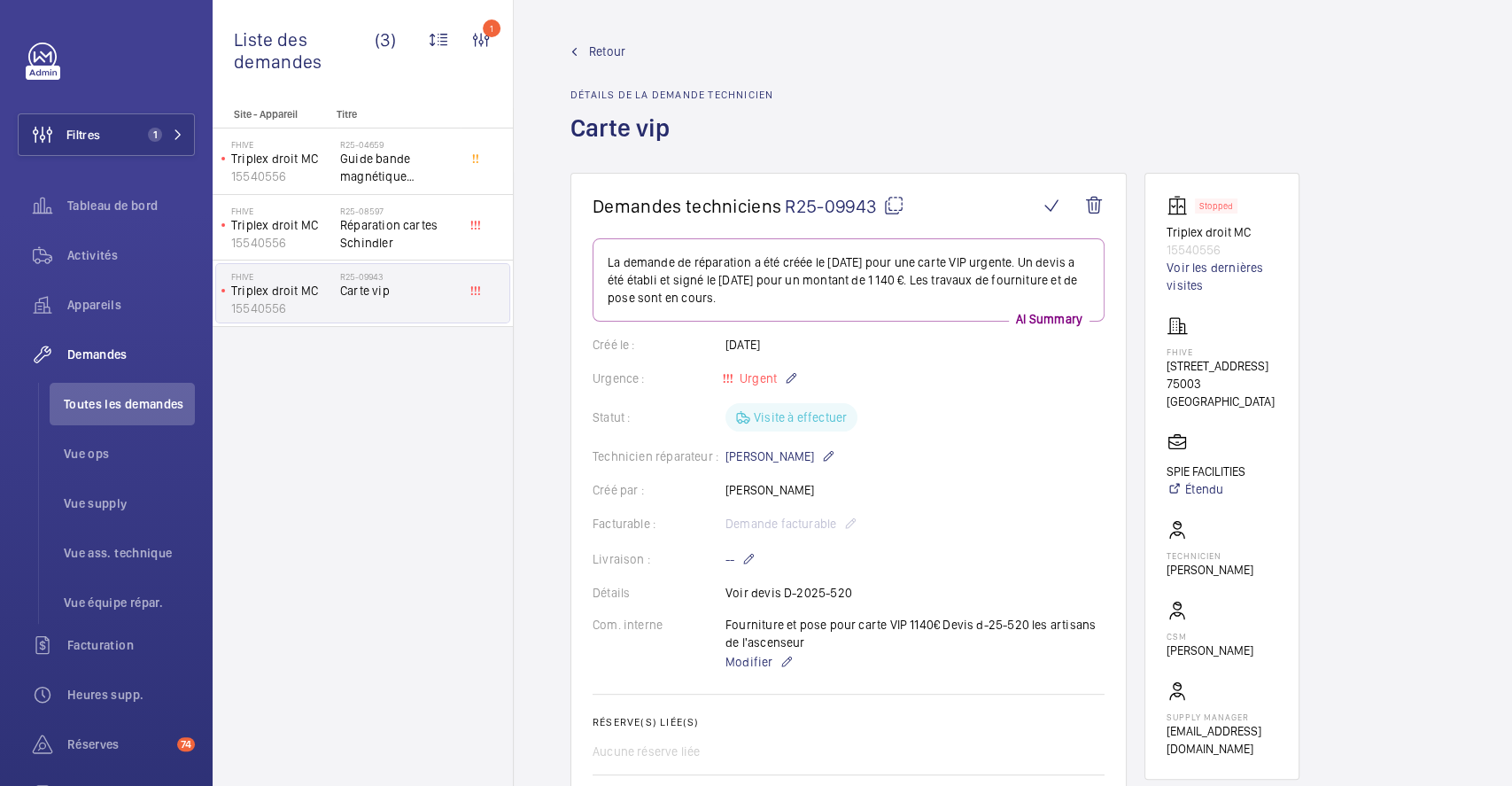
click at [600, 45] on span "Retour" at bounding box center [607, 51] width 36 height 18
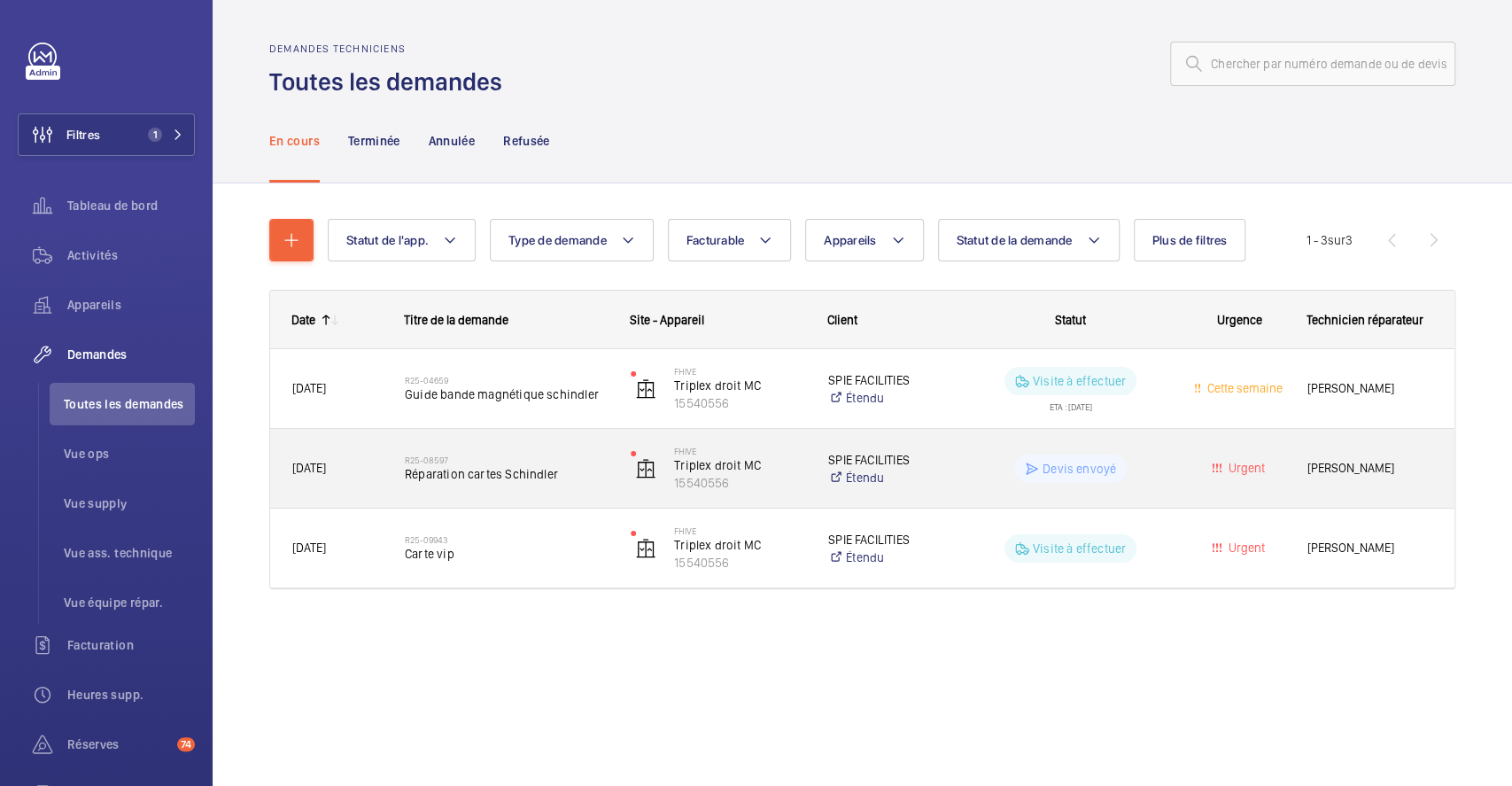
click at [519, 437] on div "R25-08597 Réparation cartes Schindler" at bounding box center [496, 468] width 224 height 80
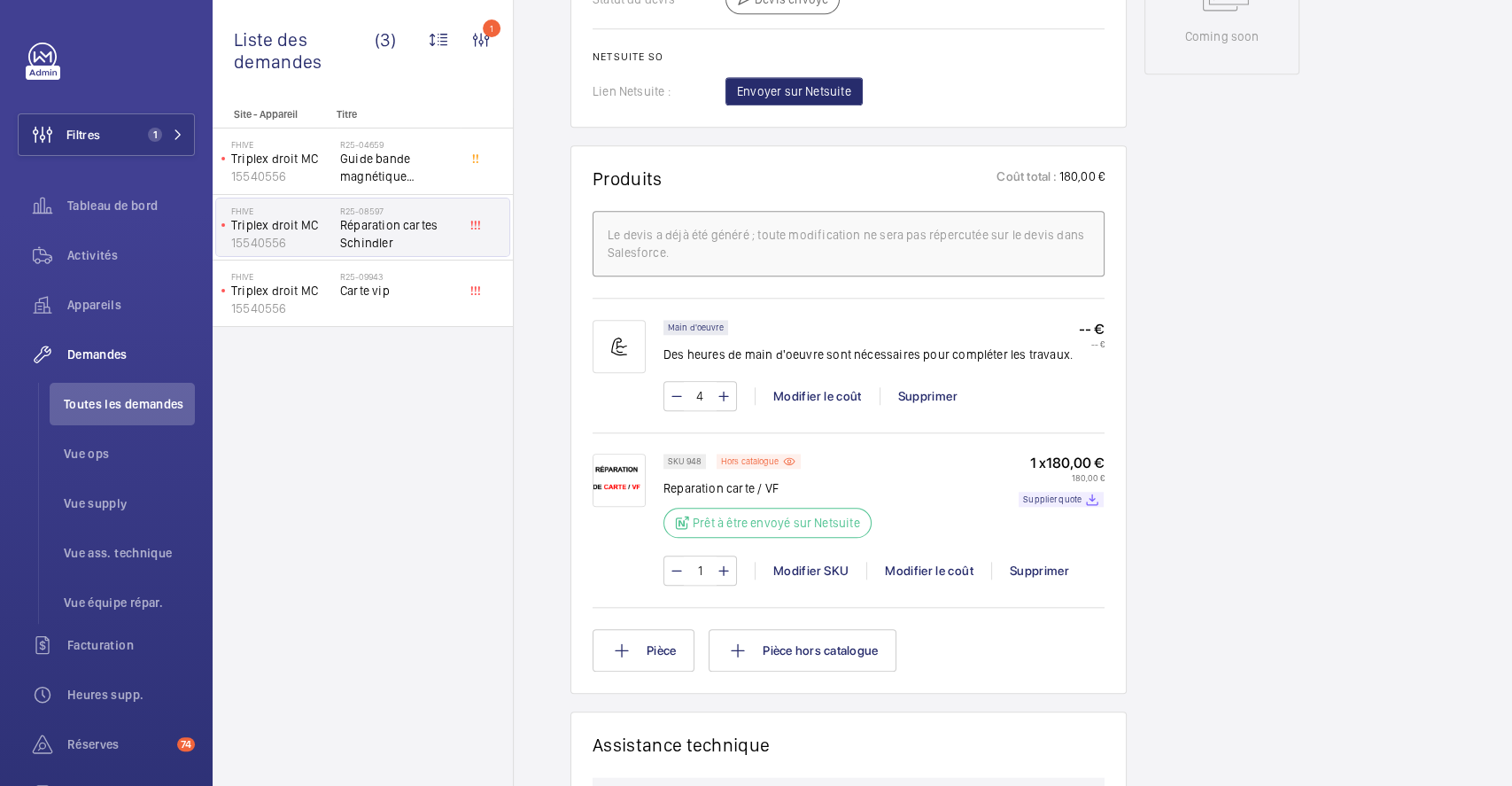
scroll to position [472, 0]
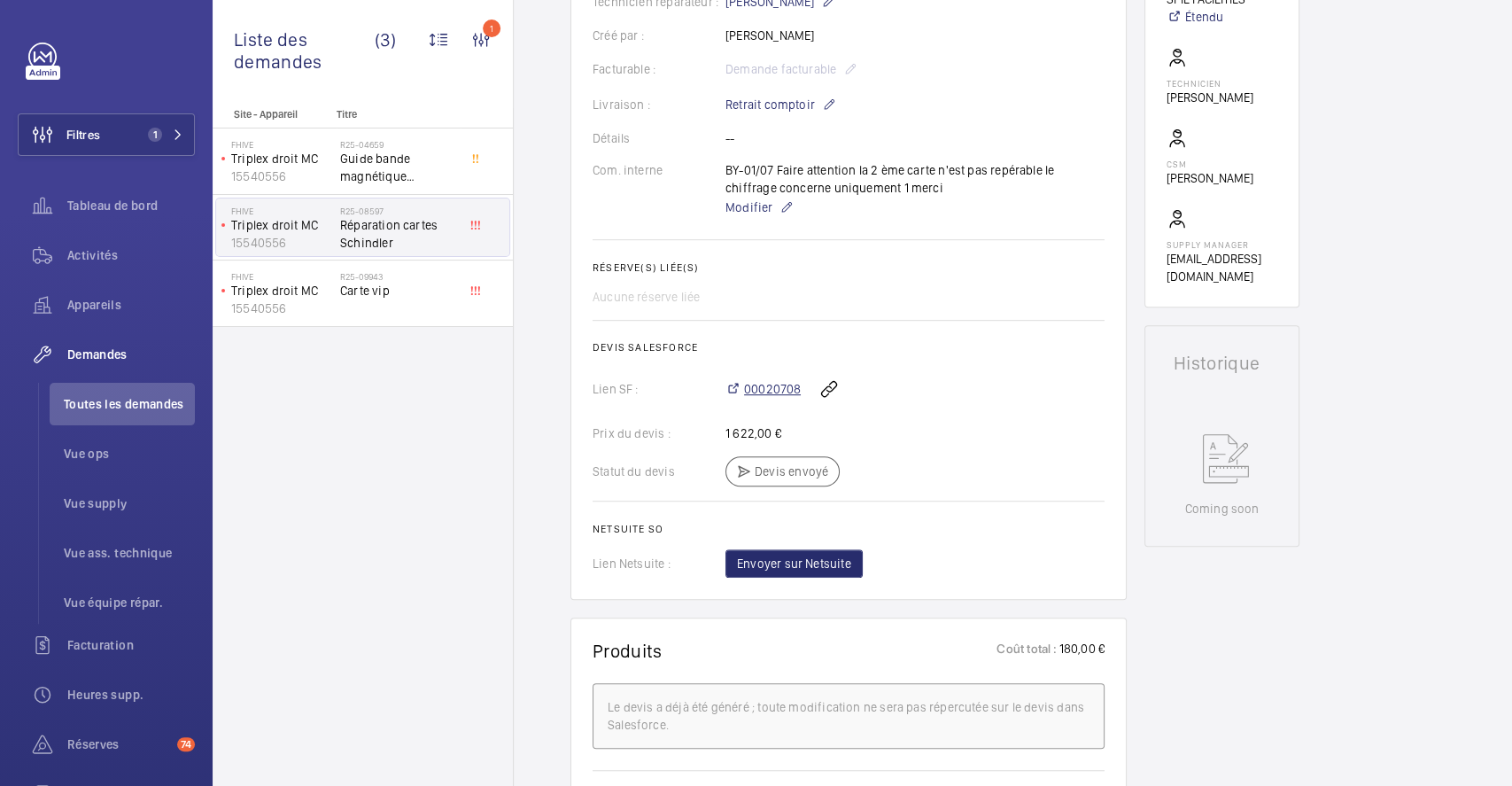
click at [752, 397] on span "00020708" at bounding box center [772, 389] width 57 height 18
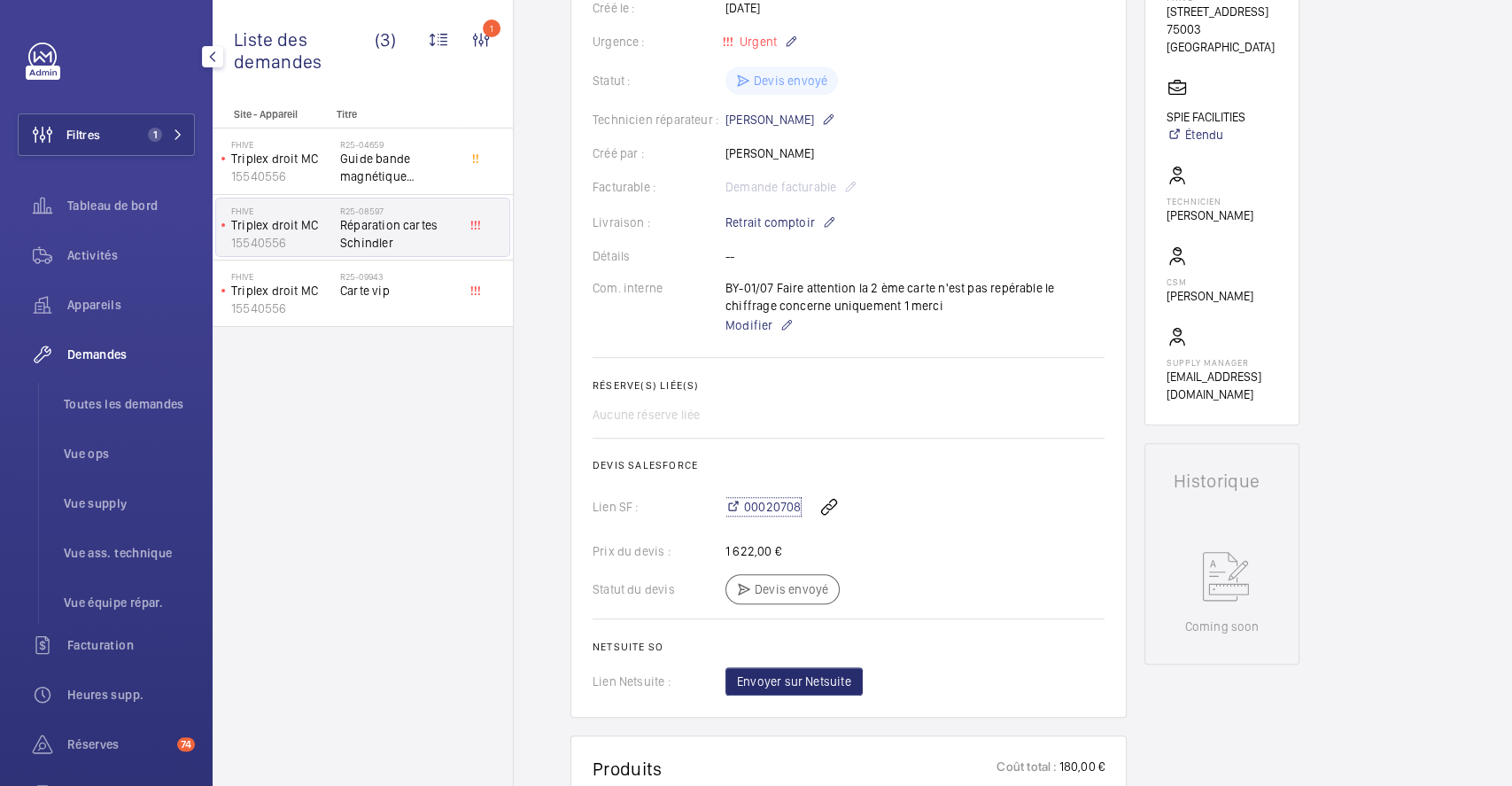
scroll to position [0, 0]
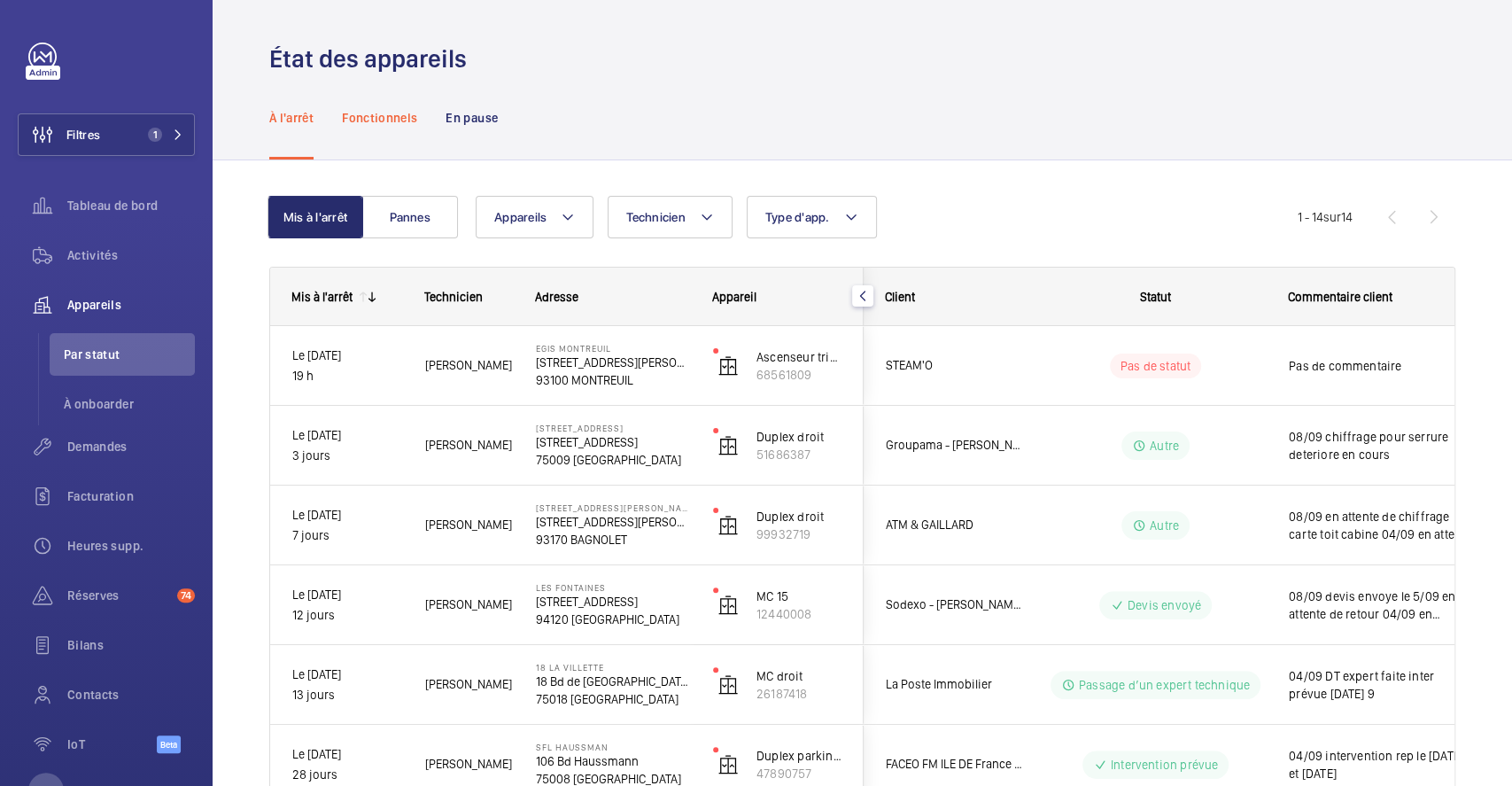
scroll to position [90, 0]
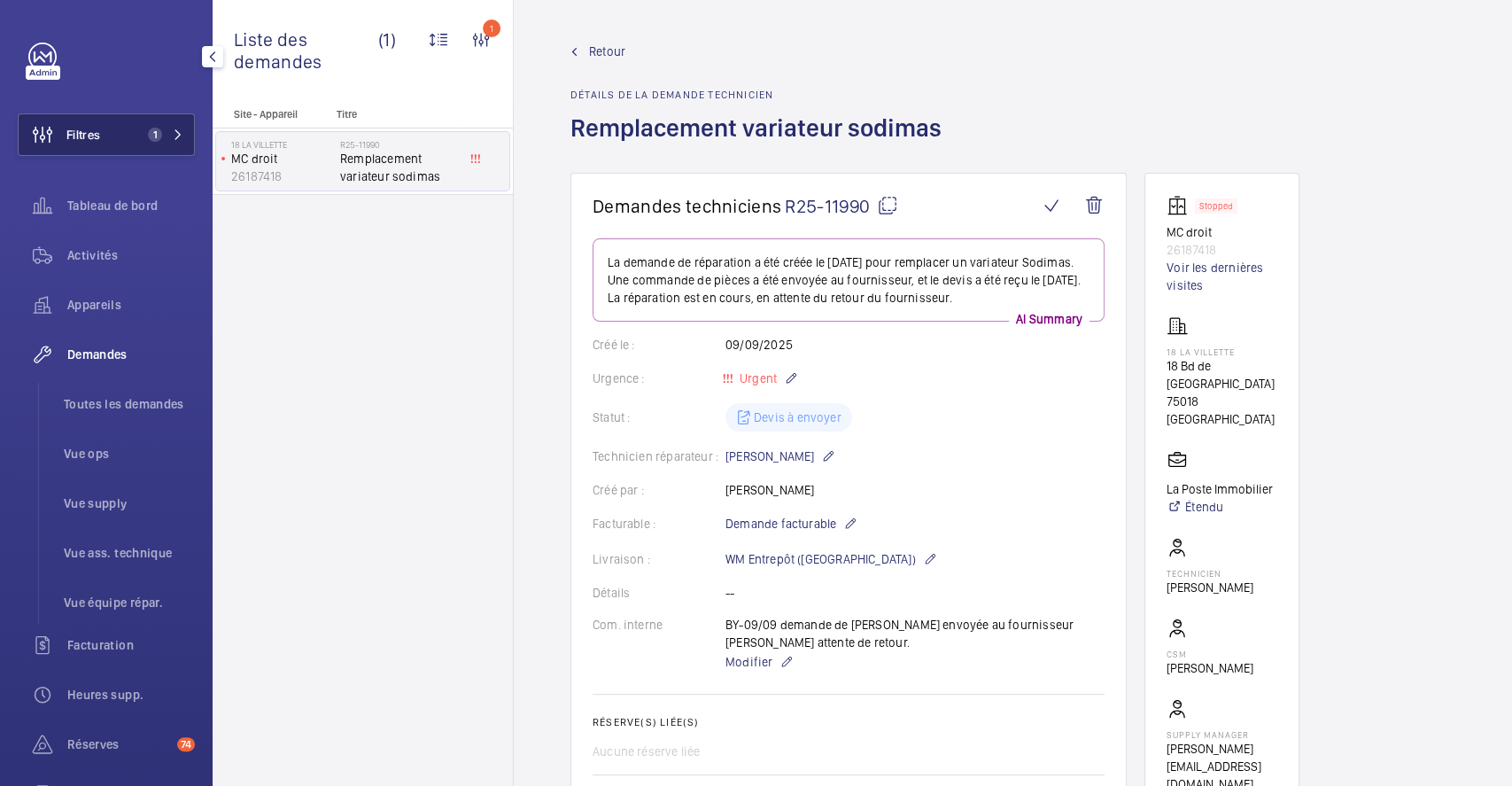
click at [99, 138] on span "Filtres" at bounding box center [84, 135] width 33 height 18
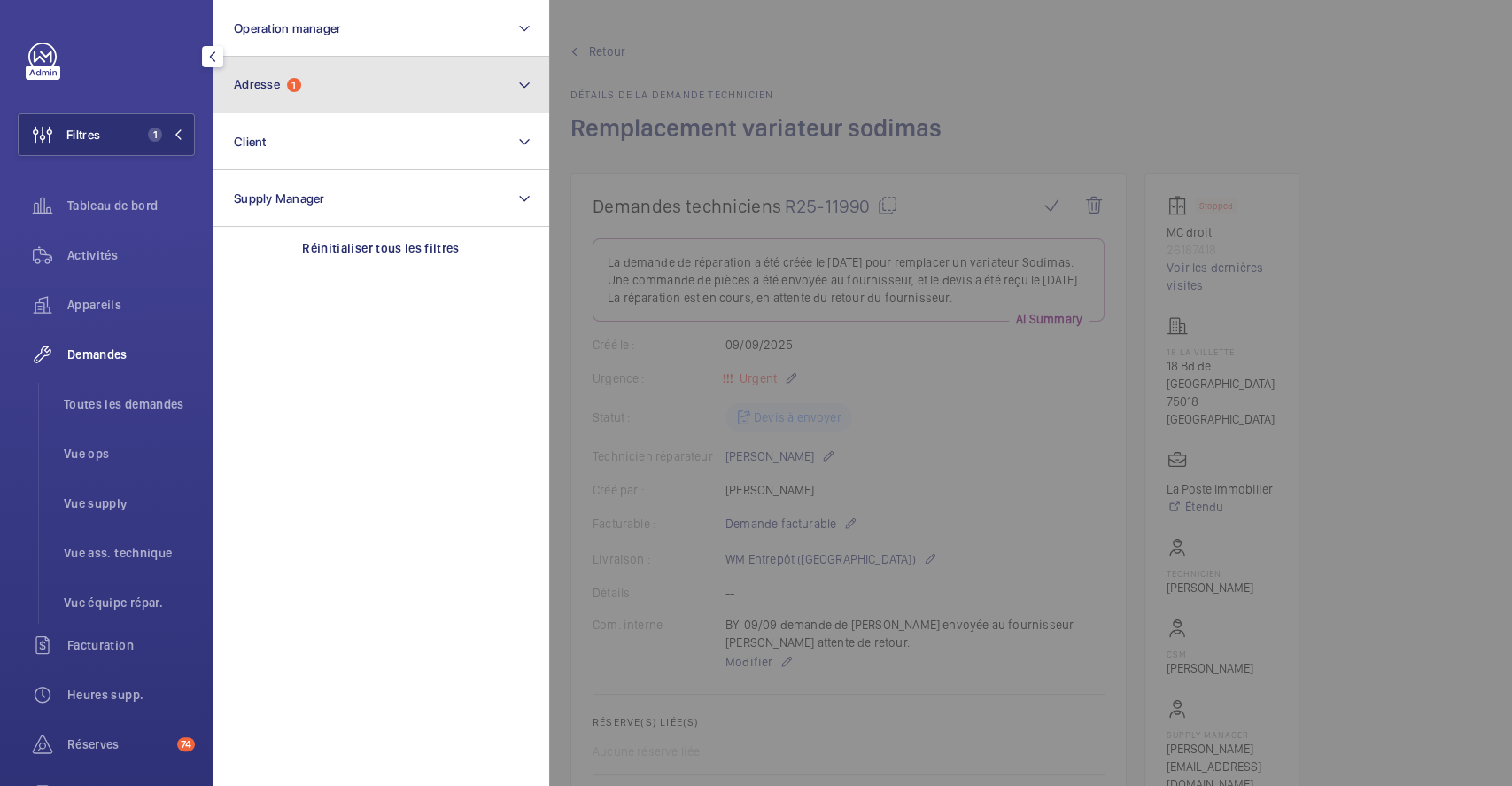
click at [343, 91] on button "Adresse 1" at bounding box center [381, 86] width 336 height 57
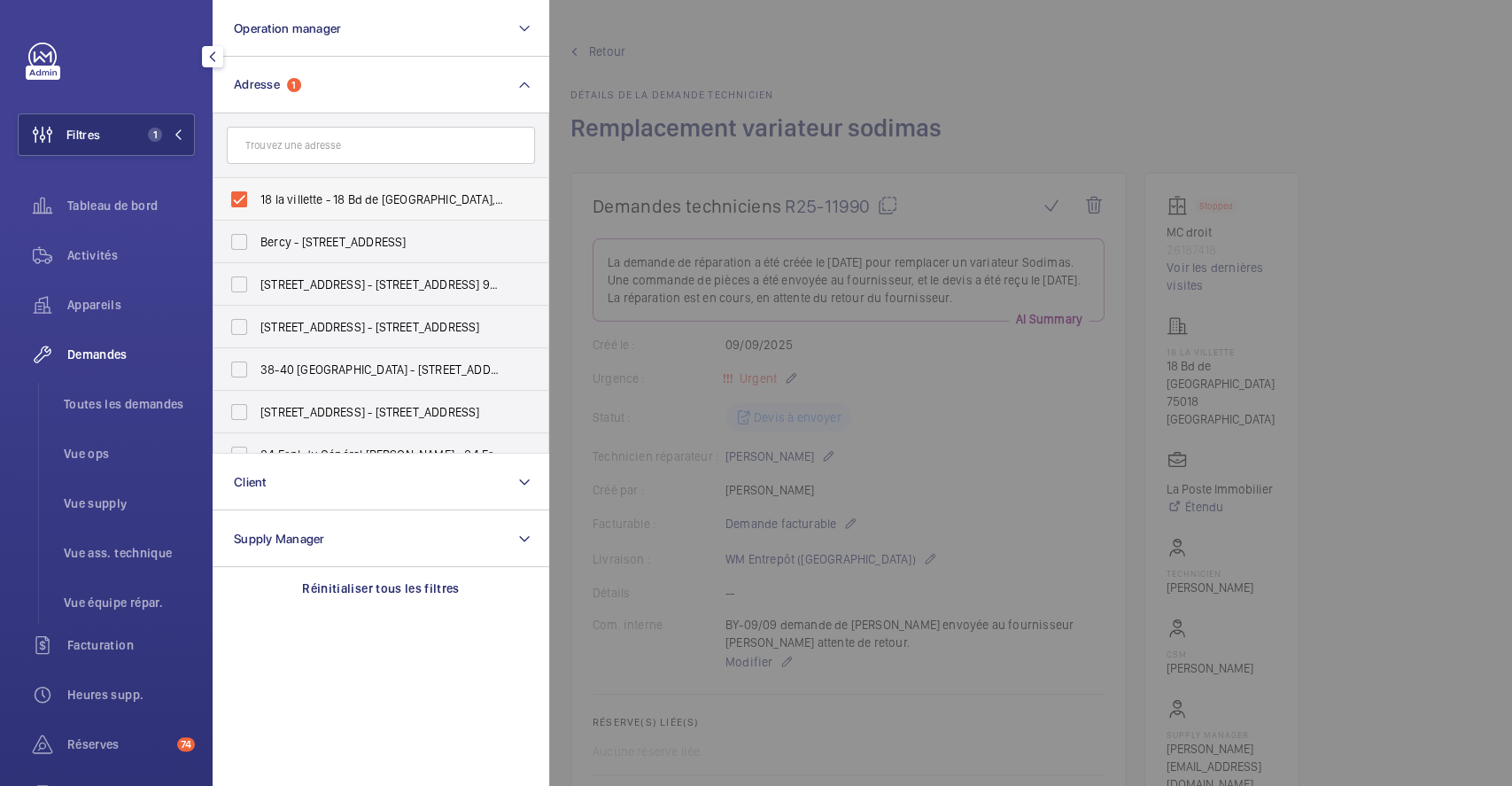
click at [235, 194] on label "18 la villette - 18 Bd de la Chapelle, PARIS 75018" at bounding box center [367, 199] width 308 height 42
click at [235, 194] on input "18 la villette - 18 Bd de la Chapelle, PARIS 75018" at bounding box center [239, 200] width 35 height 35
checkbox input "false"
click at [106, 132] on button "Filtres" at bounding box center [106, 134] width 177 height 42
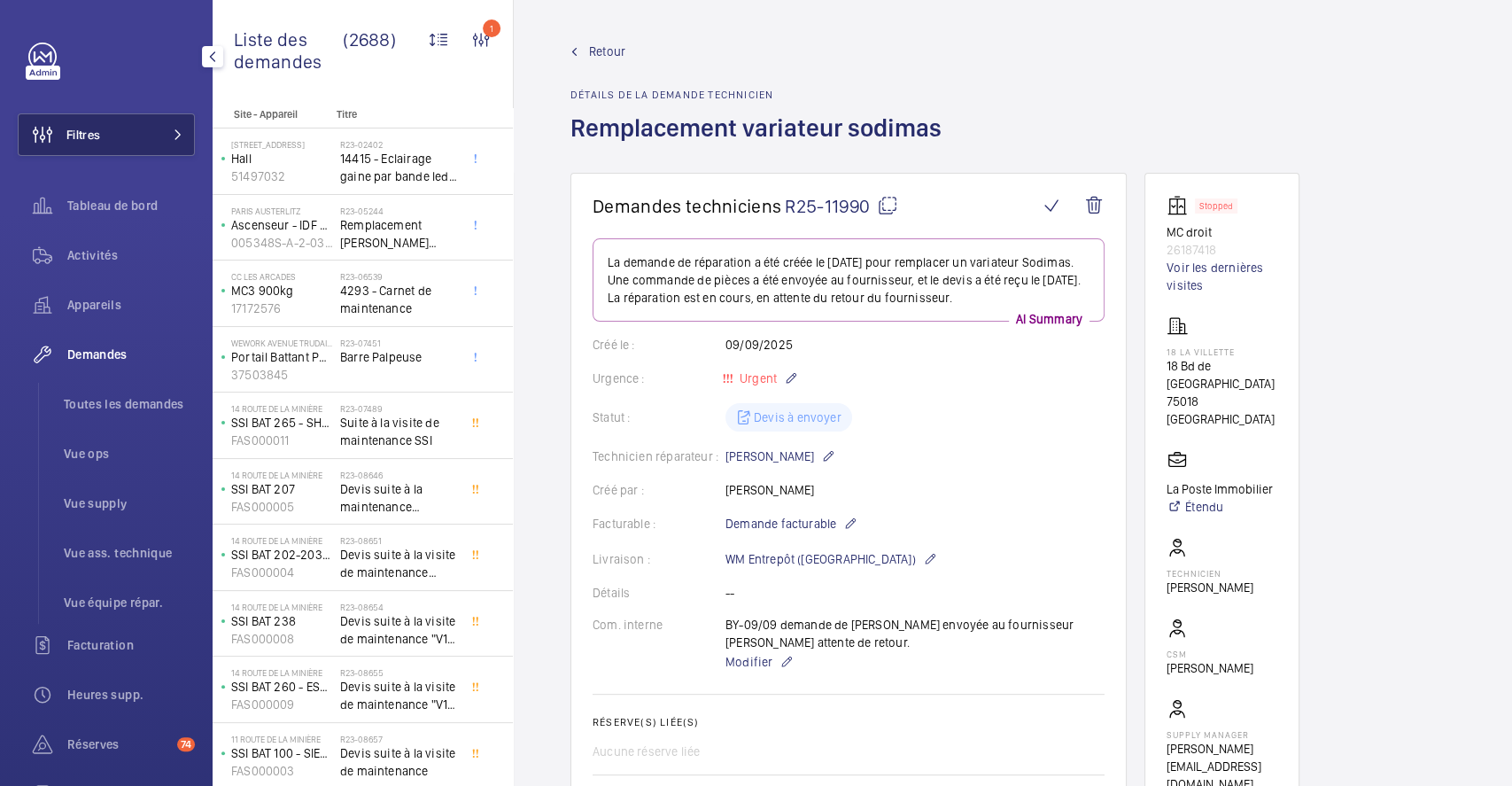
click at [99, 129] on span "Filtres" at bounding box center [84, 135] width 33 height 18
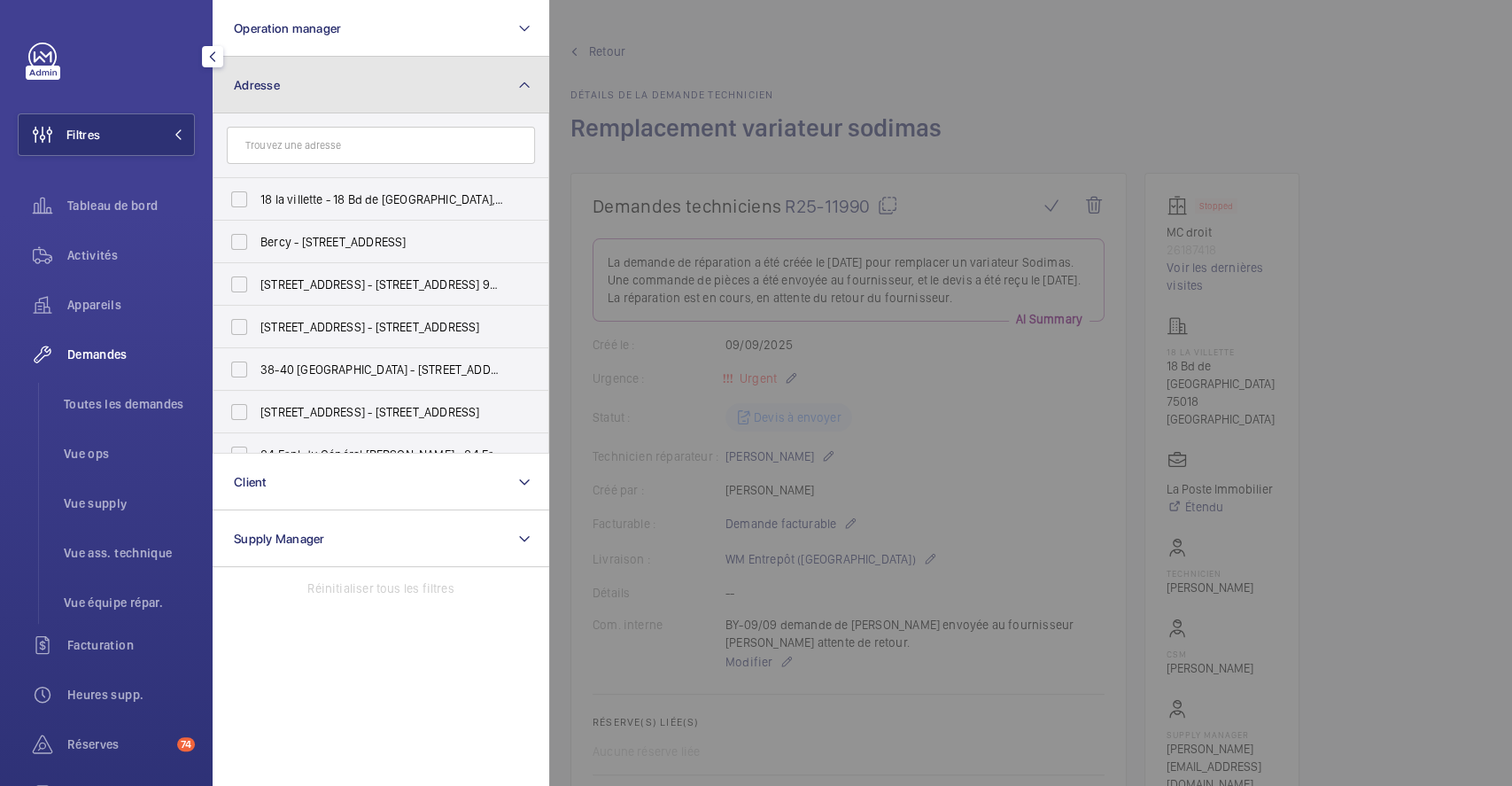
click at [265, 79] on span "Adresse" at bounding box center [257, 85] width 46 height 14
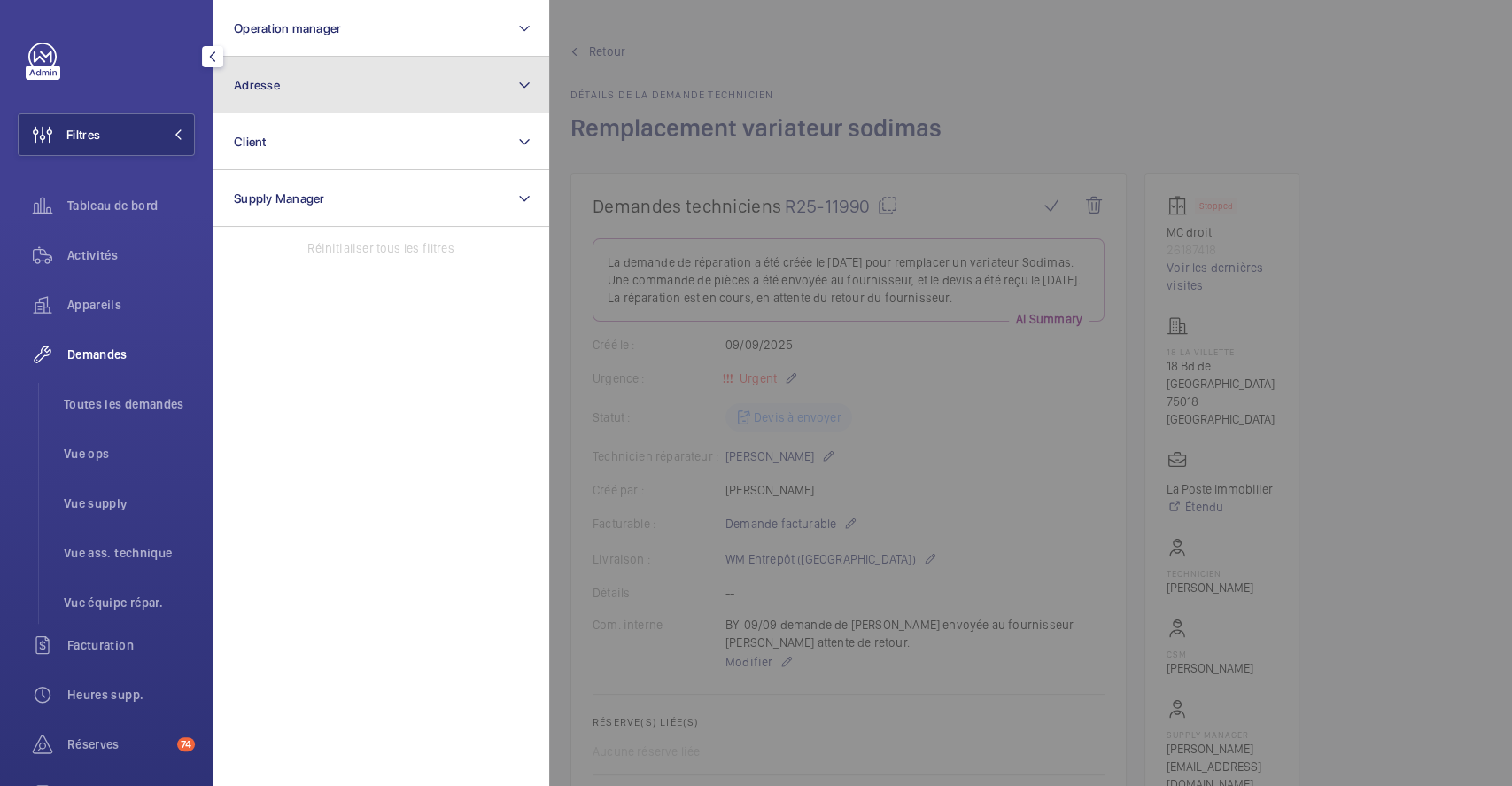
click at [334, 95] on button "Adresse" at bounding box center [381, 86] width 336 height 57
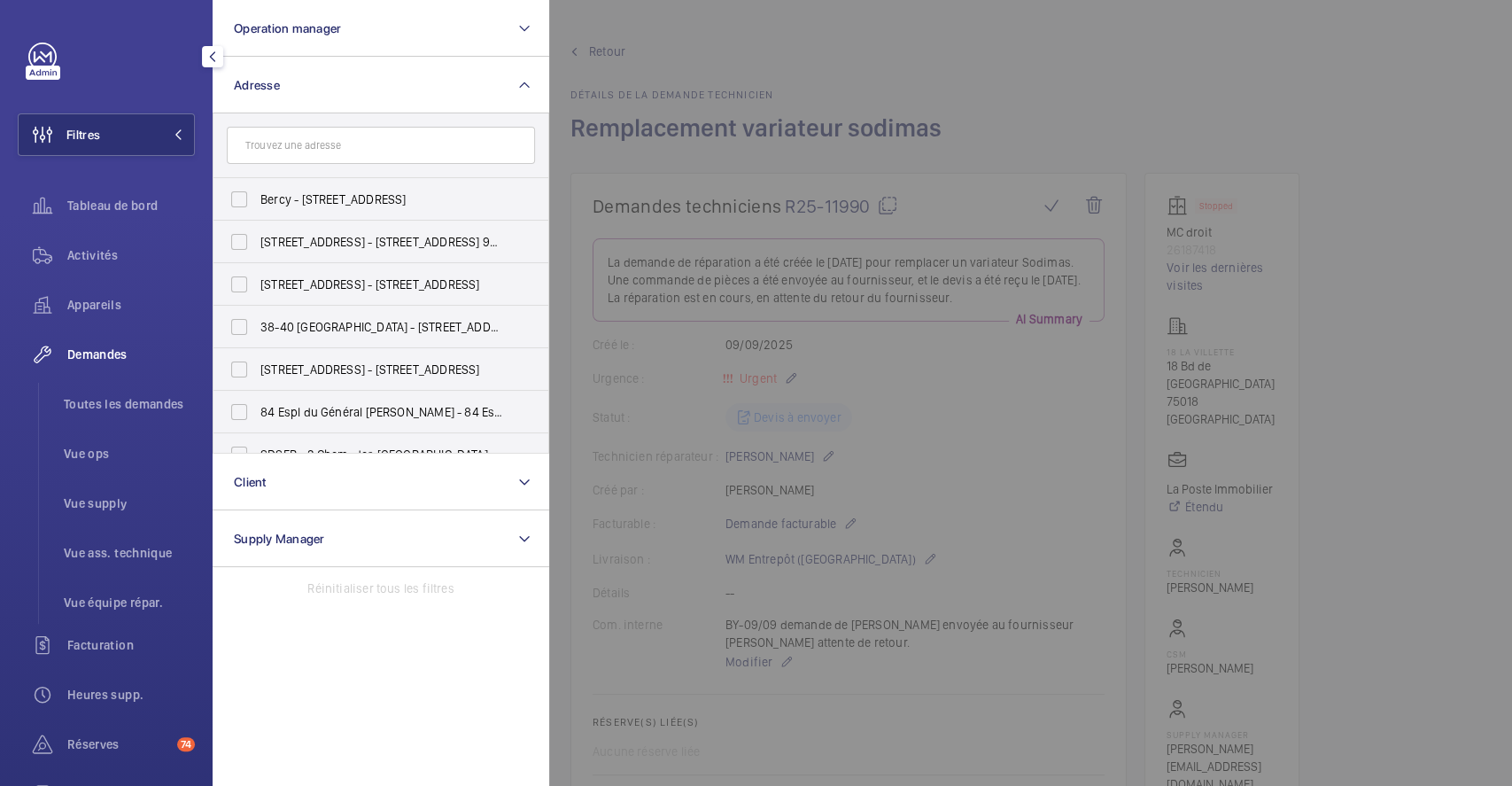
click at [331, 142] on input "text" at bounding box center [380, 146] width 308 height 37
type input "av anatole"
click at [244, 327] on label "66 Av enue Anatole France - 66 Av enue Anatole France, 94200 VITRY-SUR-SEINE, V…" at bounding box center [367, 327] width 308 height 42
click at [244, 327] on input "66 Av enue Anatole France - 66 Av enue Anatole France, 94200 VITRY-SUR-SEINE, V…" at bounding box center [239, 327] width 35 height 35
checkbox input "true"
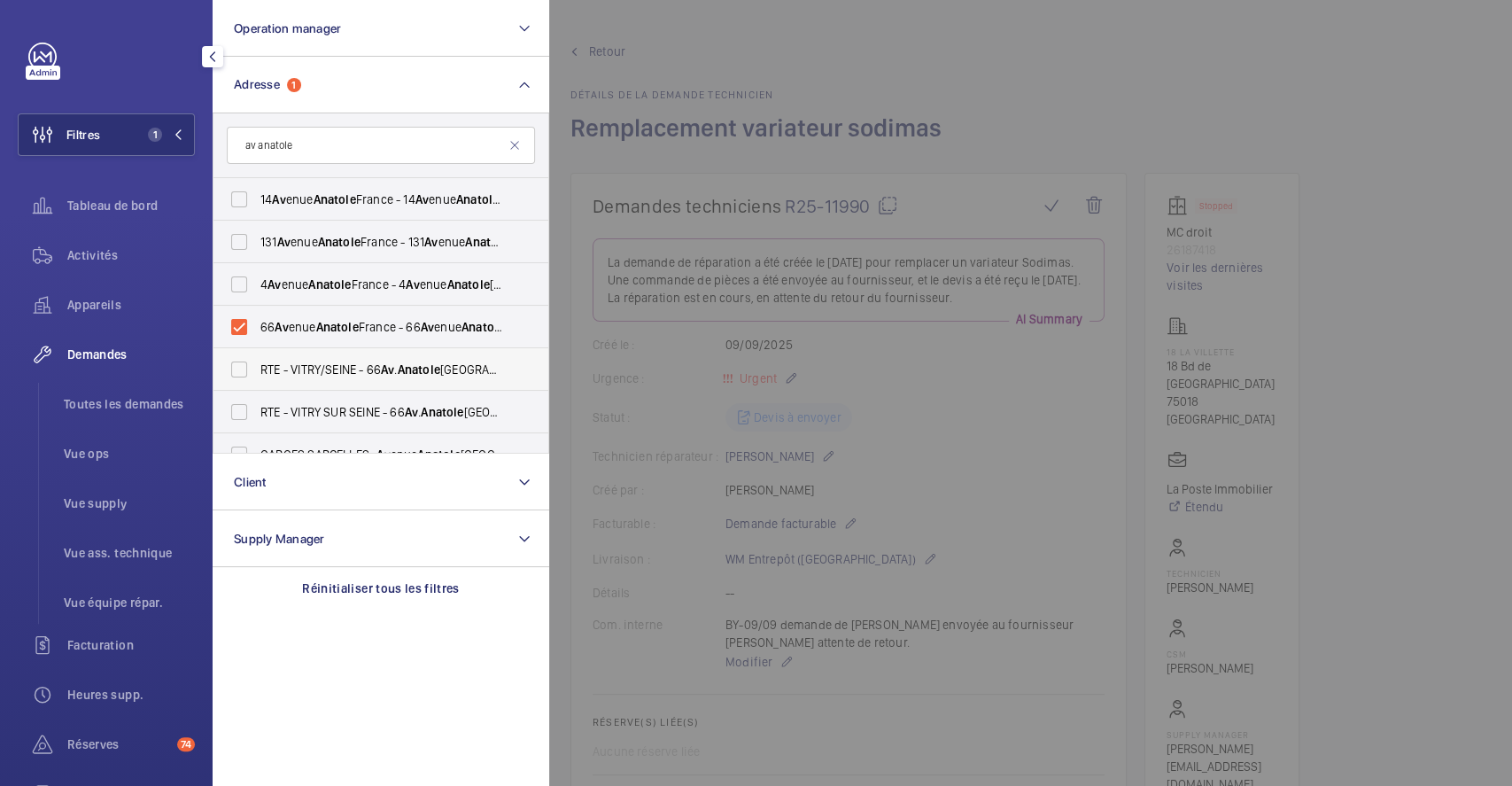
click at [235, 360] on label "RTE - VITRY/SEINE - 66 Av . Anatole France, VITRY-SUR-SEINE 94200" at bounding box center [367, 369] width 308 height 42
click at [235, 360] on input "RTE - VITRY/SEINE - 66 Av . Anatole France, VITRY-SUR-SEINE 94200" at bounding box center [239, 369] width 35 height 35
checkbox input "true"
click at [238, 410] on label "RTE - VITRY SUR SEINE - 66 Av . Anatole France, VITRY-SUR-SEINE 94200" at bounding box center [367, 411] width 308 height 42
click at [238, 410] on input "RTE - VITRY SUR SEINE - 66 Av . Anatole France, VITRY-SUR-SEINE 94200" at bounding box center [239, 412] width 35 height 35
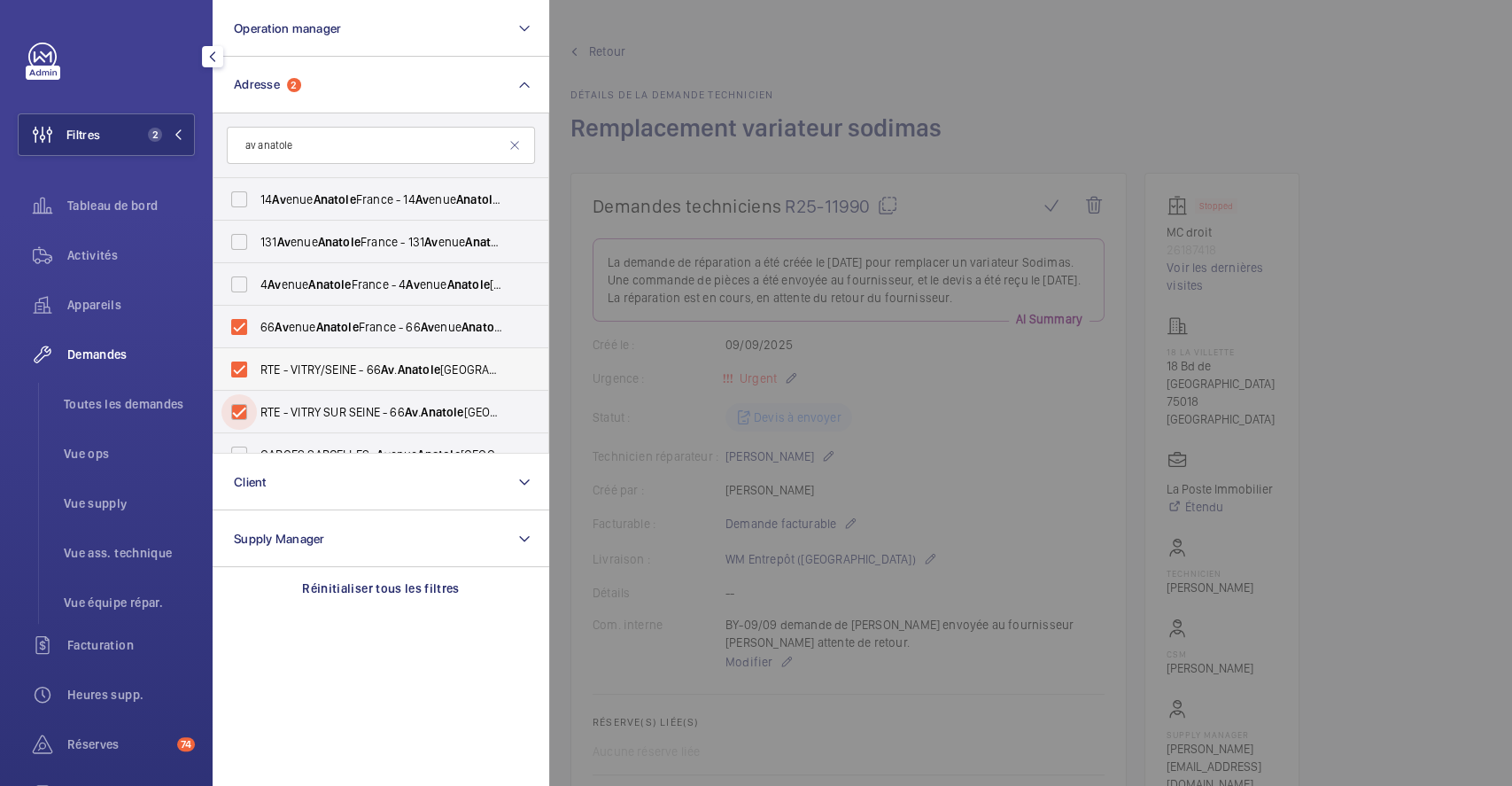
checkbox input "true"
click at [1194, 125] on div at bounding box center [1304, 393] width 1512 height 786
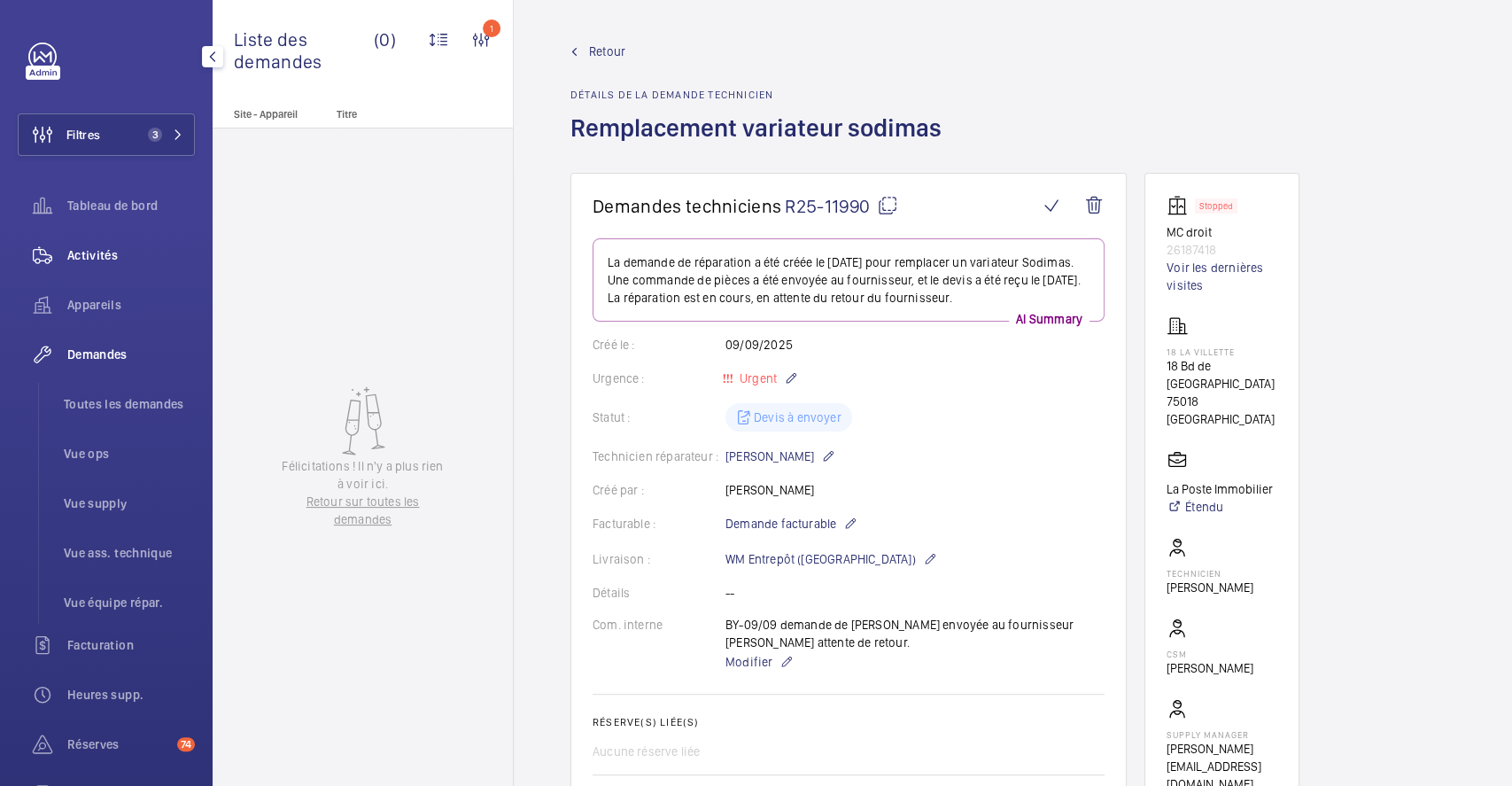
click at [104, 252] on span "Activités" at bounding box center [131, 255] width 128 height 18
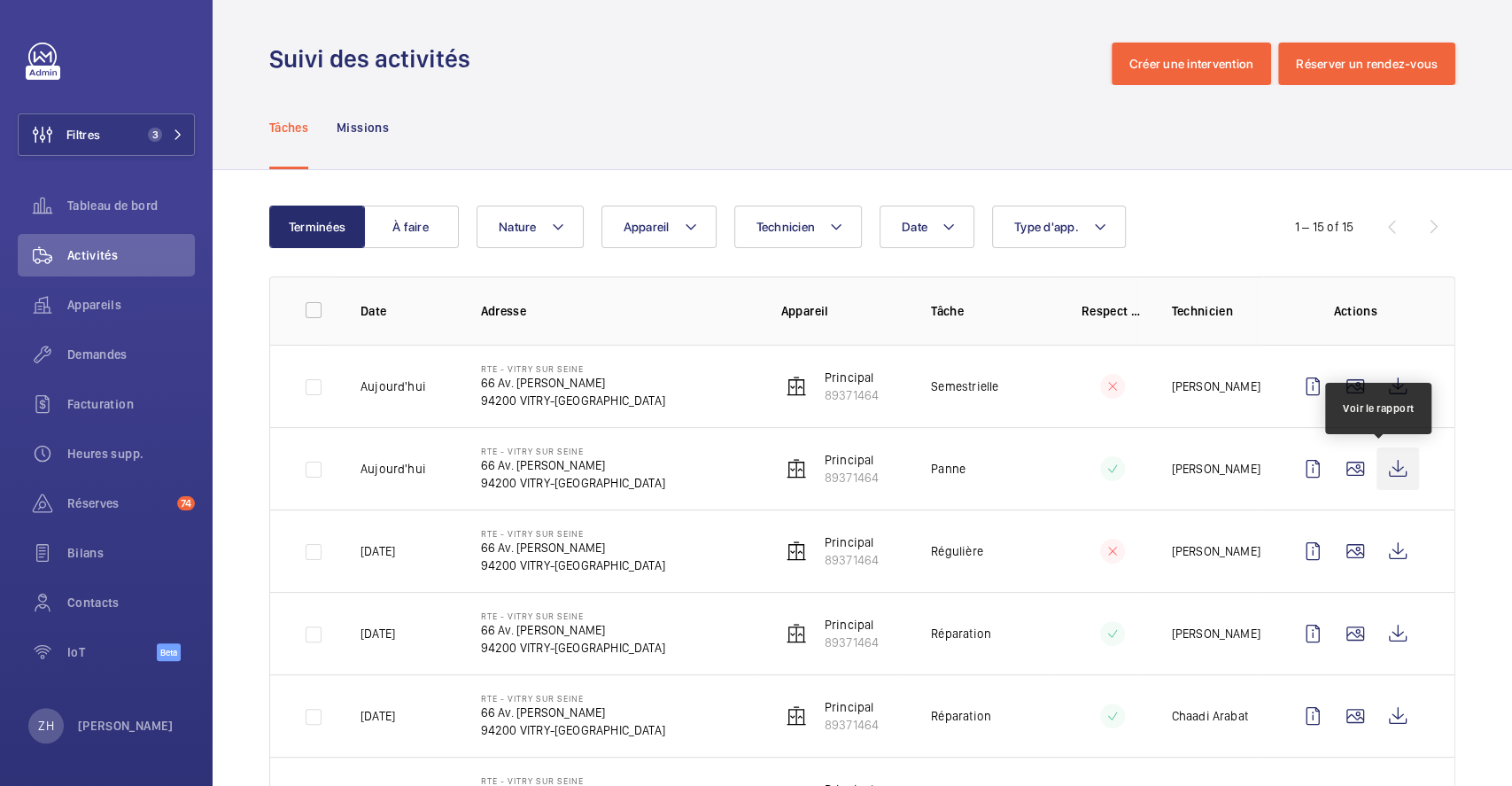
click at [1376, 468] on wm-front-icon-button at bounding box center [1397, 468] width 42 height 42
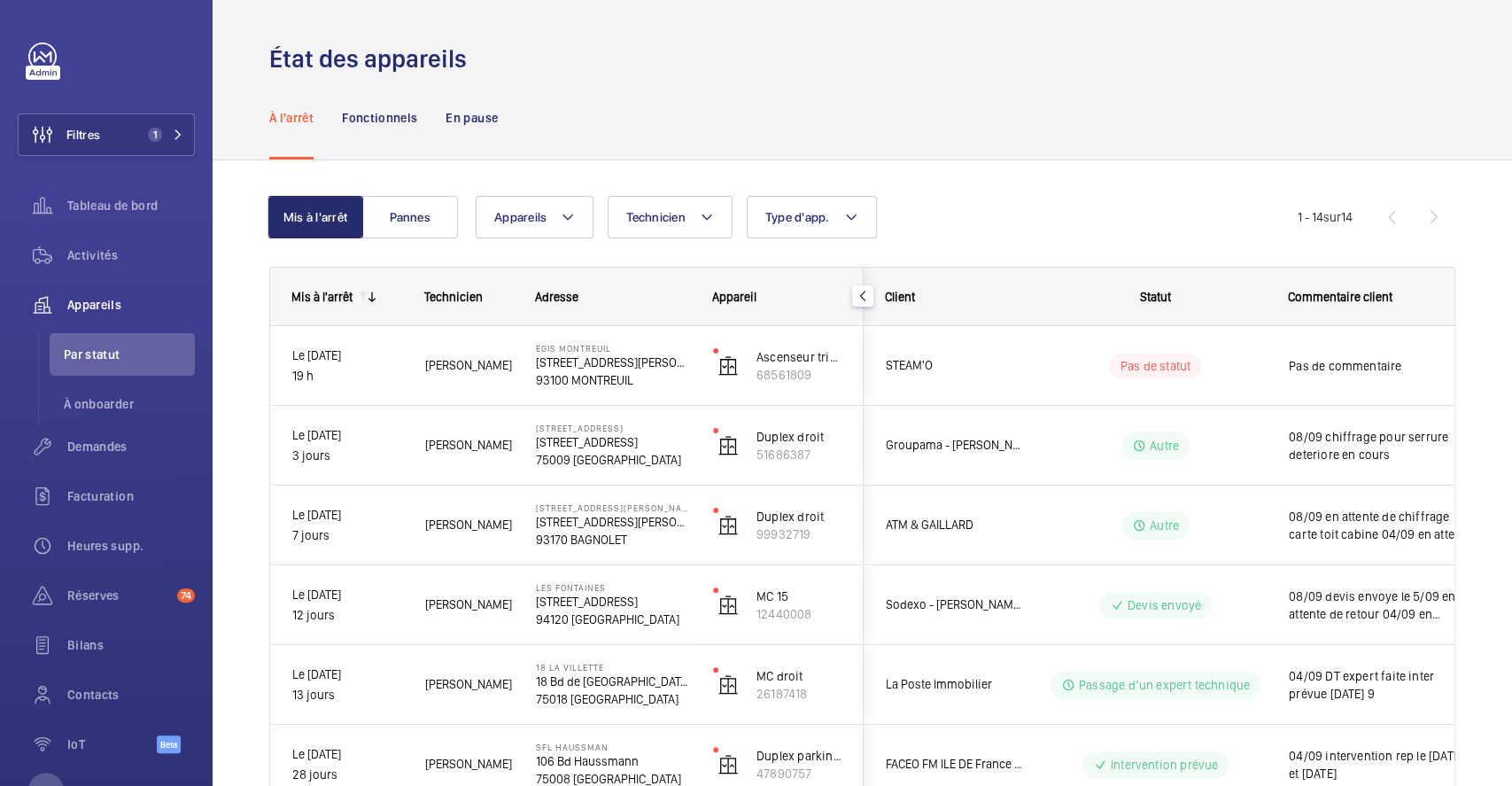
scroll to position [90, 0]
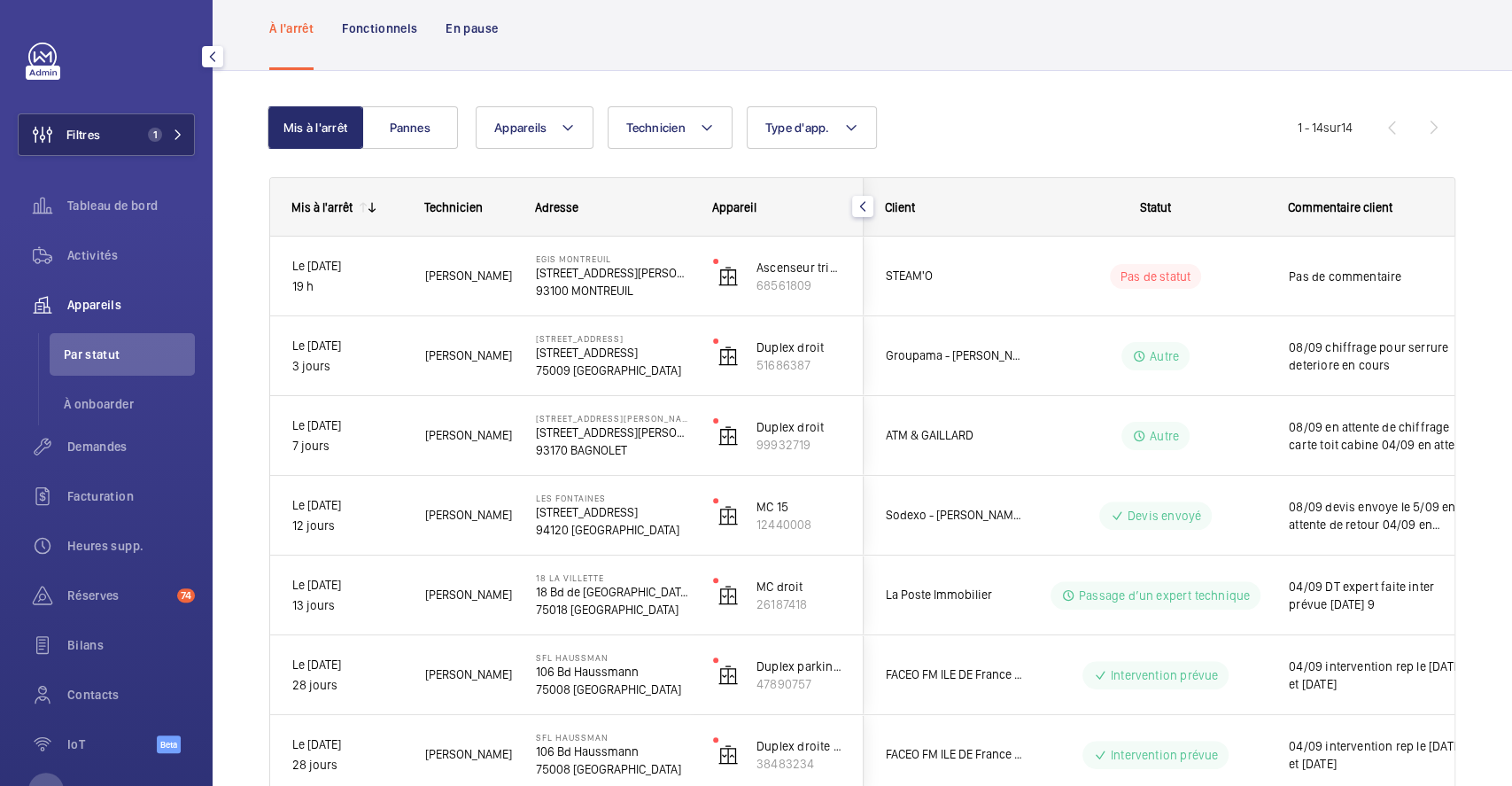
click at [120, 126] on button "Filtres 1" at bounding box center [106, 134] width 177 height 42
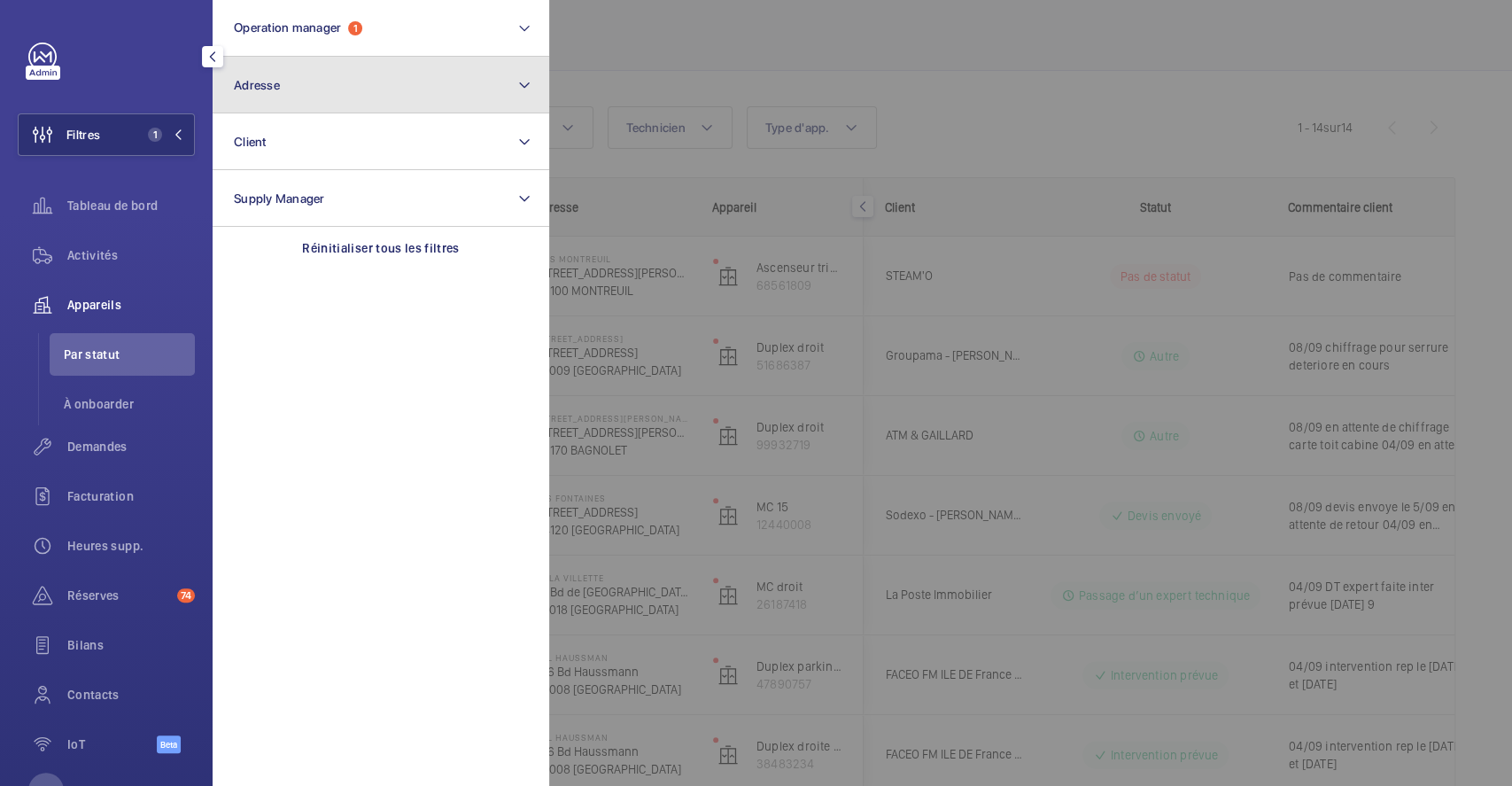
click at [338, 80] on button "Adresse" at bounding box center [381, 86] width 336 height 57
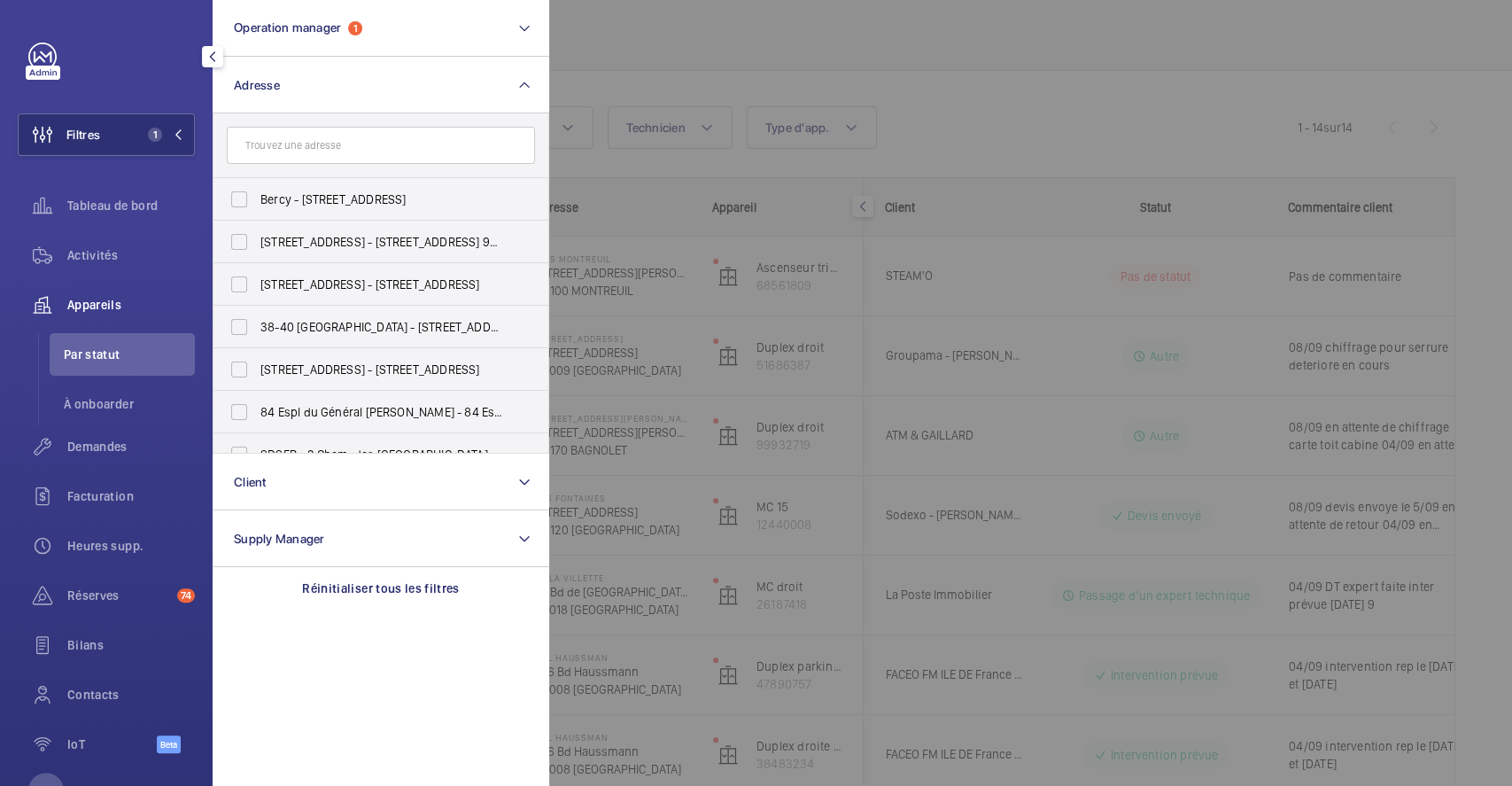
click at [294, 150] on input "text" at bounding box center [380, 146] width 308 height 37
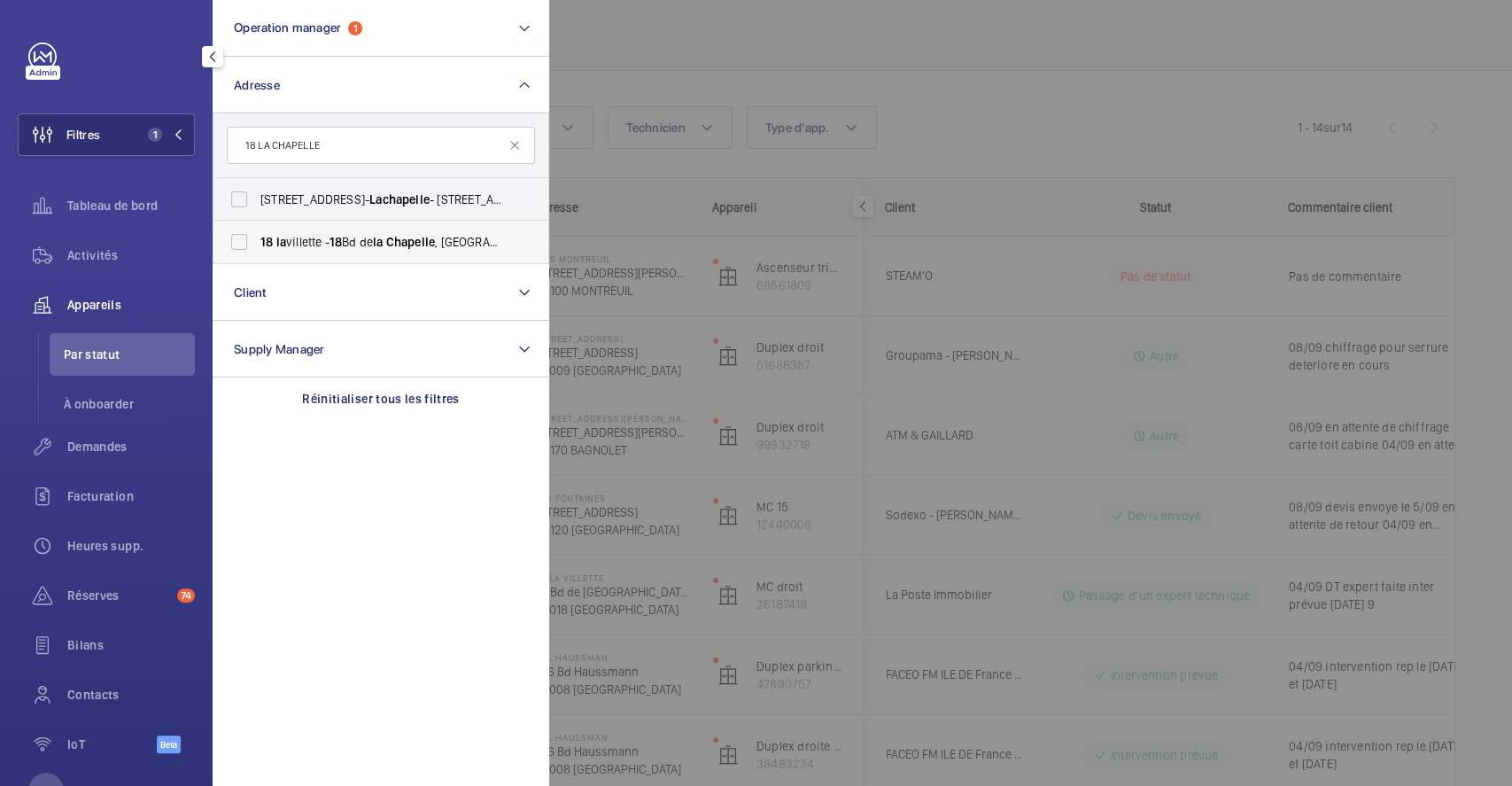
type input "18 LA CHAPELLE"
click at [235, 237] on label "18 la villette - 18 Bd de la Chapelle , PARIS 750 18" at bounding box center [367, 241] width 308 height 42
click at [235, 237] on input "18 la villette - 18 Bd de la Chapelle , PARIS 750 18" at bounding box center [239, 242] width 35 height 35
checkbox input "true"
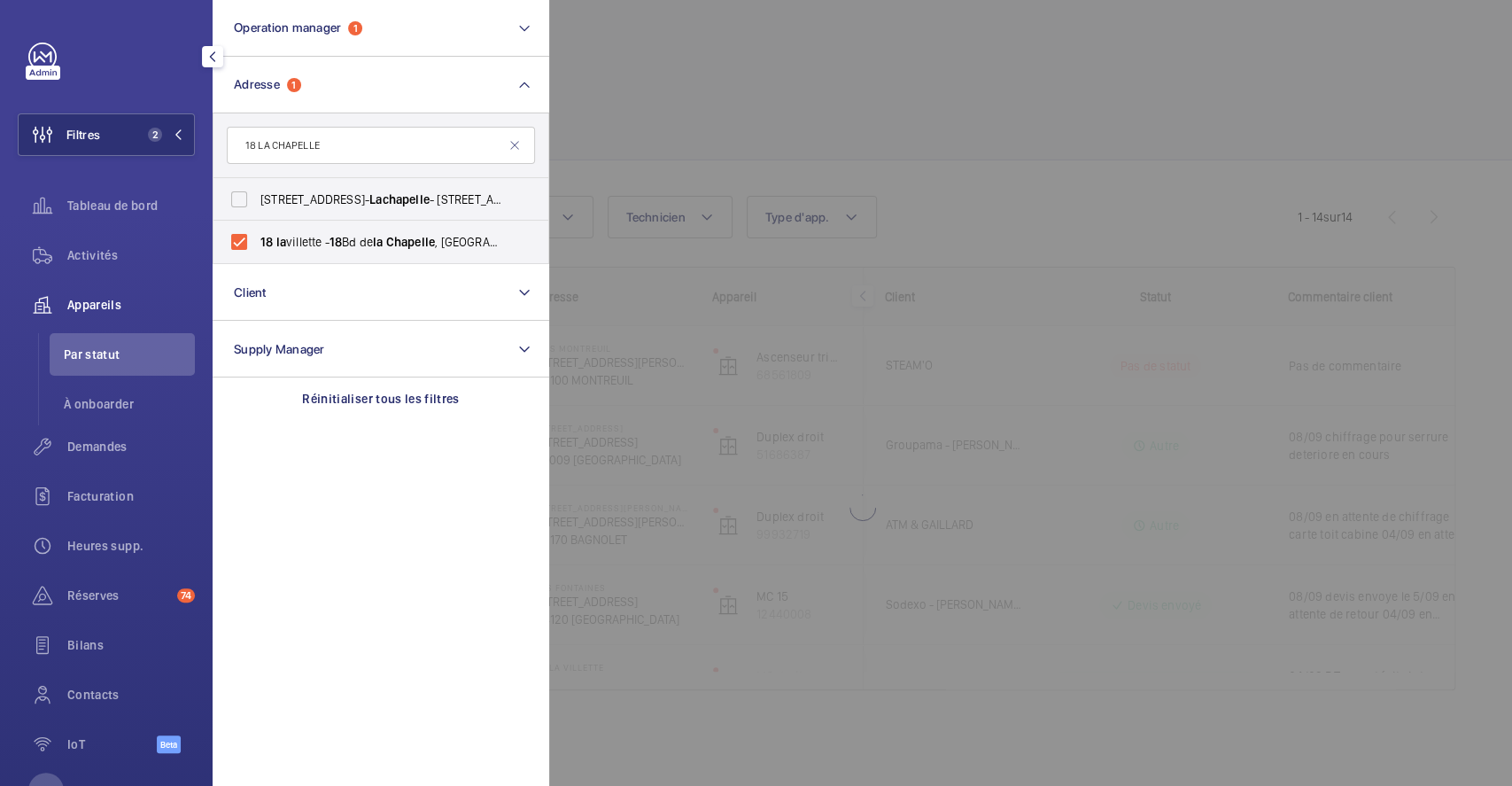
click at [957, 67] on div at bounding box center [1304, 393] width 1512 height 786
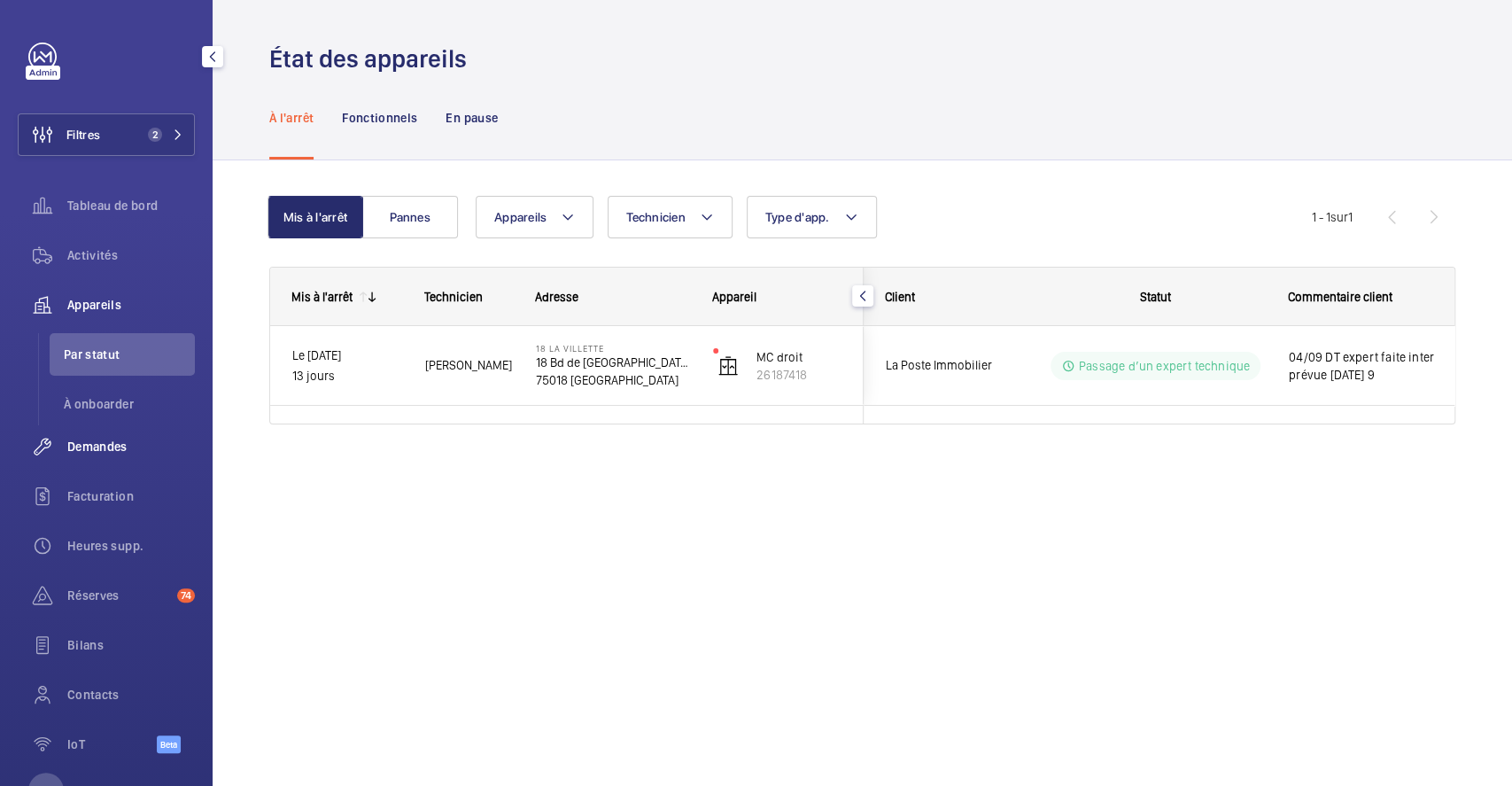
click at [111, 443] on span "Demandes" at bounding box center [131, 447] width 128 height 18
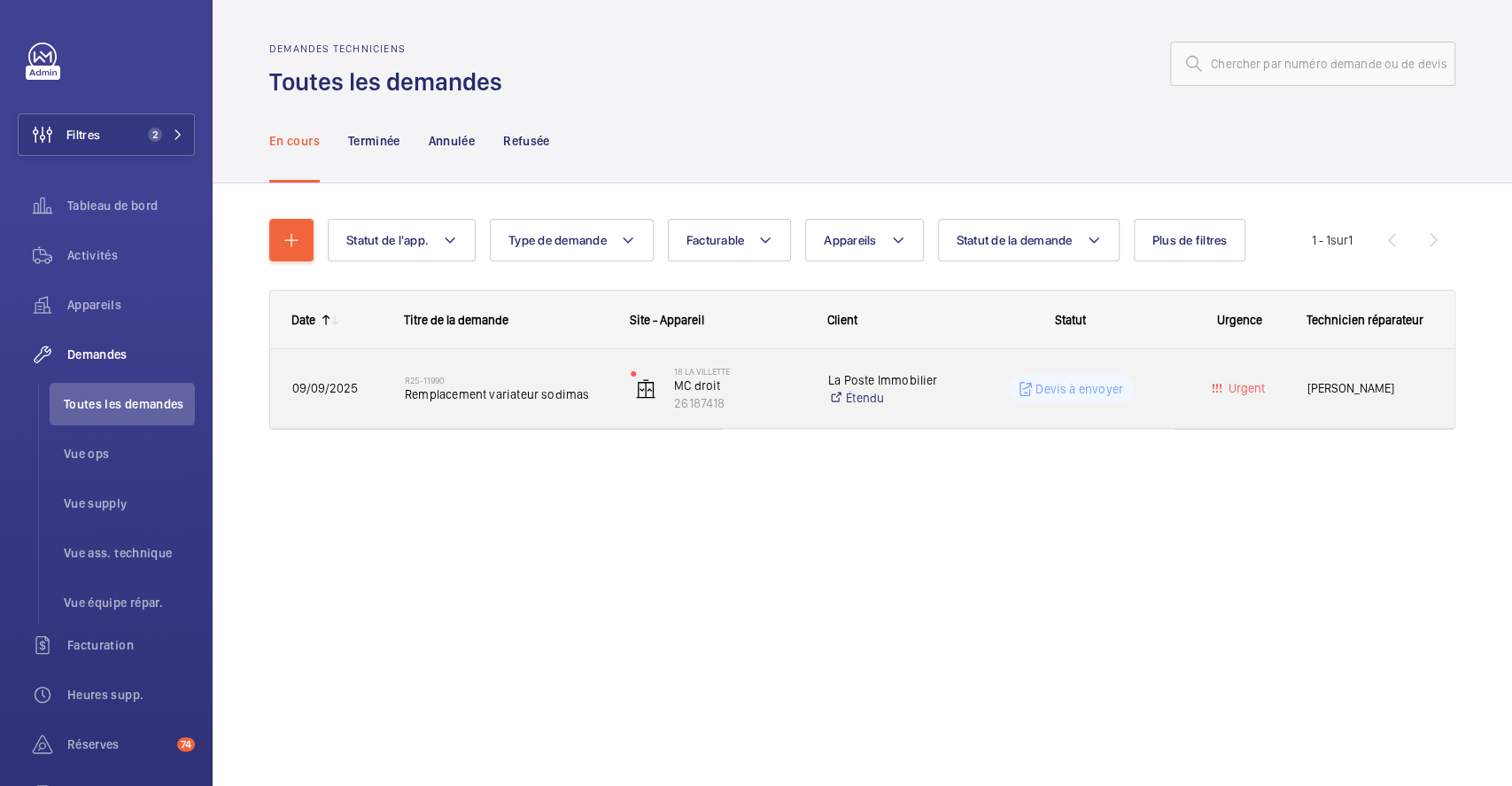
click at [564, 360] on div "R25-11990 Remplacement variateur sodimas" at bounding box center [496, 389] width 224 height 80
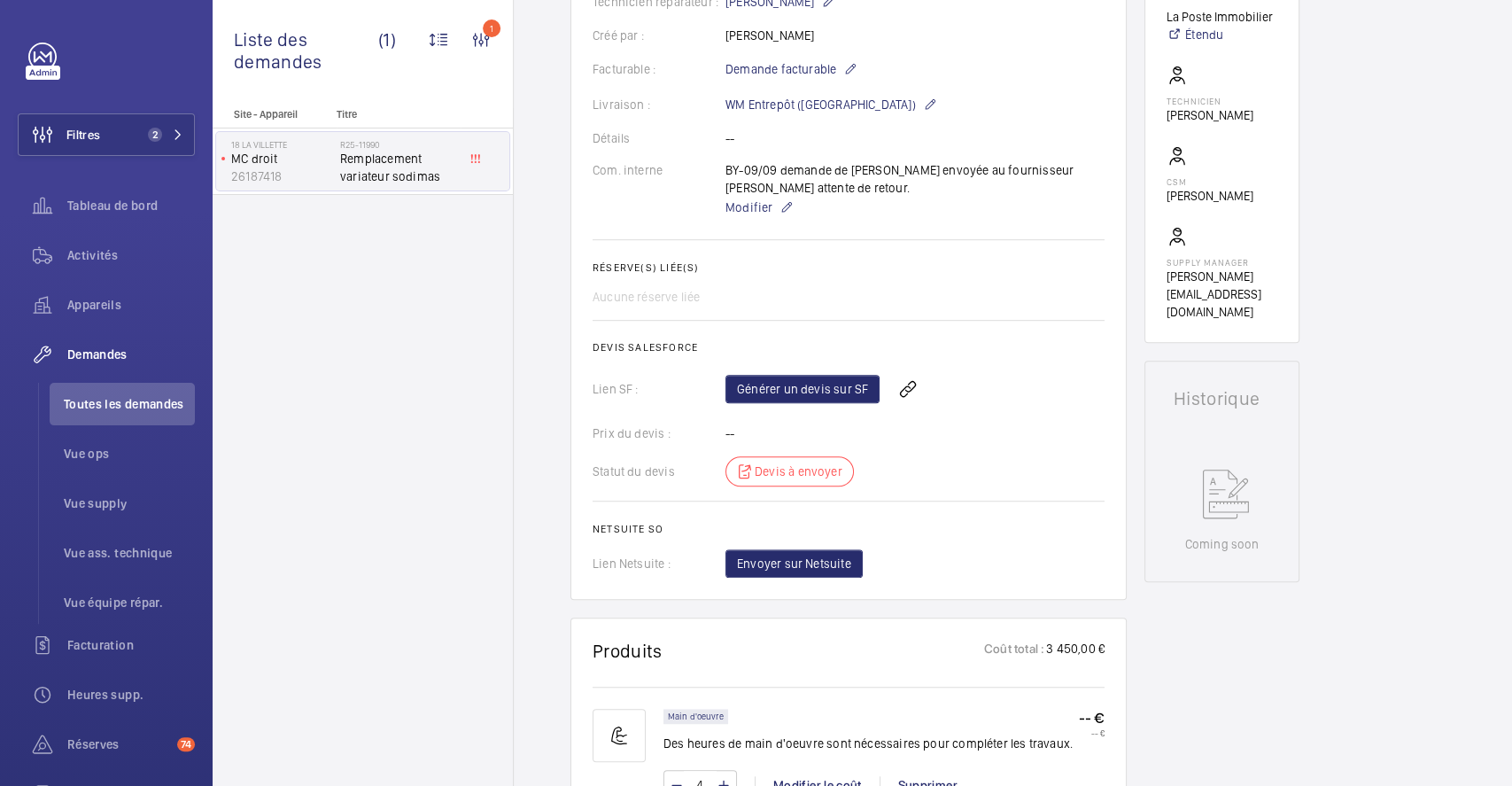
scroll to position [708, 0]
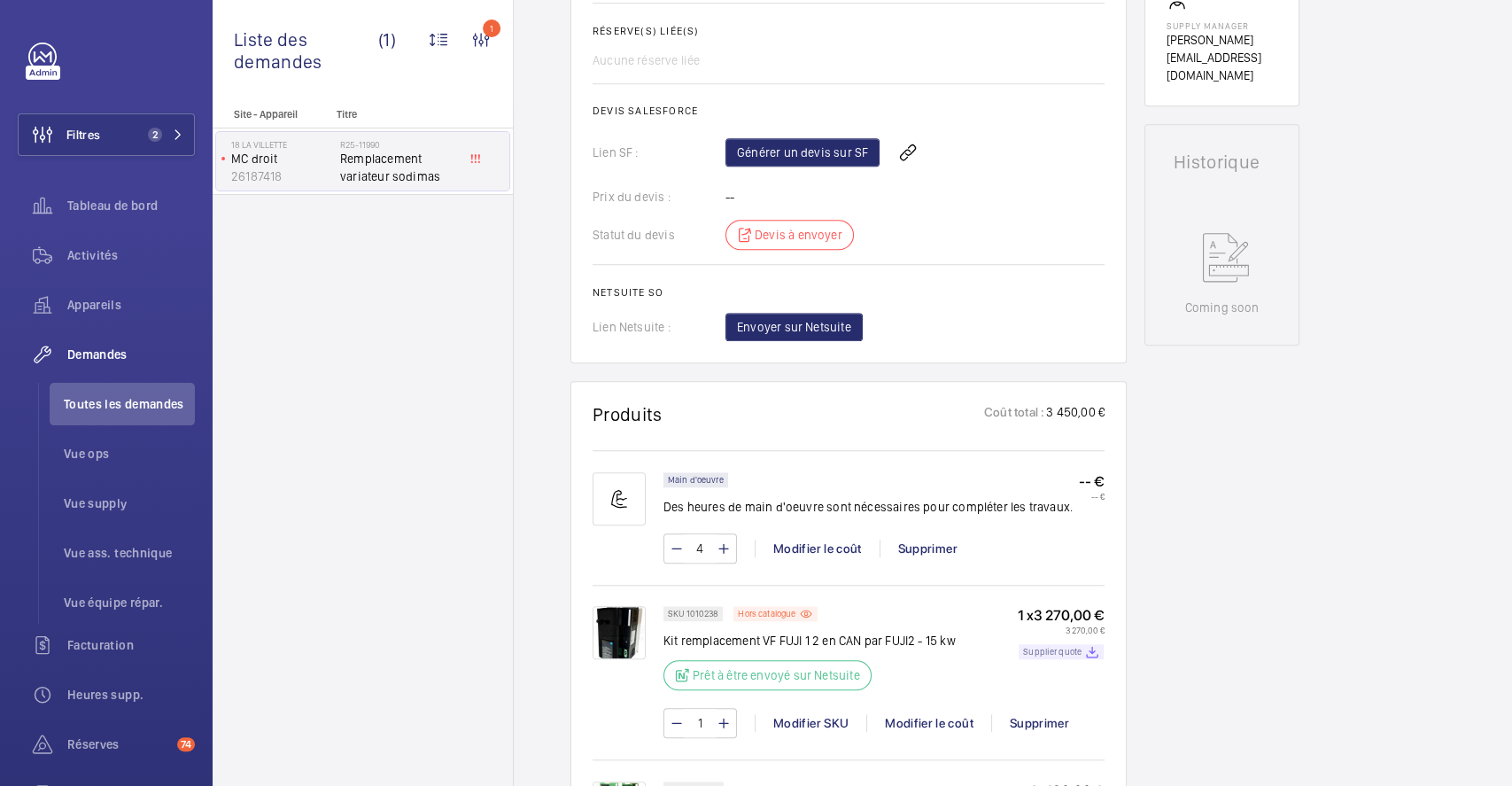
click at [1070, 648] on p "Supplier quote" at bounding box center [1052, 651] width 58 height 6
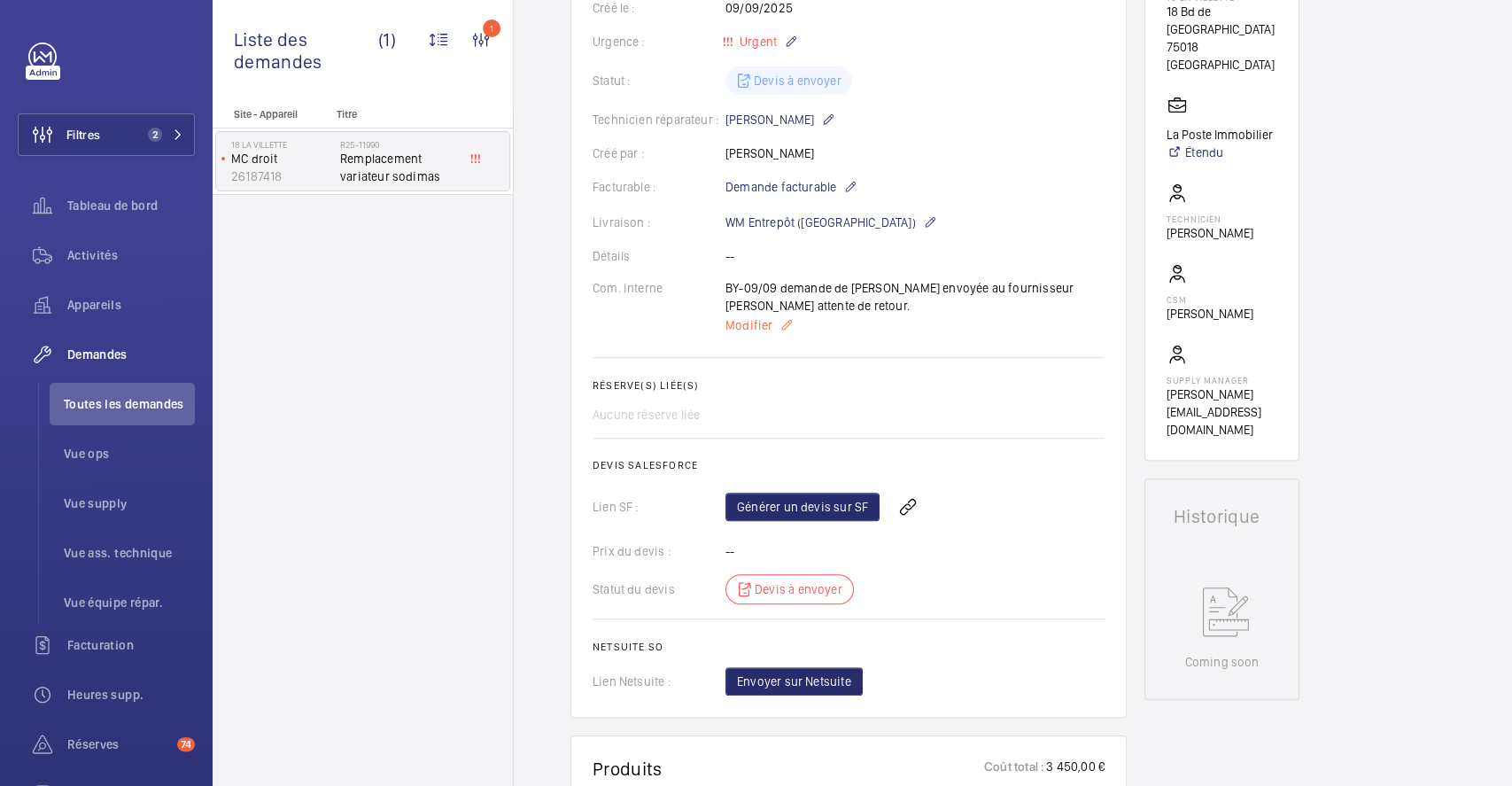
scroll to position [0, 0]
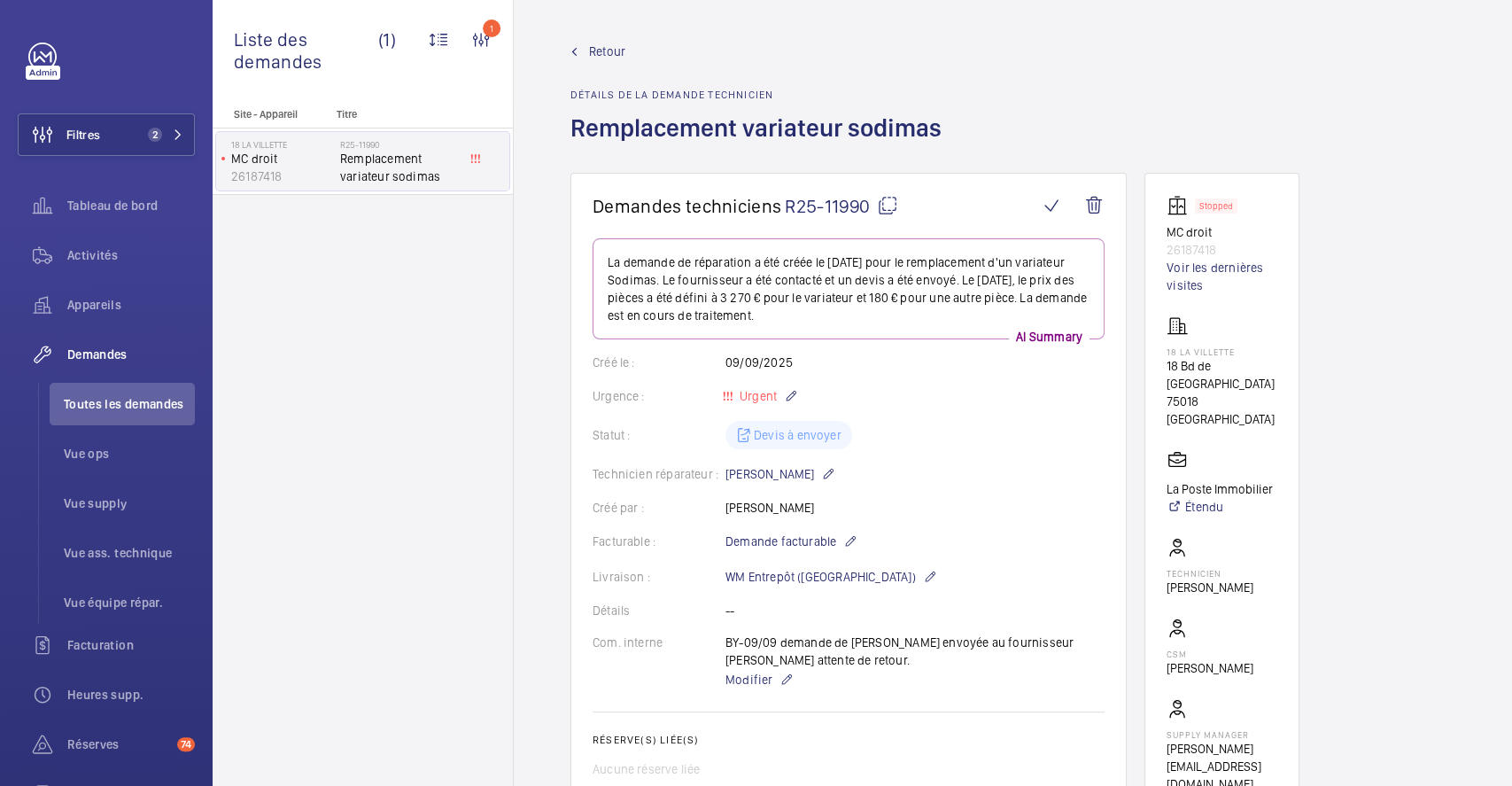
click at [599, 46] on span "Retour" at bounding box center [607, 51] width 36 height 18
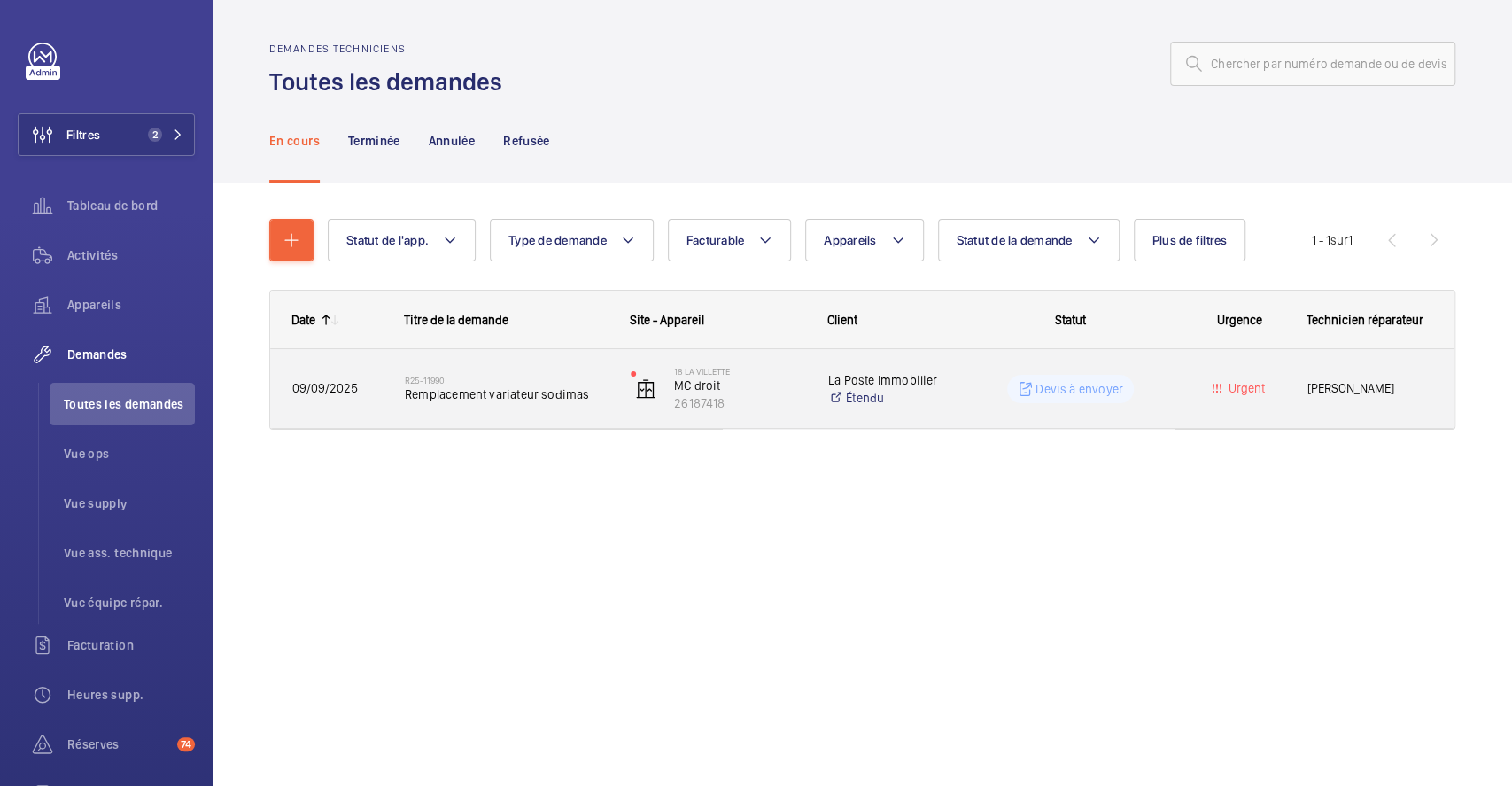
click at [508, 357] on div "R25-11990 Remplacement variateur sodimas" at bounding box center [496, 389] width 224 height 80
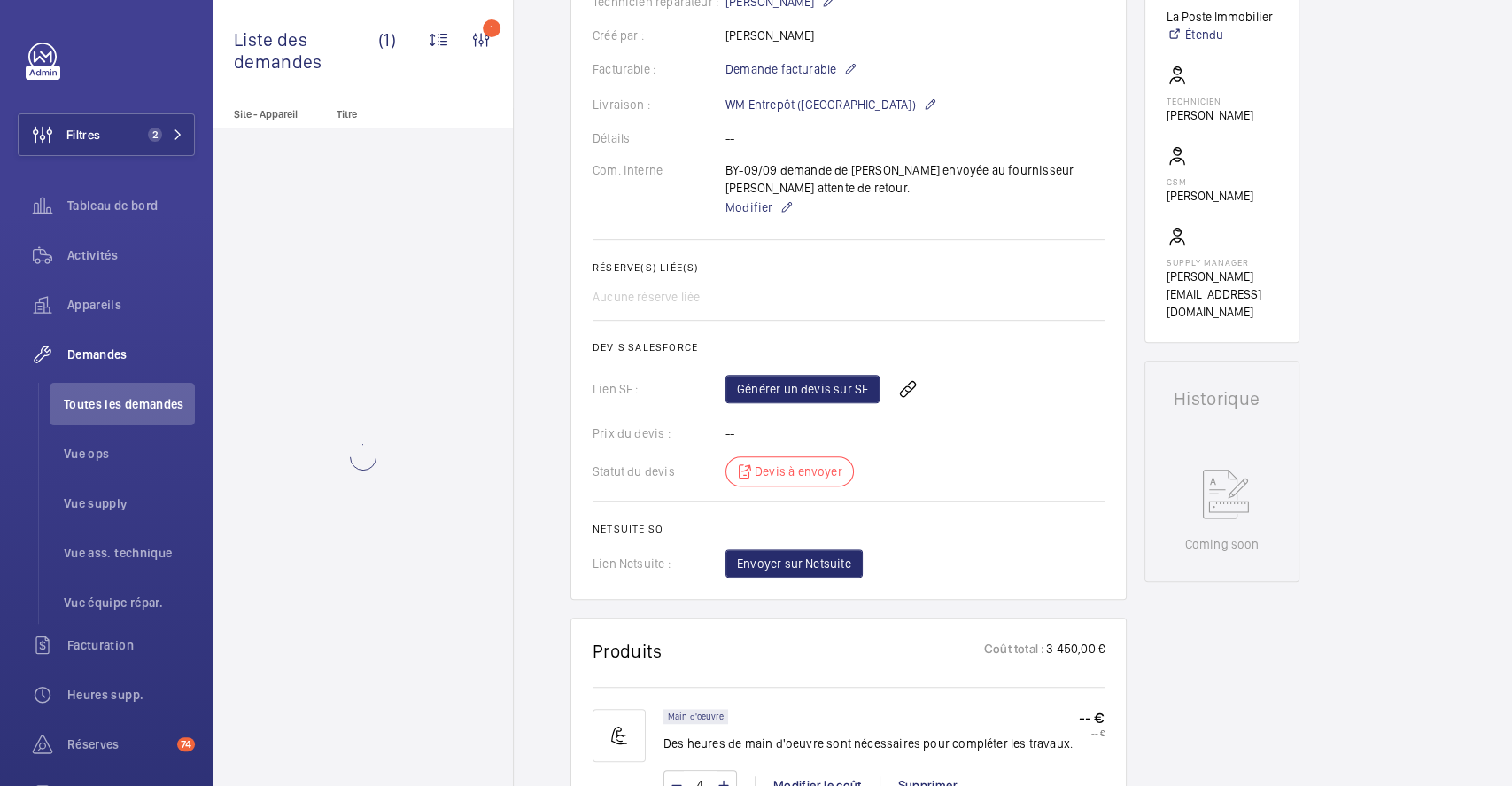
scroll to position [826, 0]
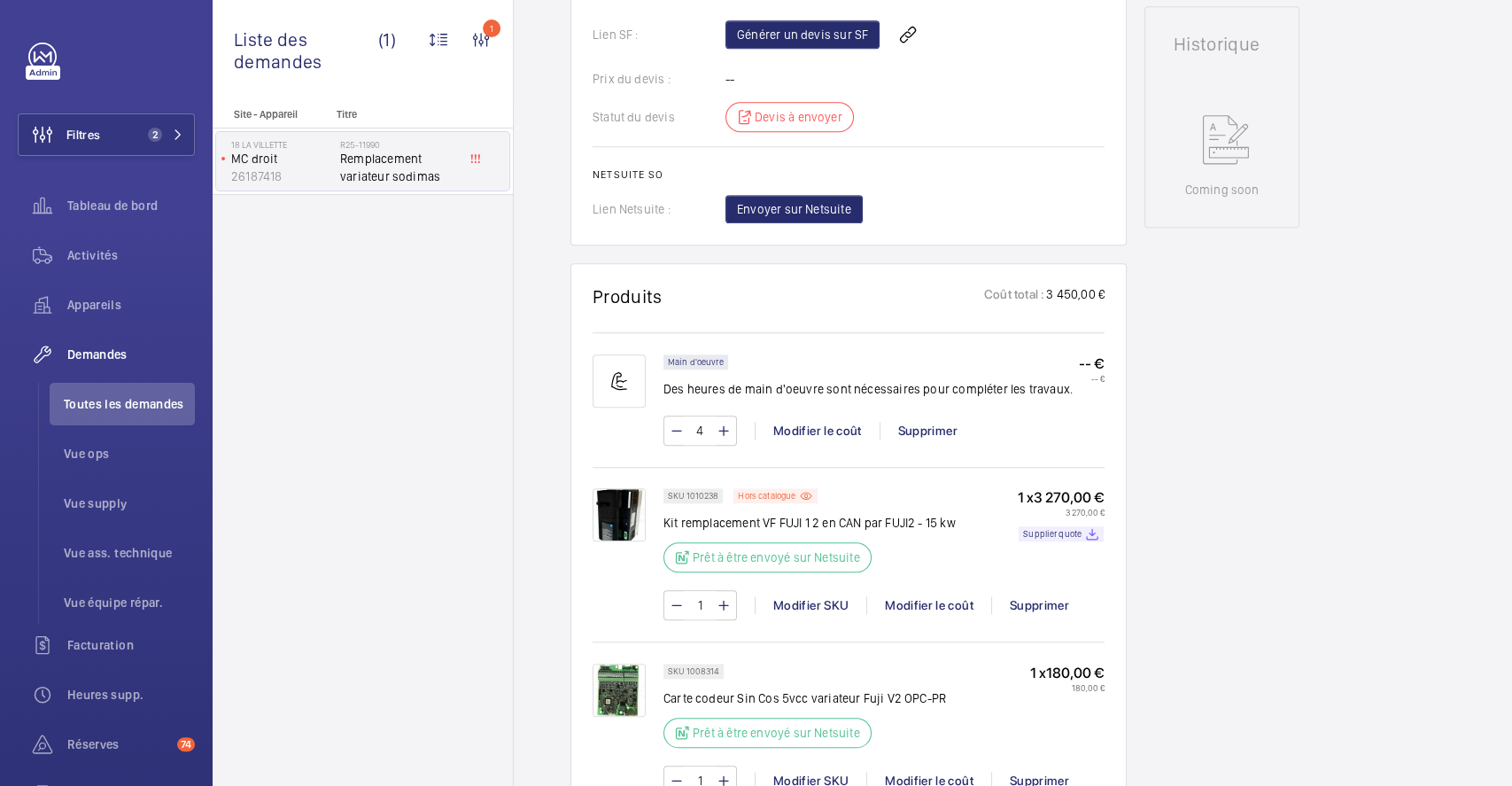
click at [626, 509] on img at bounding box center [619, 514] width 53 height 53
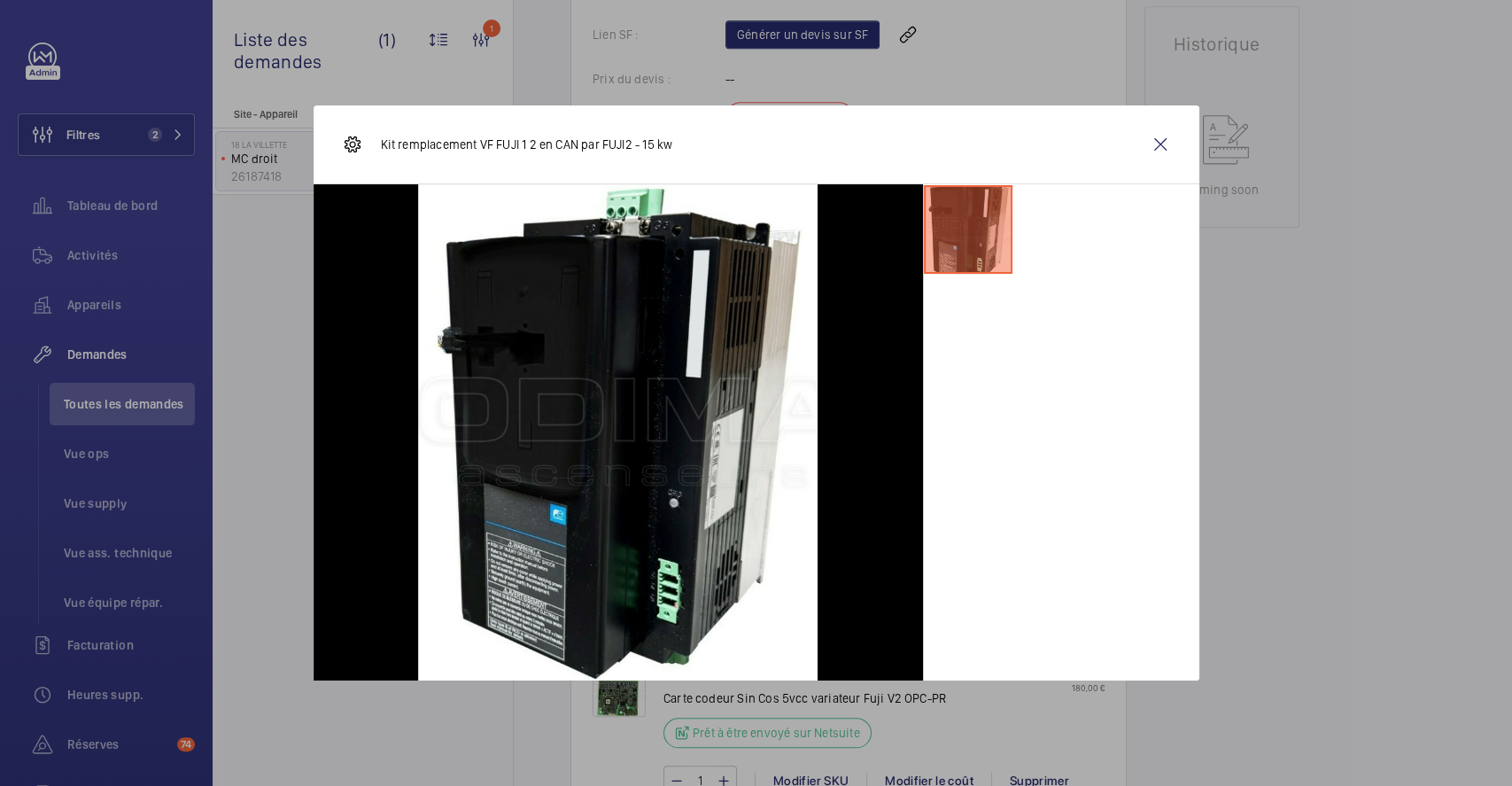
drag, startPoint x: 1170, startPoint y: 144, endPoint x: 1158, endPoint y: 156, distance: 17.0
click at [1170, 143] on wm-front-icon-button at bounding box center [1160, 144] width 42 height 42
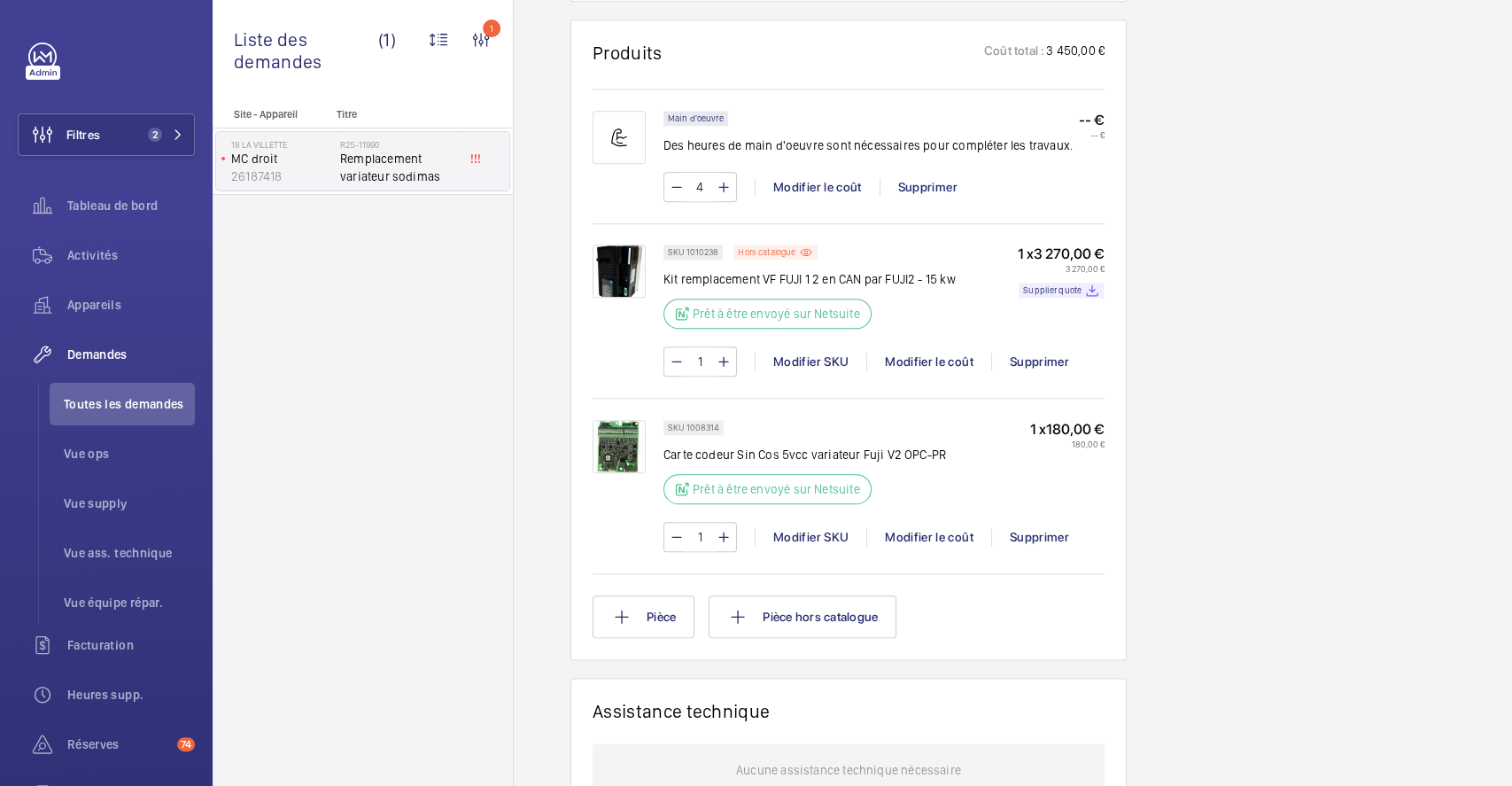
scroll to position [829, 0]
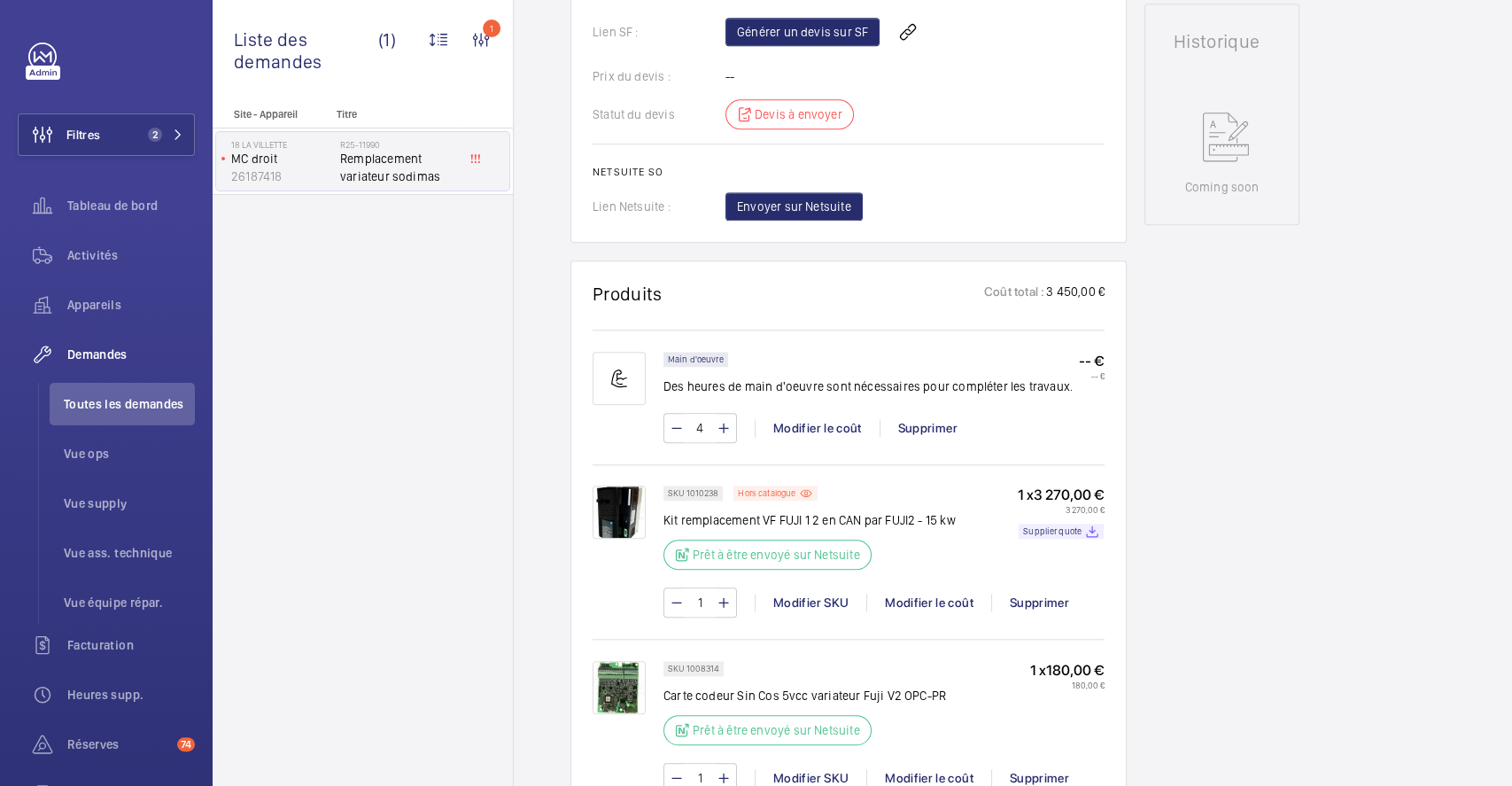
click at [631, 514] on img at bounding box center [619, 512] width 53 height 53
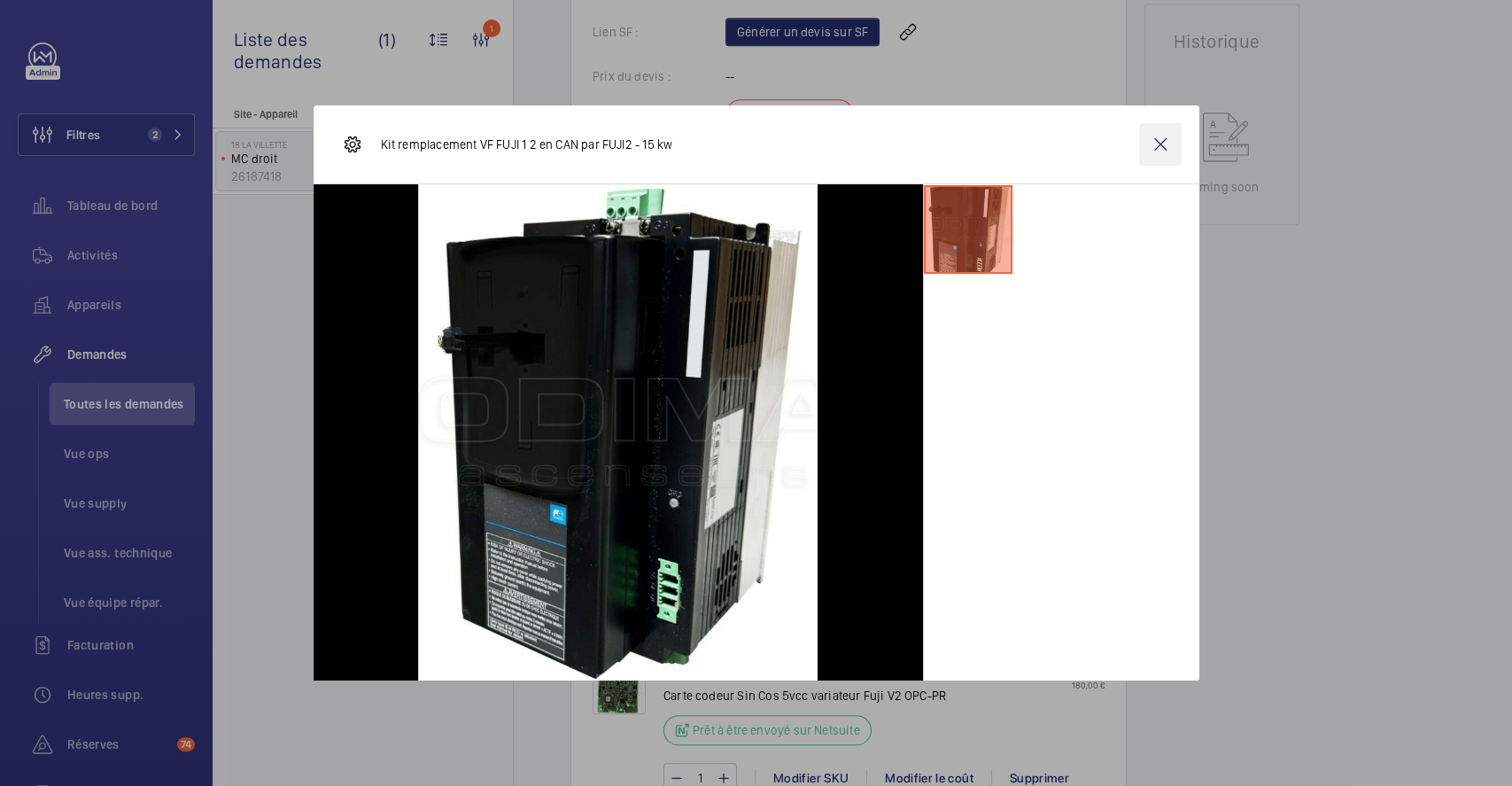
click at [1166, 142] on wm-front-icon-button at bounding box center [1160, 144] width 42 height 42
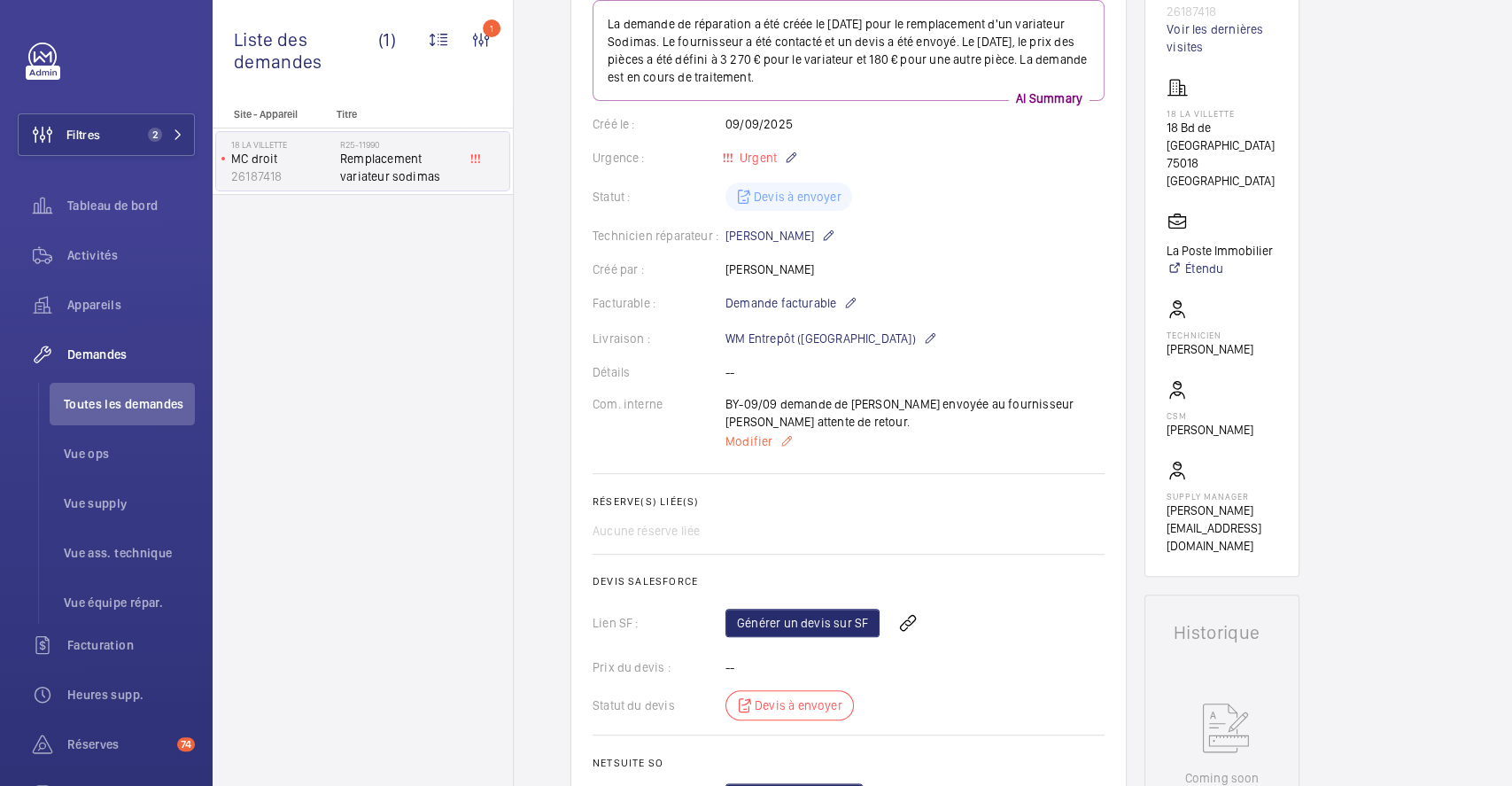
scroll to position [2, 0]
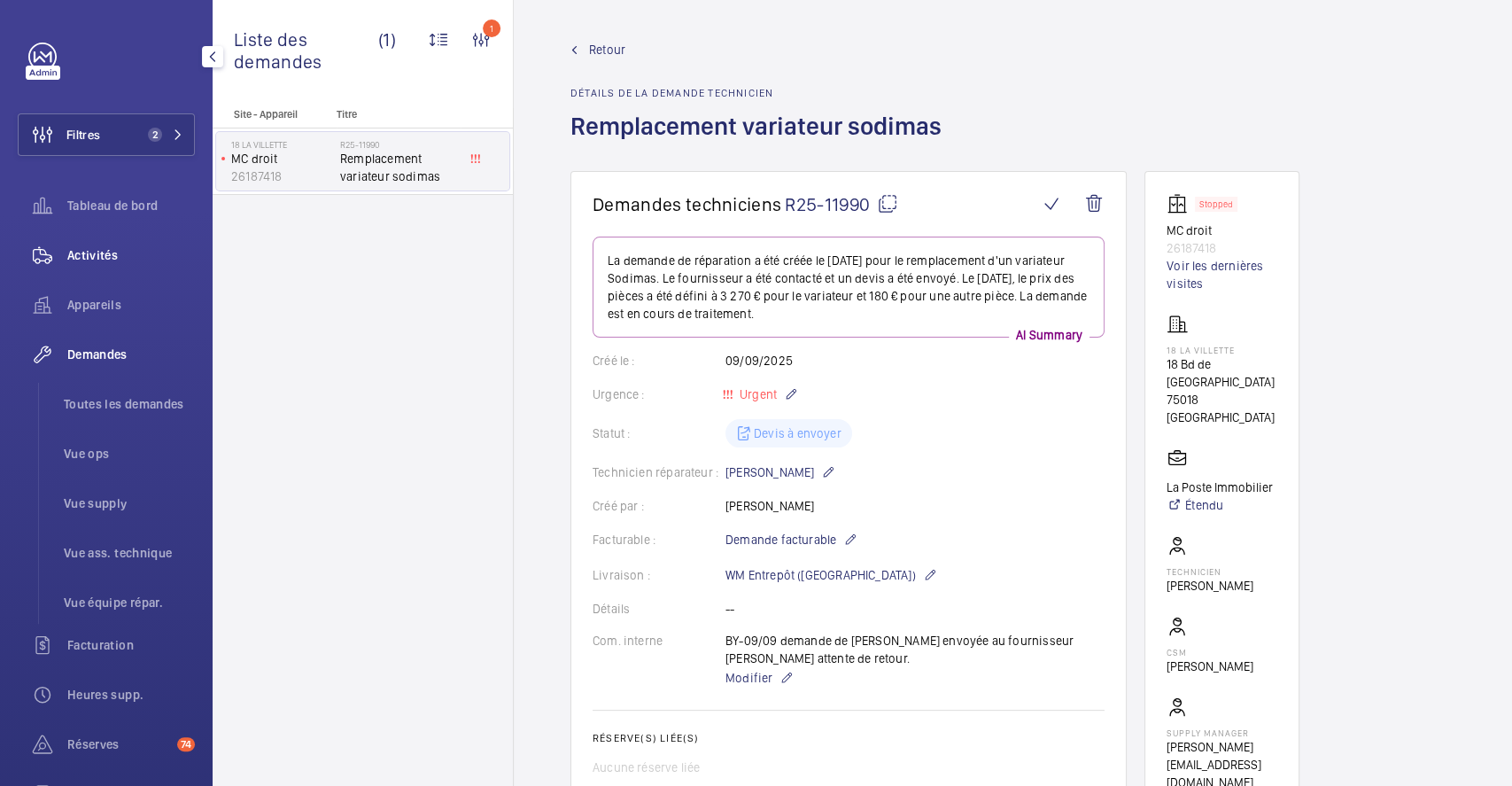
click at [117, 248] on span "Activités" at bounding box center [131, 255] width 128 height 18
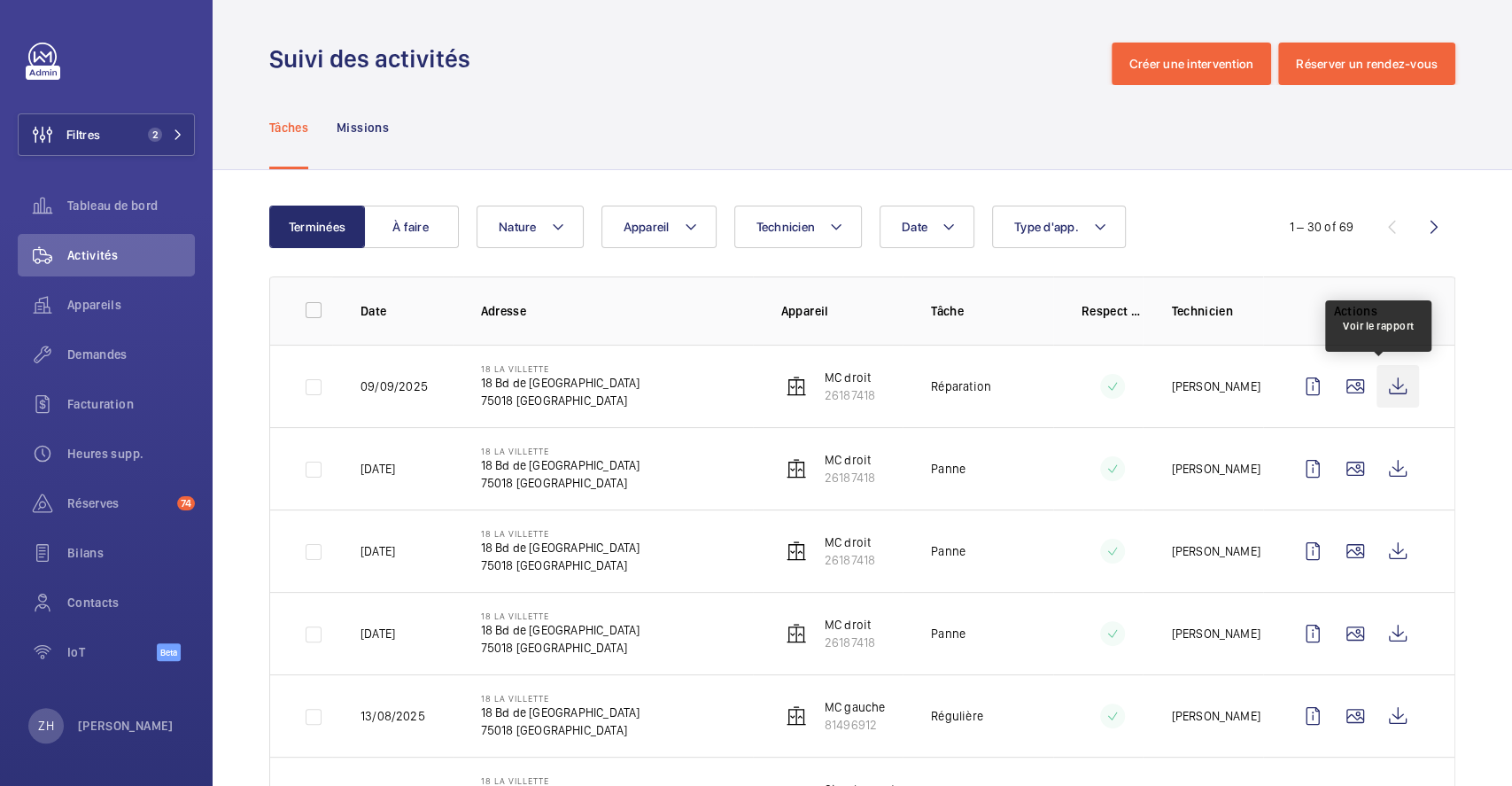
click at [1384, 380] on wm-front-icon-button at bounding box center [1397, 386] width 42 height 42
click at [103, 344] on div "Demandes" at bounding box center [106, 353] width 177 height 42
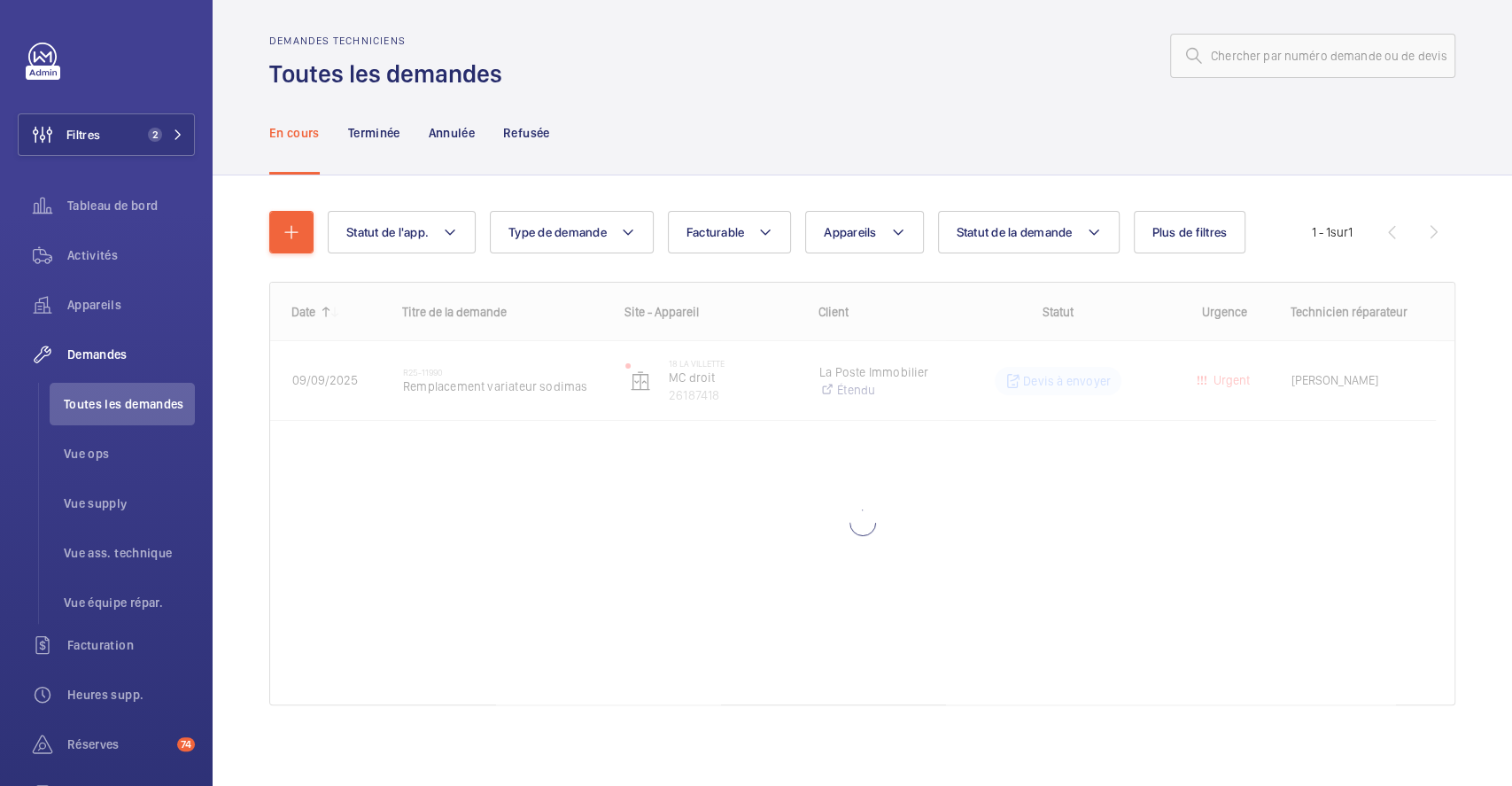
scroll to position [13, 0]
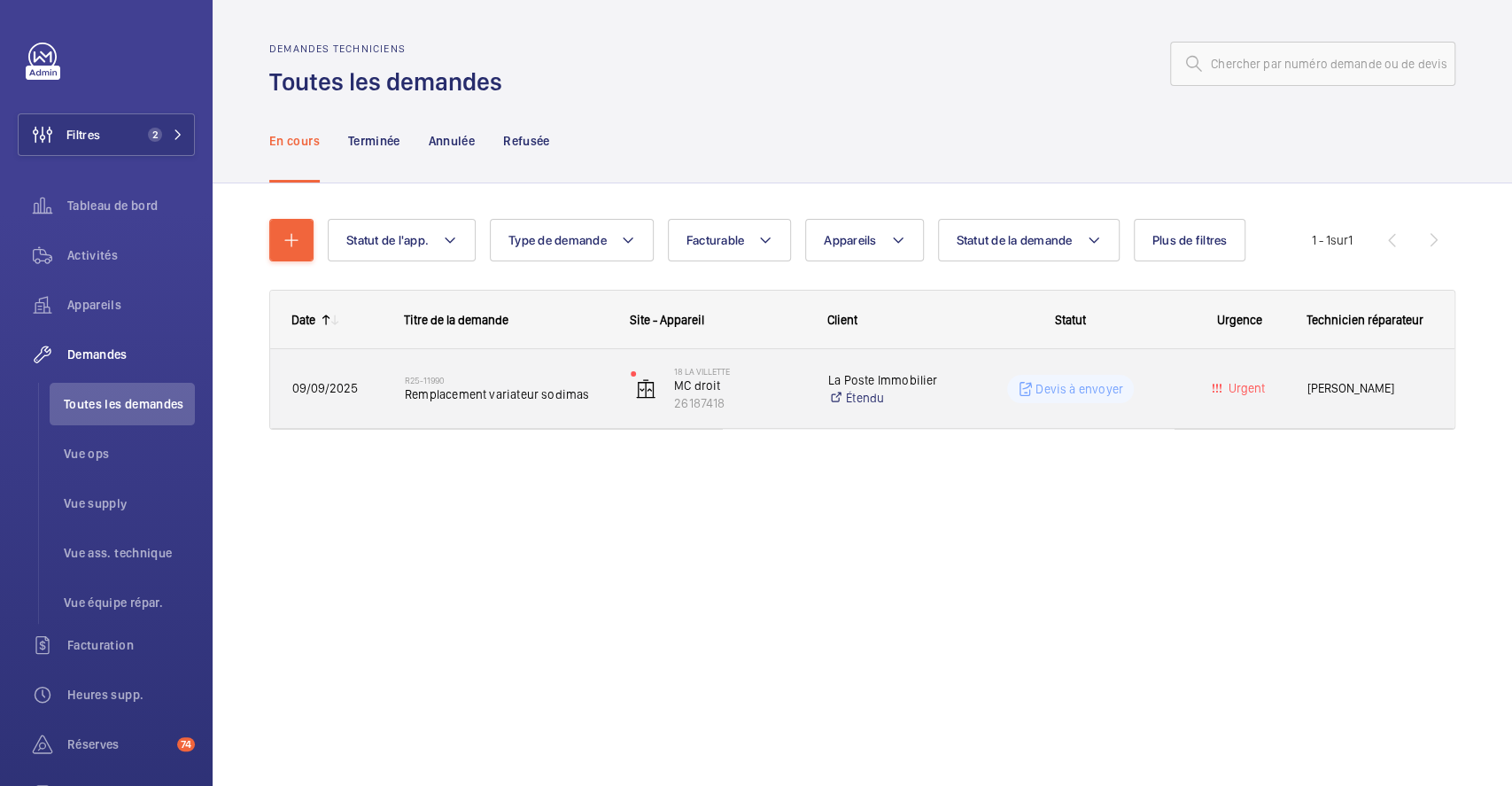
click at [1067, 390] on p "Devis à envoyer" at bounding box center [1078, 389] width 88 height 18
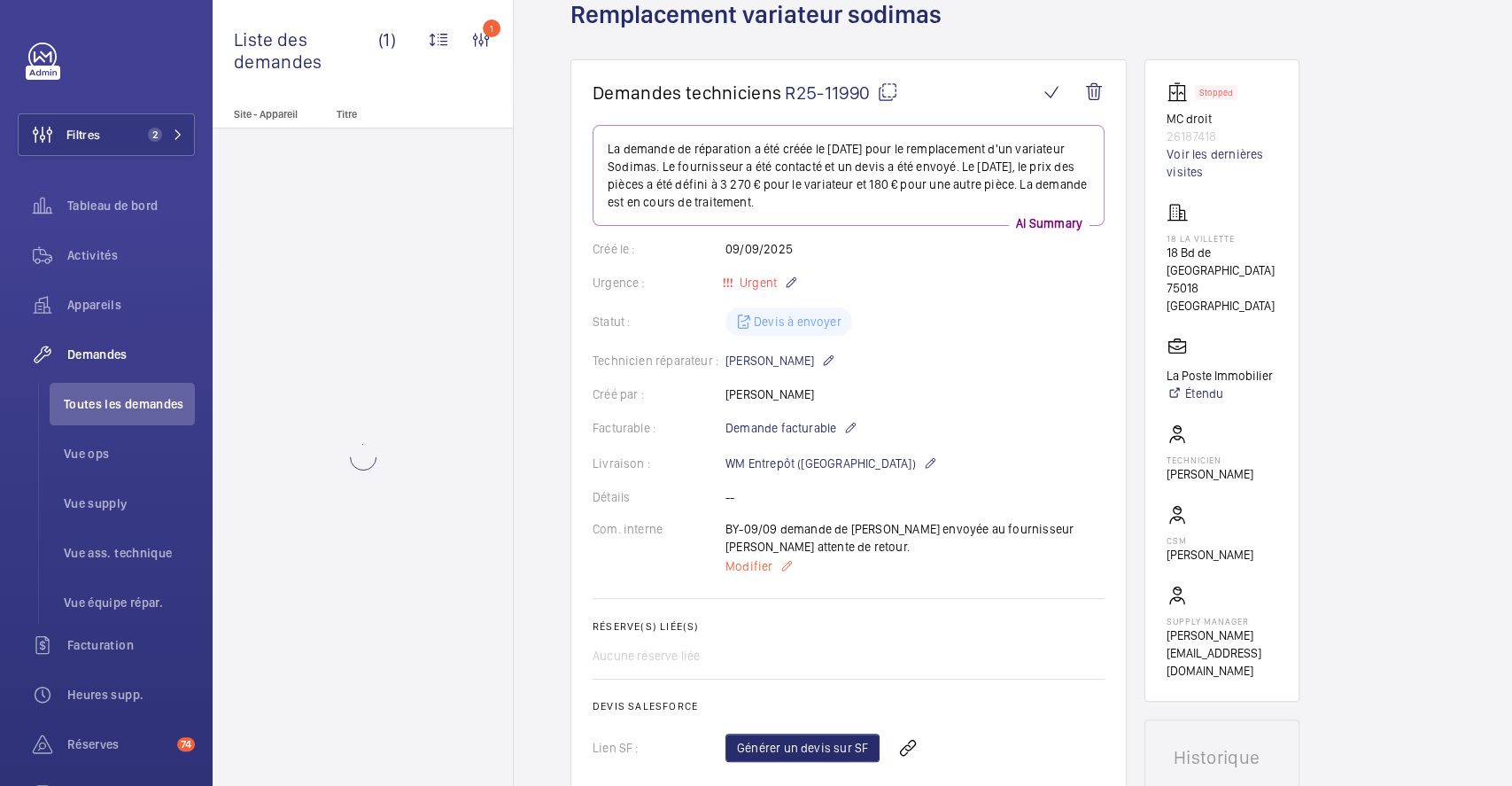
scroll to position [354, 0]
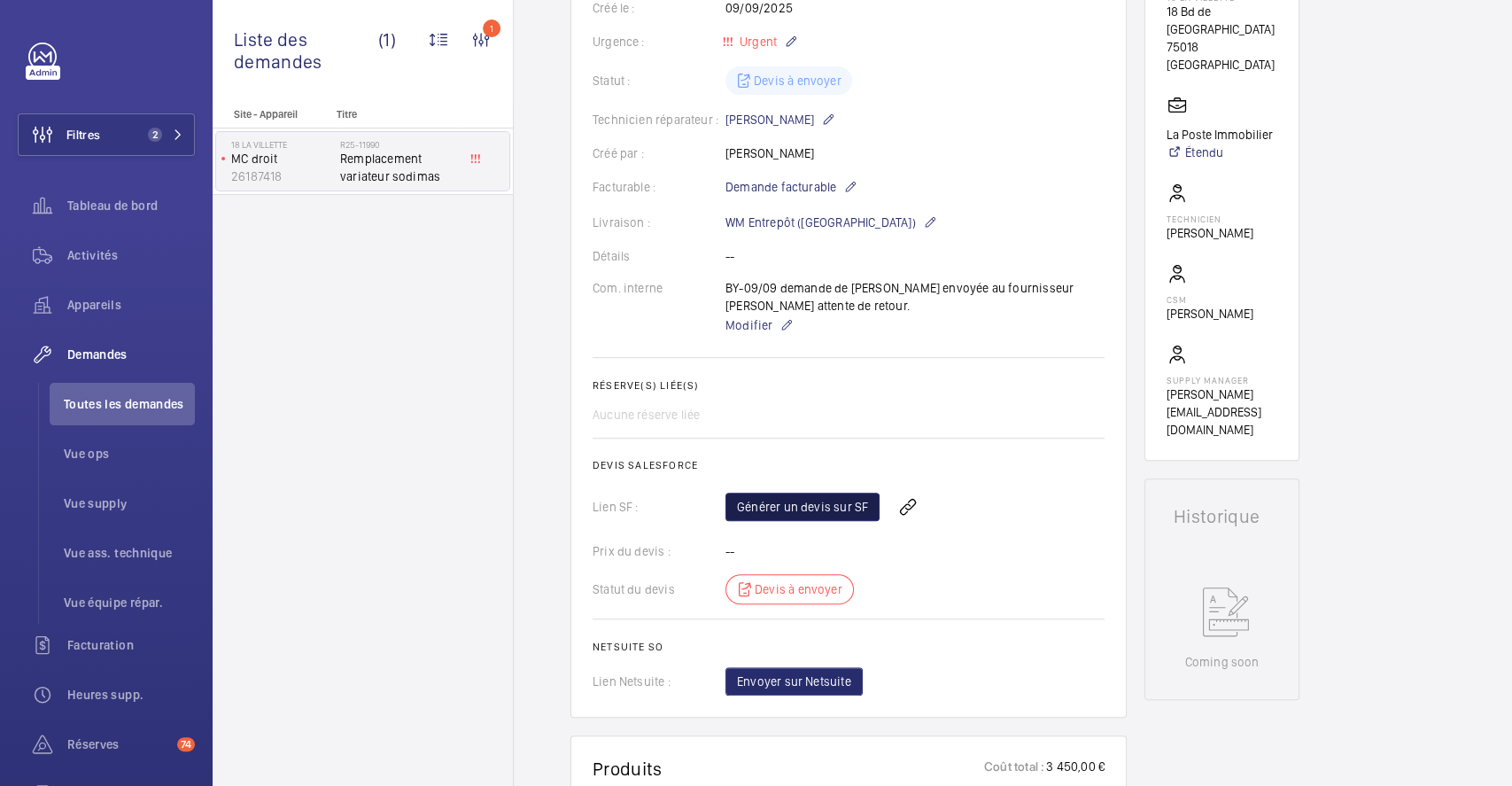
click at [838, 514] on link "Générer un devis sur SF" at bounding box center [802, 507] width 154 height 29
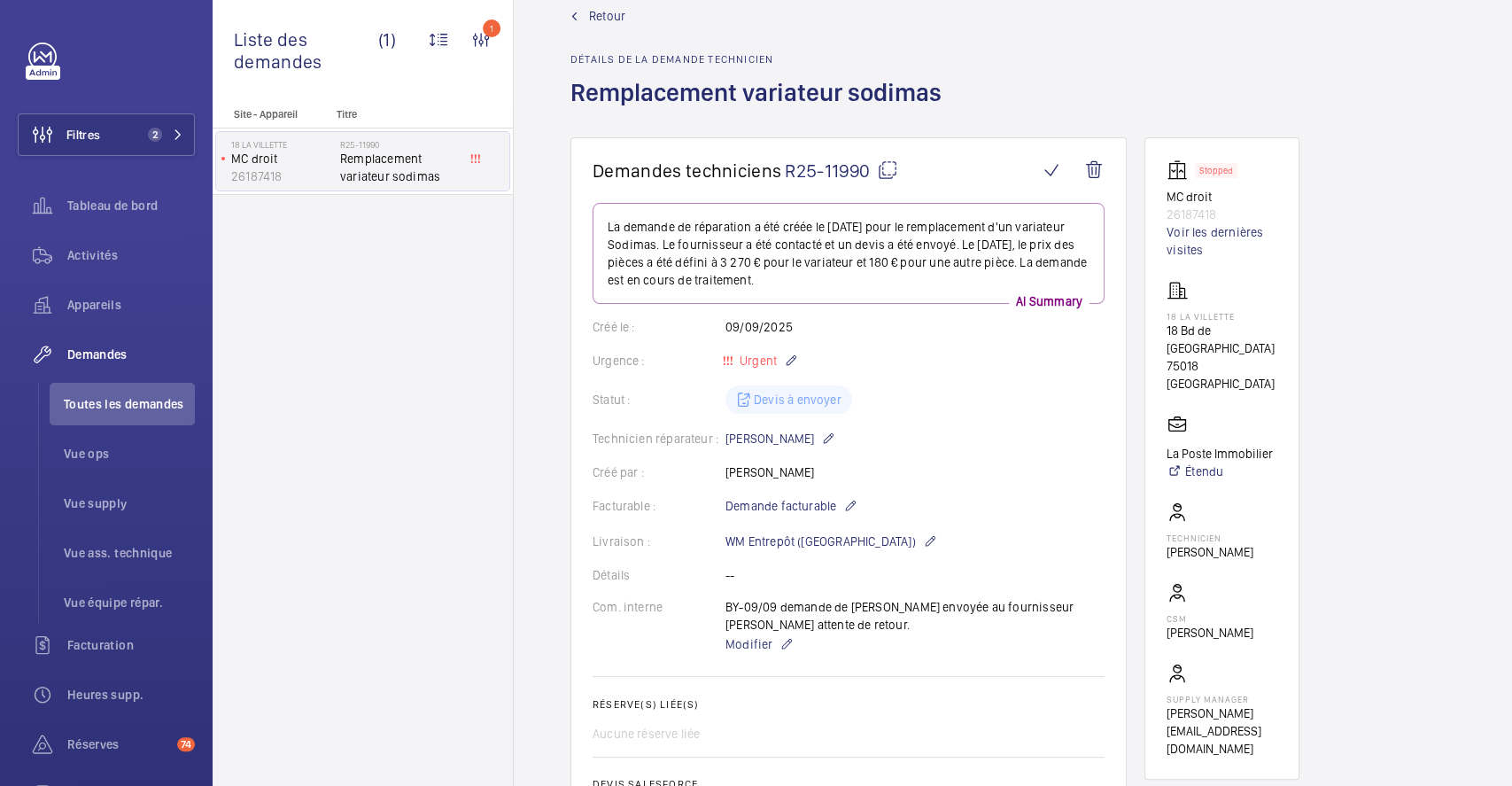
scroll to position [0, 0]
